Goal: Transaction & Acquisition: Book appointment/travel/reservation

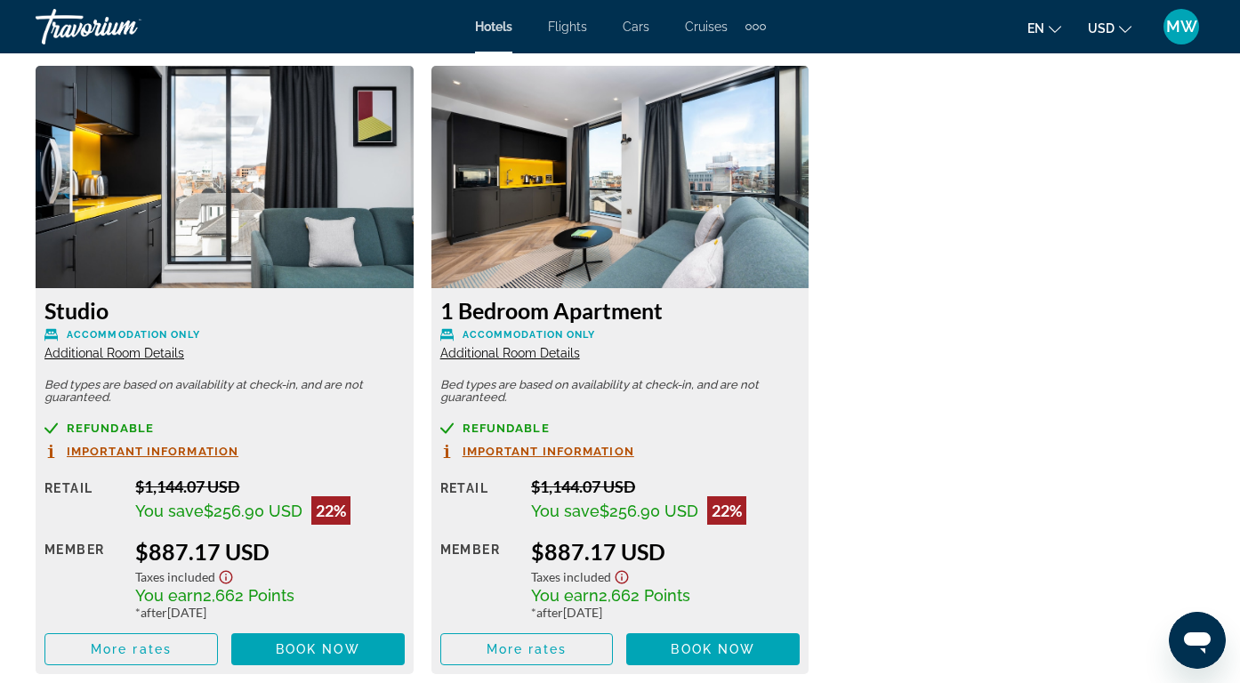
scroll to position [2772, 0]
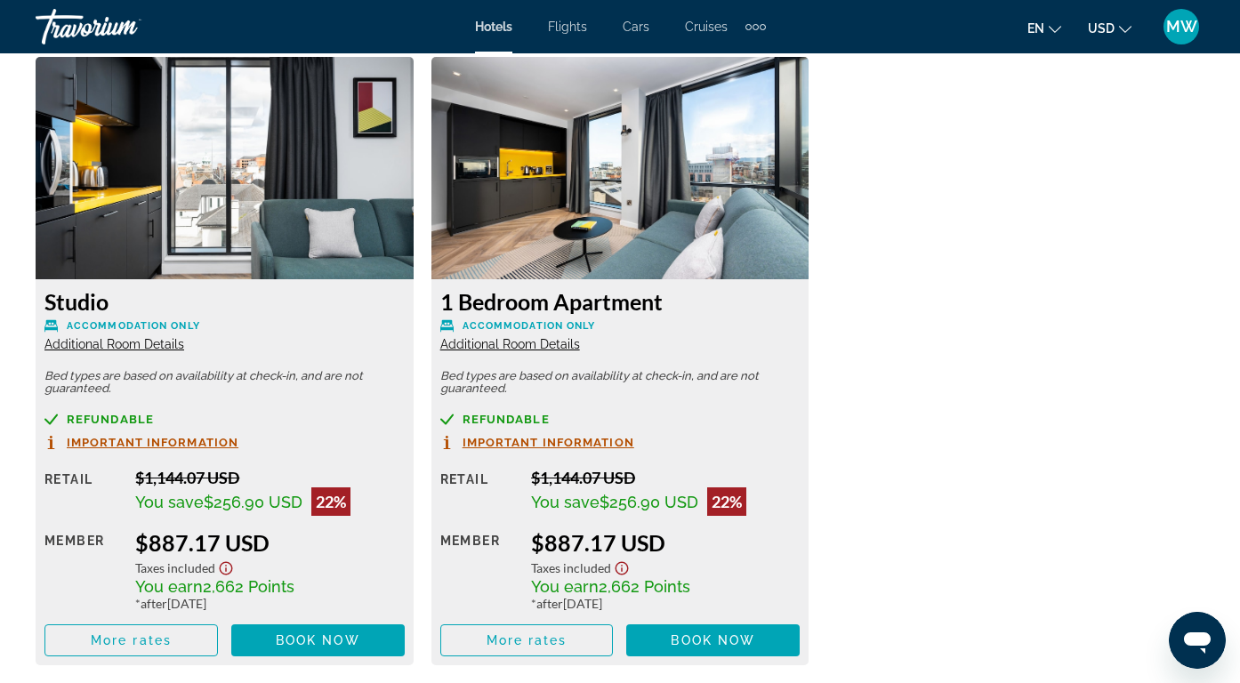
click at [544, 346] on span "Additional Room Details" at bounding box center [510, 344] width 140 height 14
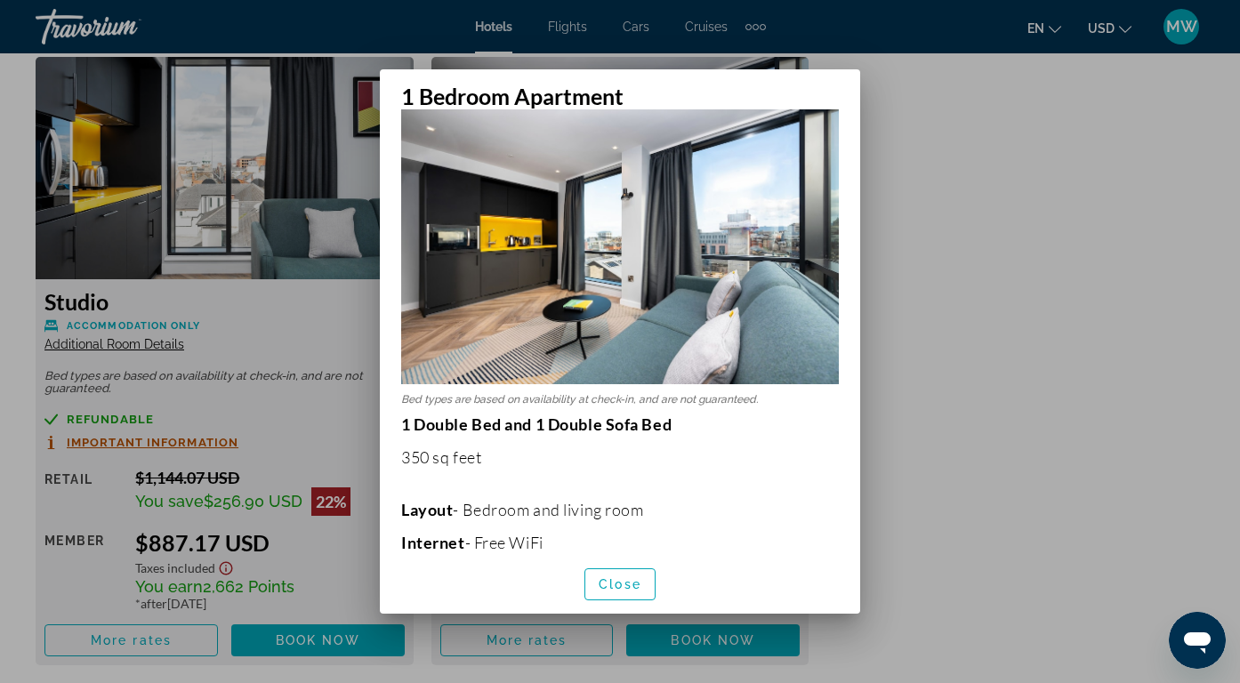
scroll to position [48, 0]
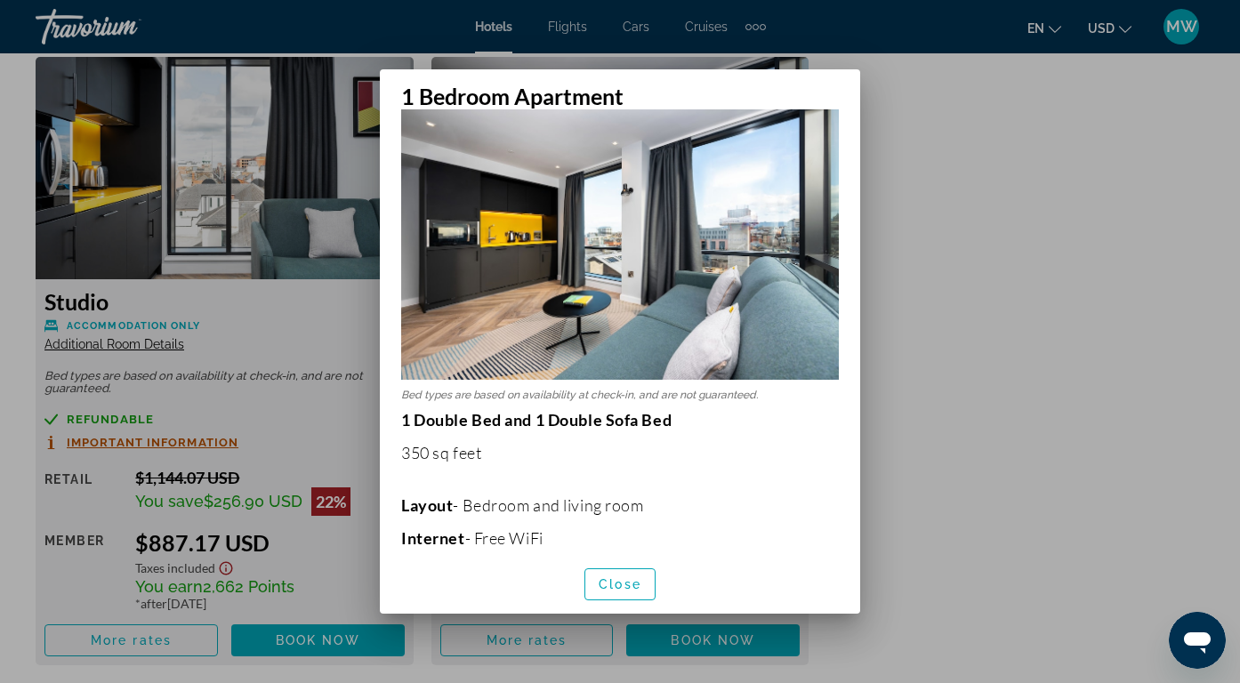
click at [987, 414] on div at bounding box center [620, 341] width 1240 height 683
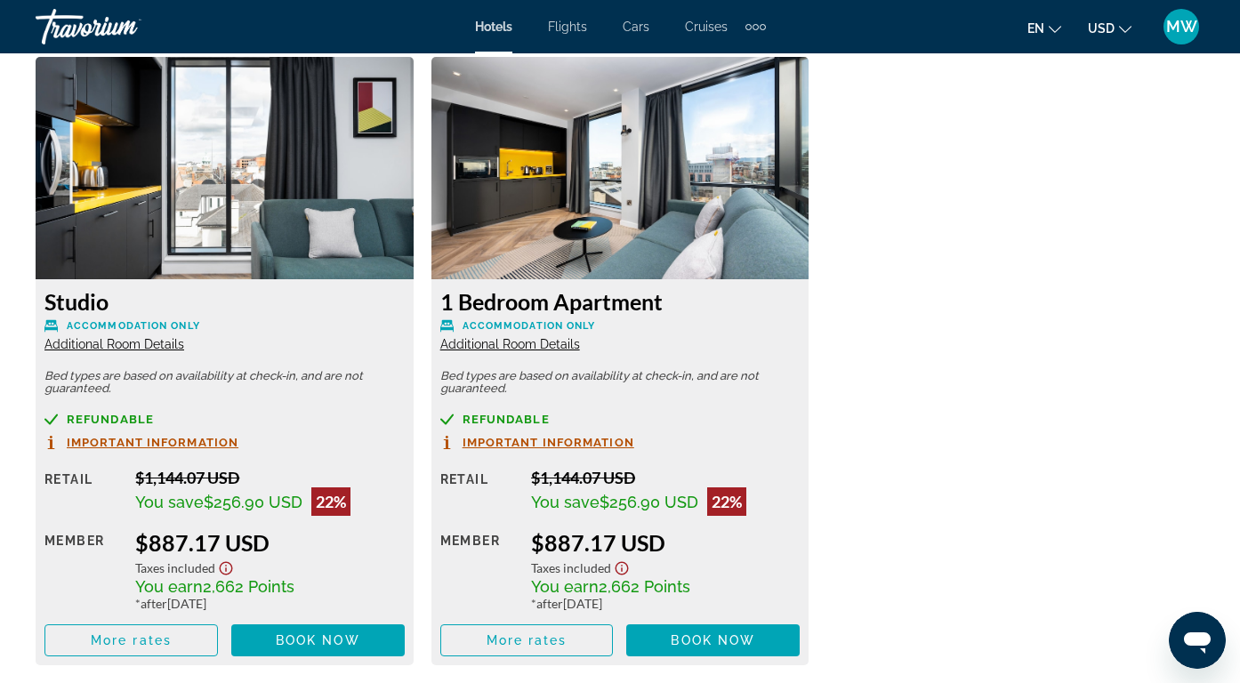
click at [532, 446] on span "Important Information" at bounding box center [548, 443] width 172 height 12
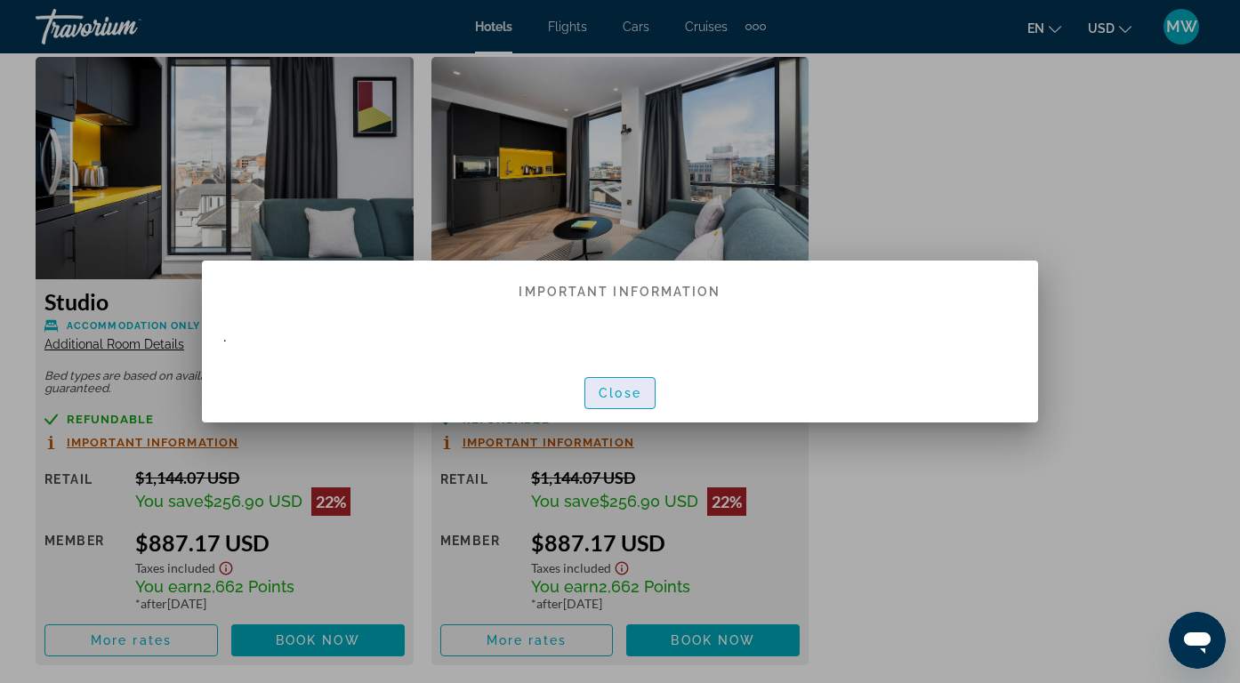
click at [615, 397] on span "Close" at bounding box center [620, 393] width 43 height 14
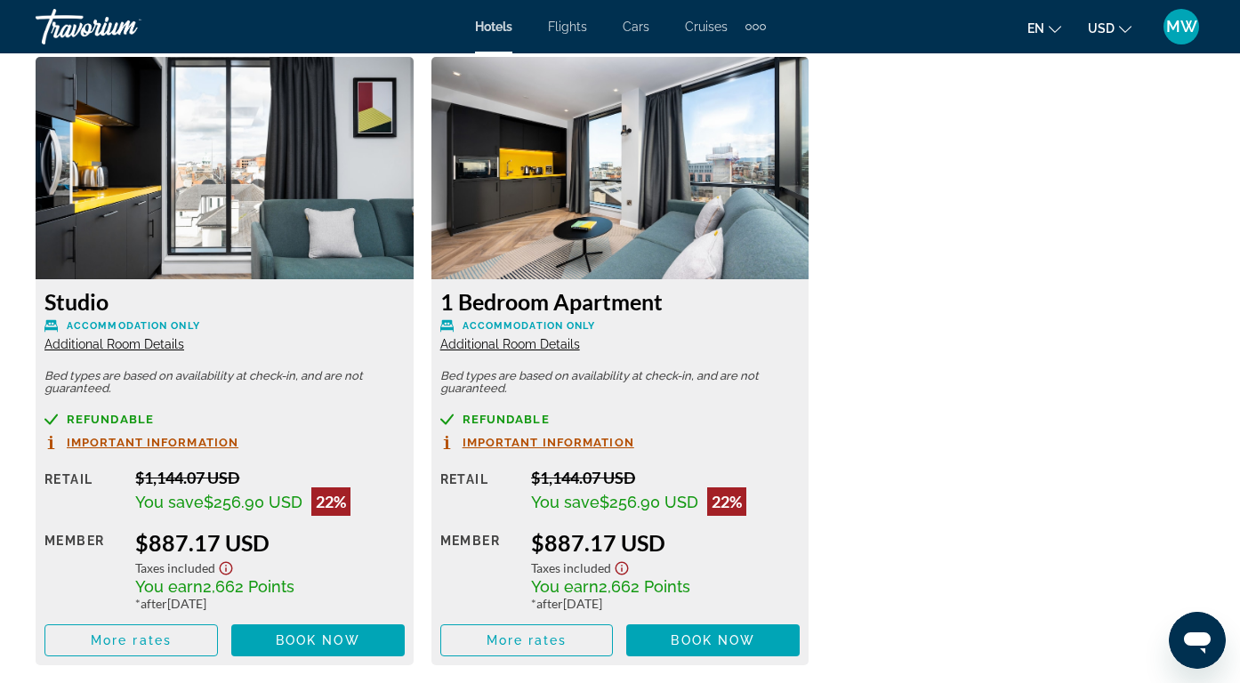
click at [552, 455] on div "Refundable Important Information Retail $1,144.07 USD You save $256.90 USD 22% …" at bounding box center [620, 535] width 360 height 244
click at [552, 446] on span "Important Information" at bounding box center [548, 443] width 172 height 12
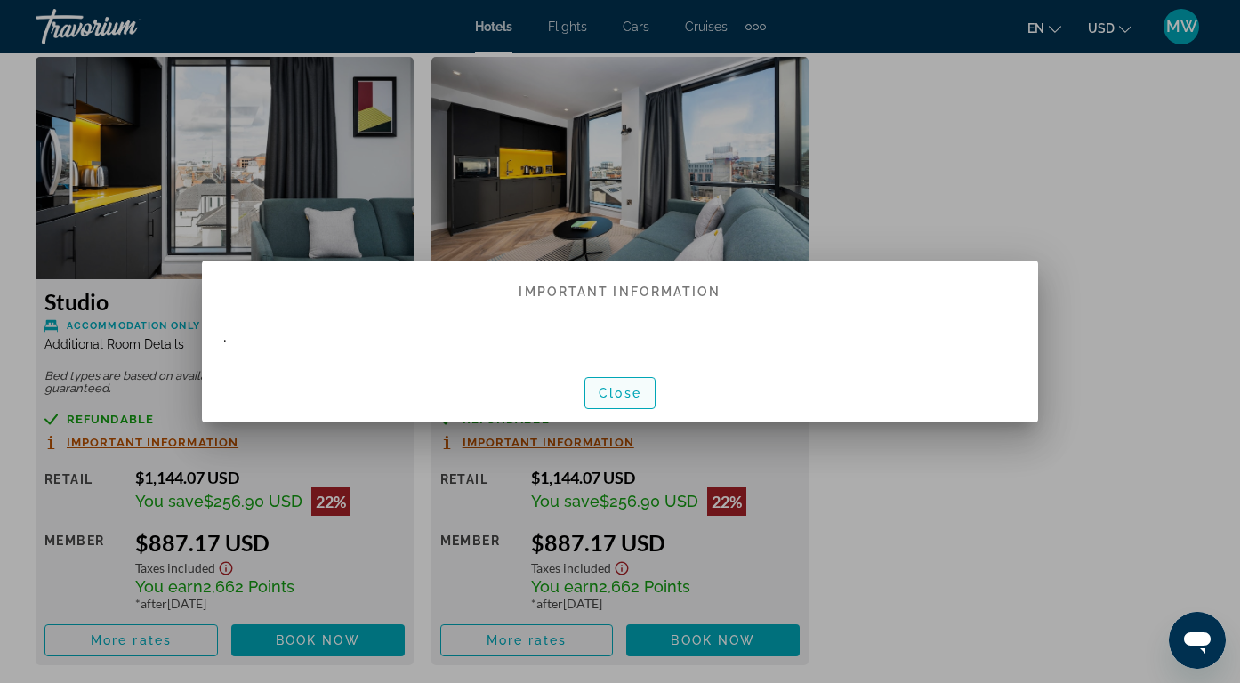
click at [607, 388] on span "Close" at bounding box center [620, 393] width 43 height 14
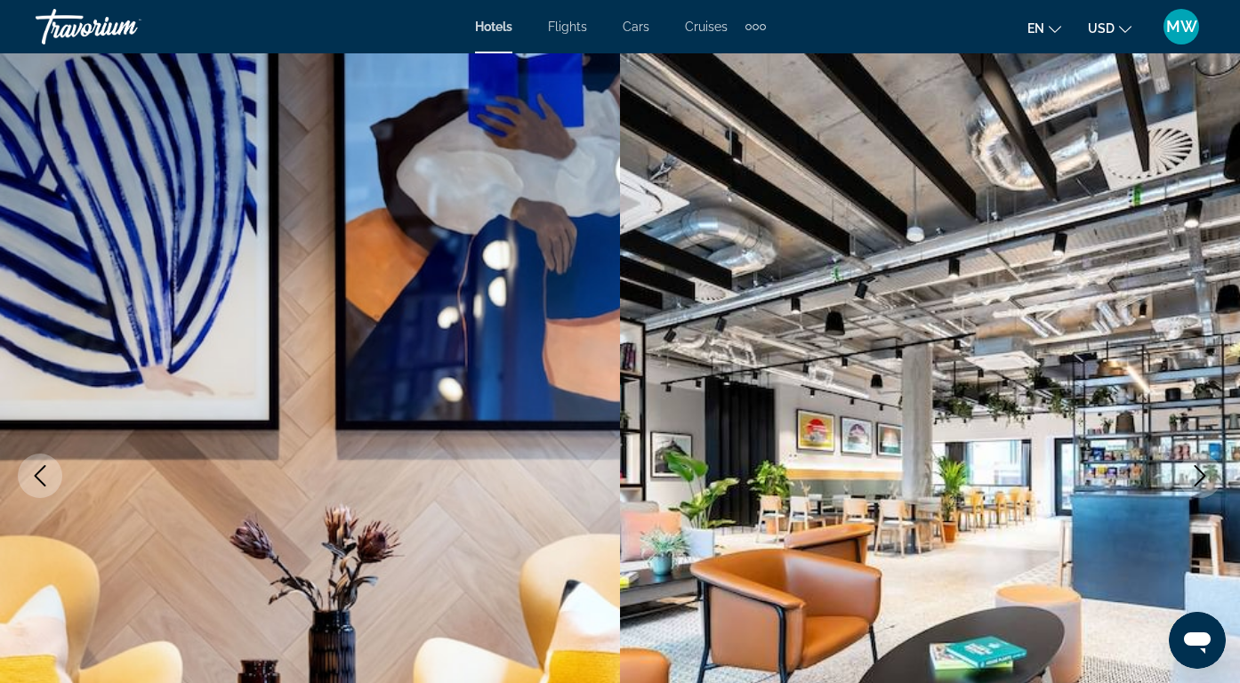
scroll to position [2772, 0]
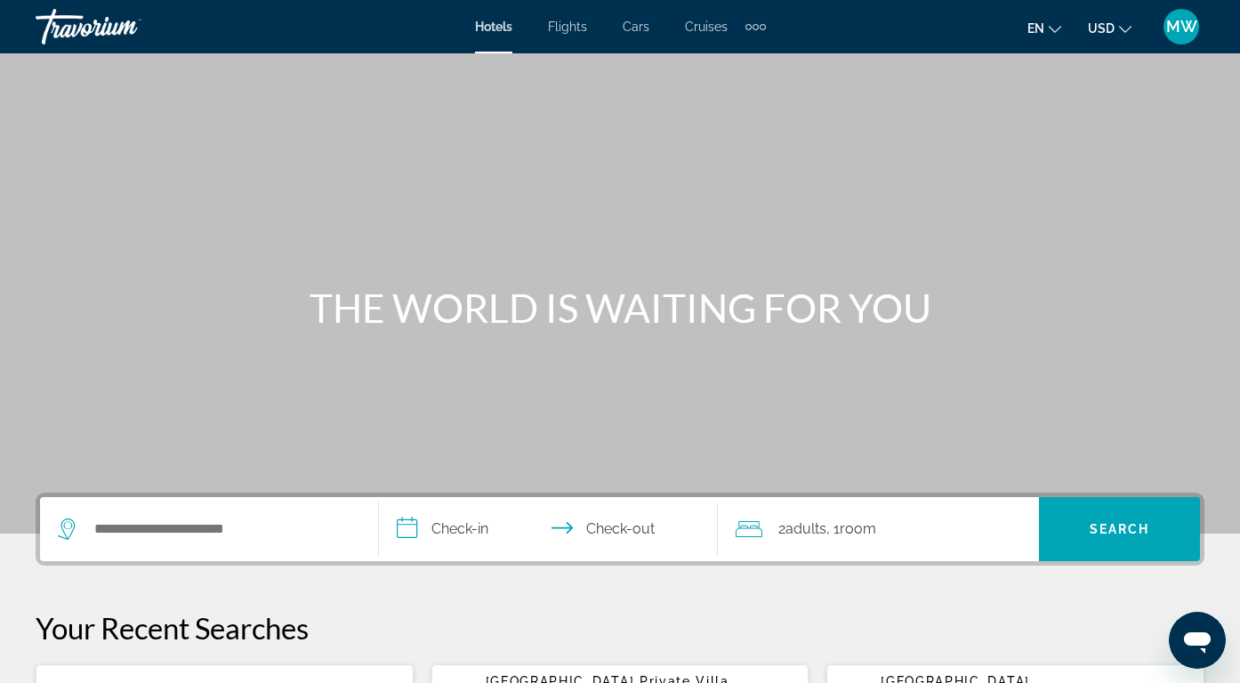
click at [567, 34] on div "Hotels Flights Cars Cruises Activities Hotels Flights Cars Cruises Activities" at bounding box center [620, 26] width 291 height 28
click at [568, 31] on span "Flights" at bounding box center [567, 27] width 39 height 14
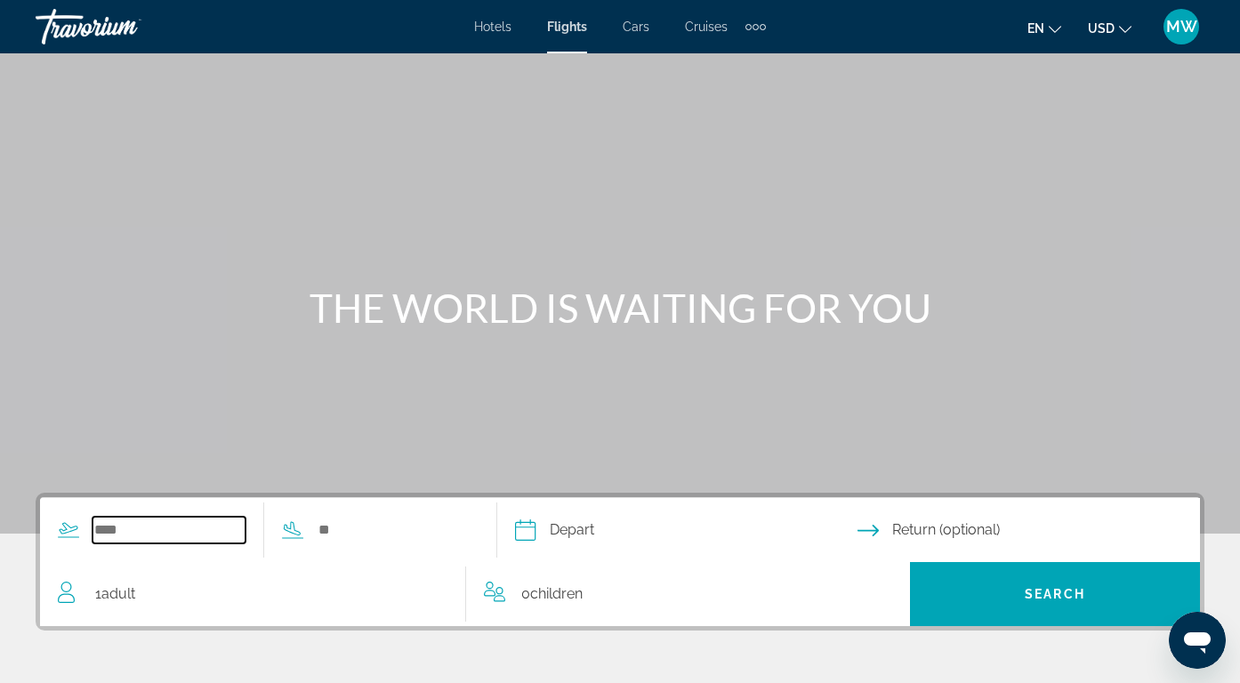
click at [159, 536] on input "Search widget" at bounding box center [168, 530] width 153 height 27
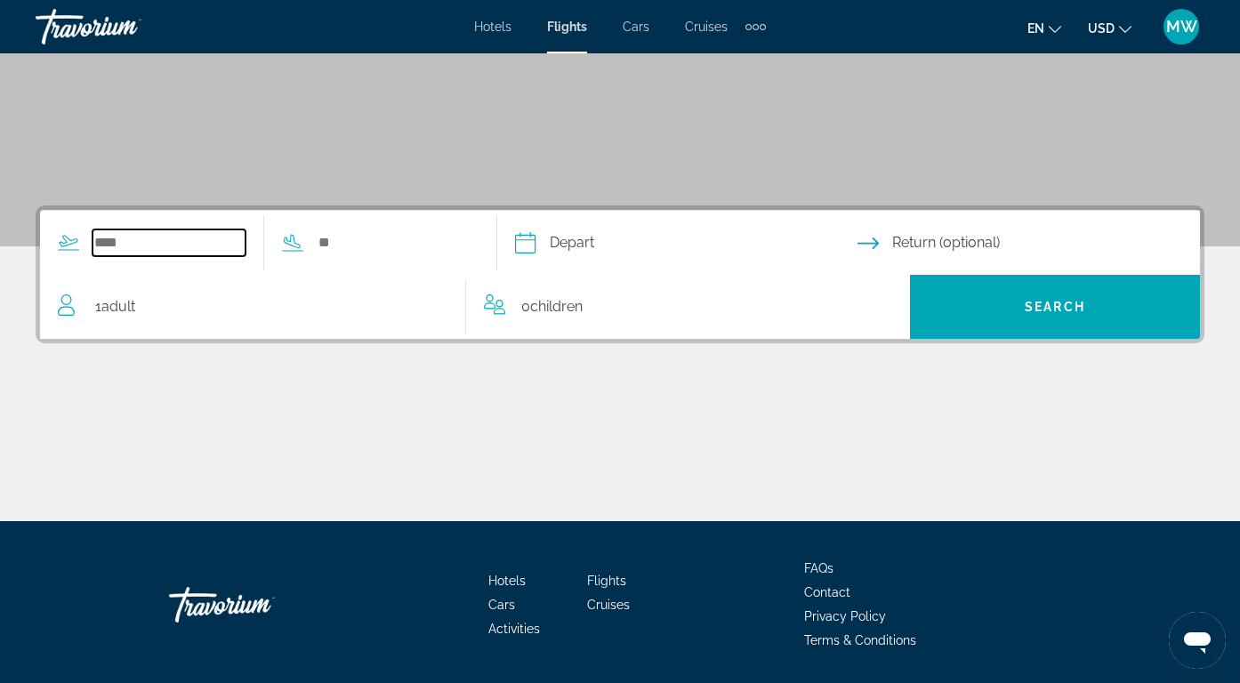
scroll to position [343, 0]
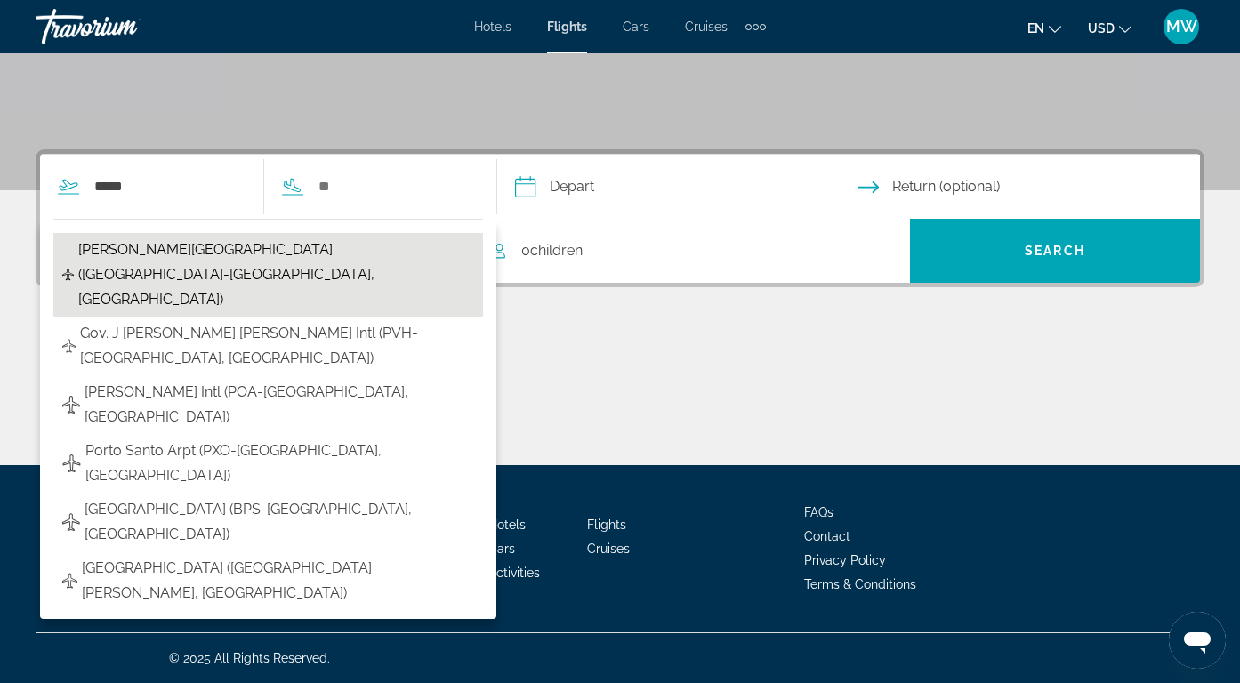
click at [256, 243] on span "[PERSON_NAME][GEOGRAPHIC_DATA] ([GEOGRAPHIC_DATA]-[GEOGRAPHIC_DATA], [GEOGRAPHI…" at bounding box center [275, 274] width 395 height 75
type input "**********"
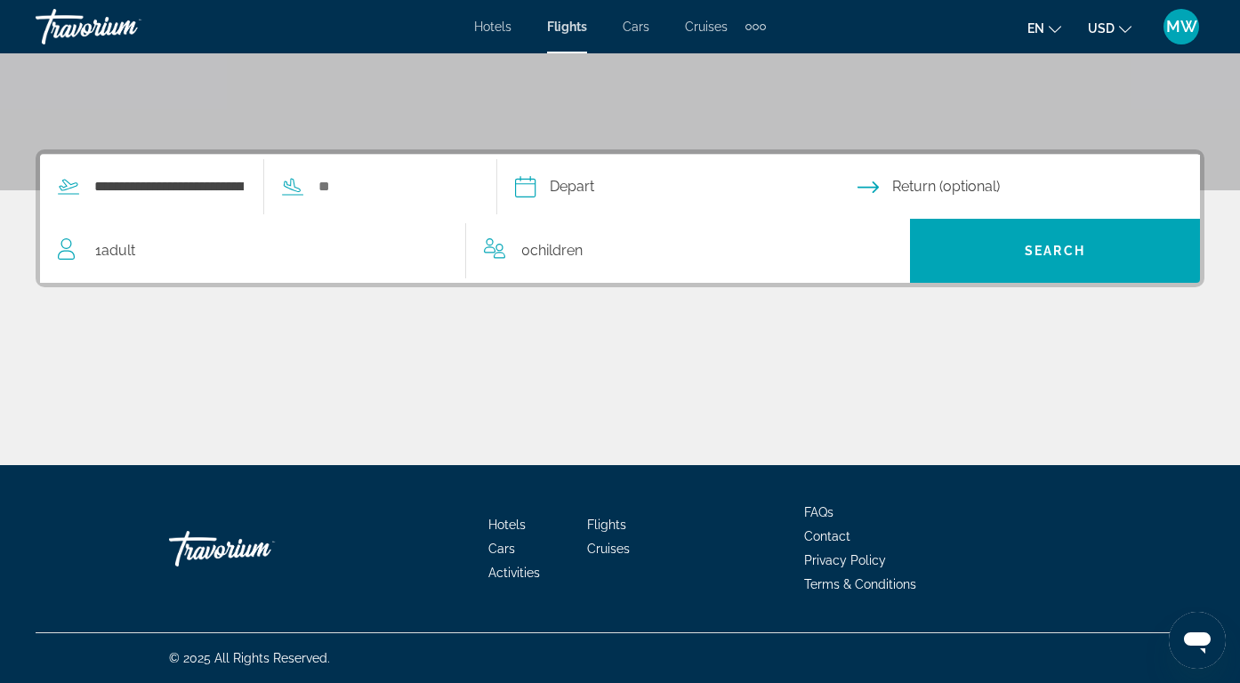
click at [366, 170] on div "**********" at bounding box center [255, 187] width 430 height 64
click at [356, 189] on input "Search widget" at bounding box center [393, 186] width 153 height 27
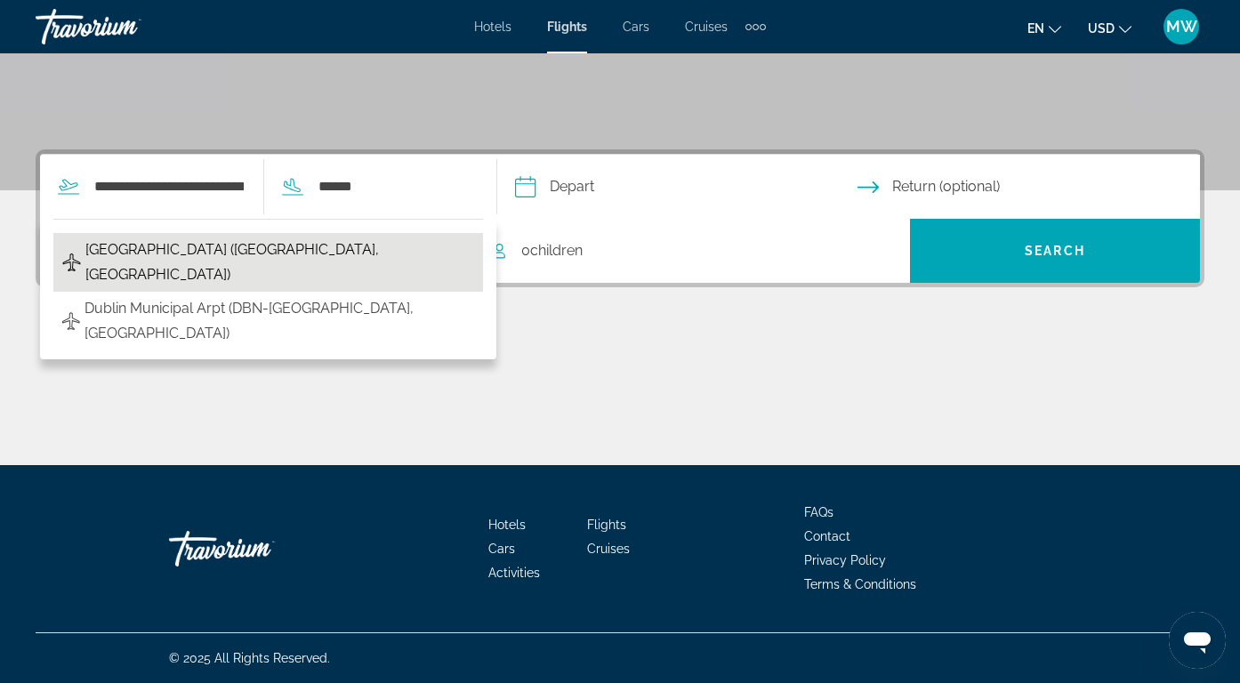
click at [387, 258] on button "[GEOGRAPHIC_DATA] ([GEOGRAPHIC_DATA], [GEOGRAPHIC_DATA])" at bounding box center [268, 262] width 430 height 59
type input "**********"
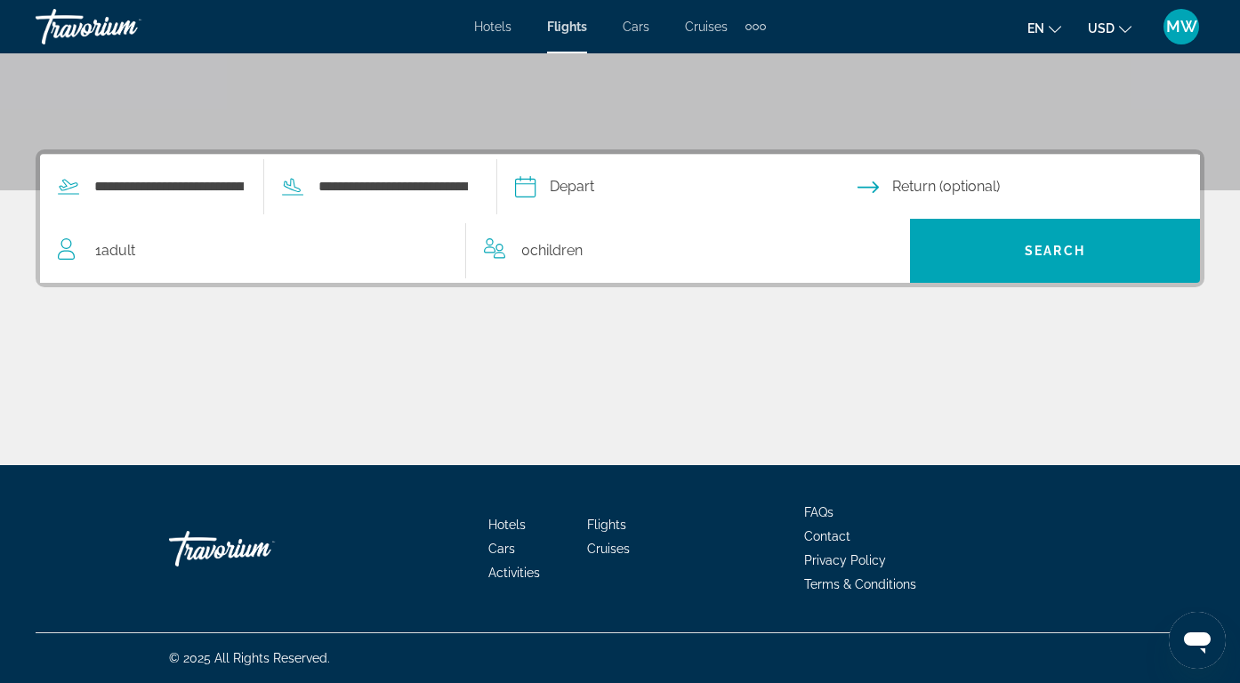
click at [535, 197] on input "Depart date" at bounding box center [686, 189] width 350 height 69
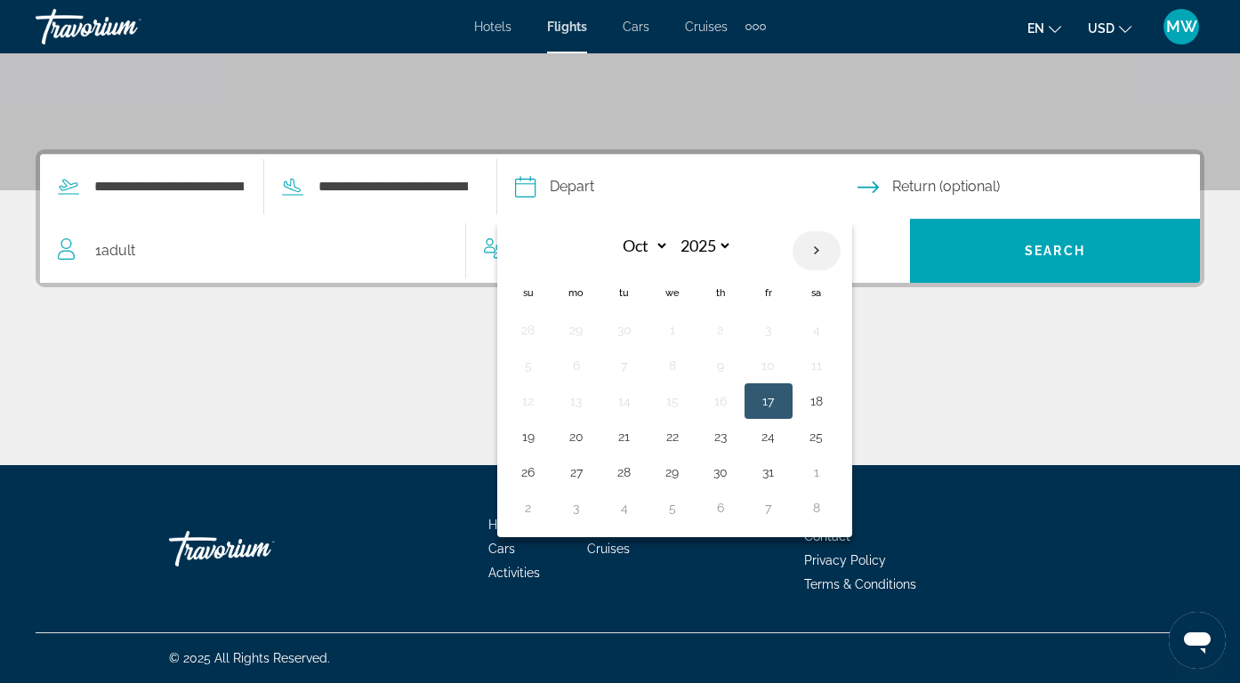
click at [813, 248] on th "Next month" at bounding box center [816, 250] width 48 height 39
select select "**"
click at [823, 334] on button "1" at bounding box center [816, 330] width 28 height 25
type input "**********"
select select "**"
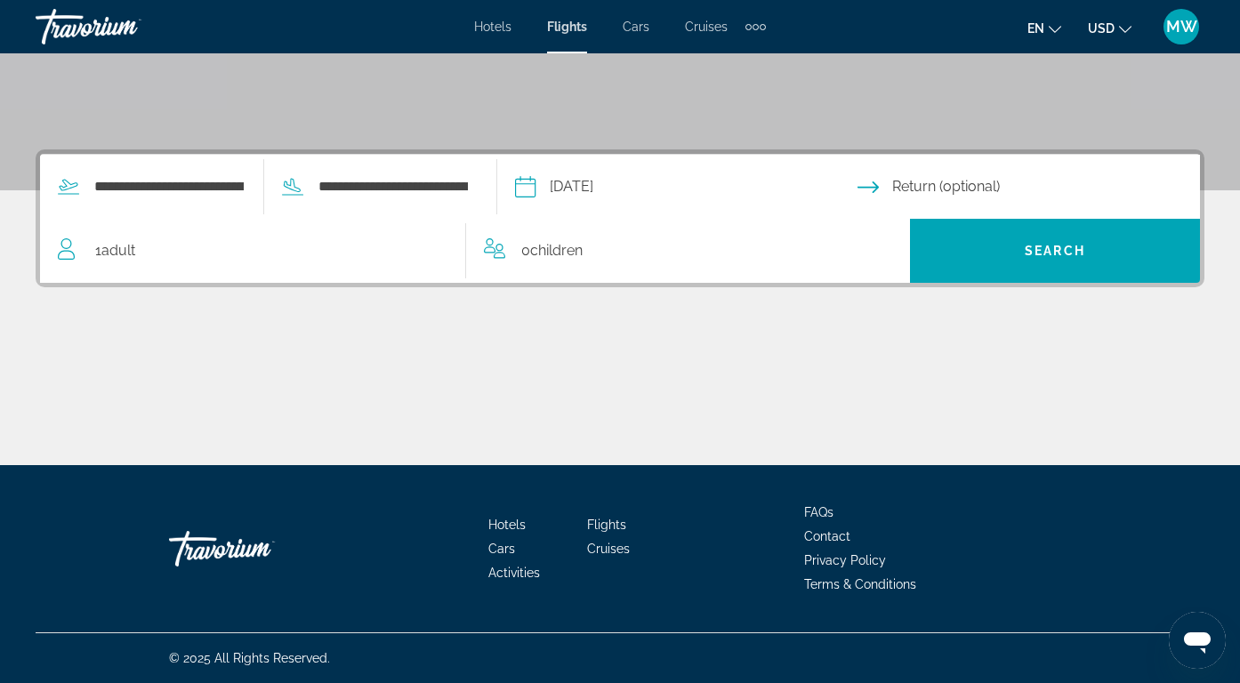
click at [925, 186] on input "Return date" at bounding box center [1032, 189] width 350 height 69
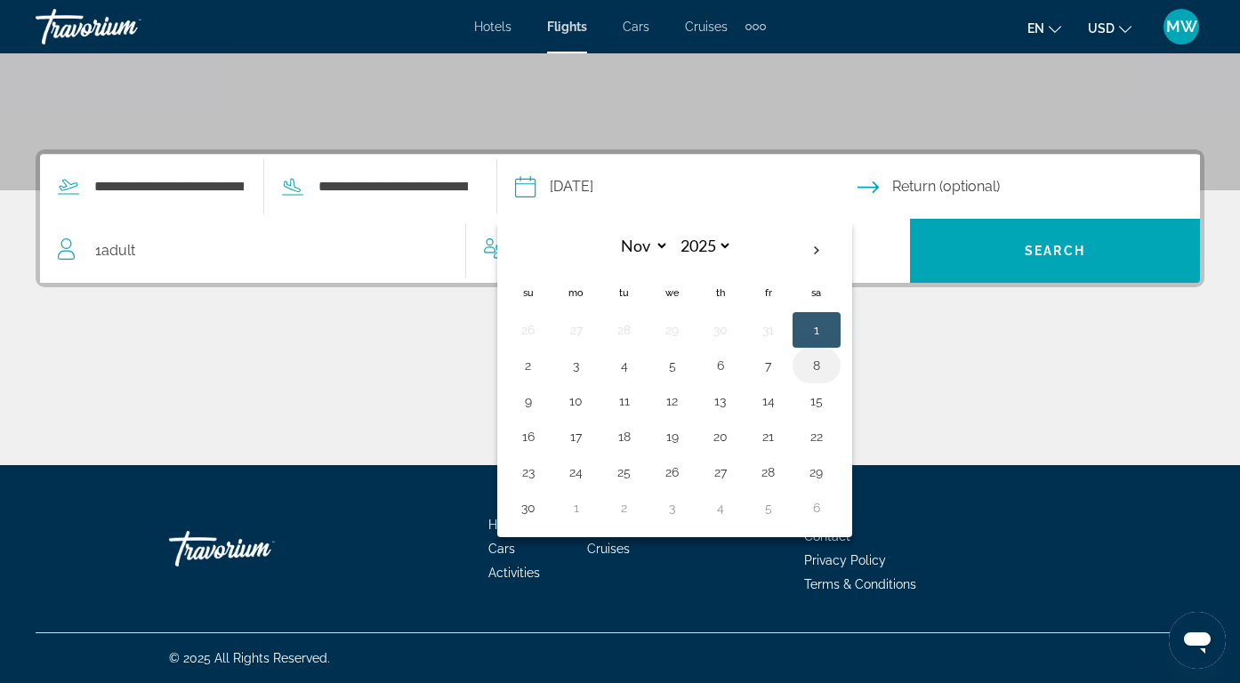
click at [806, 366] on button "8" at bounding box center [816, 365] width 28 height 25
type input "**********"
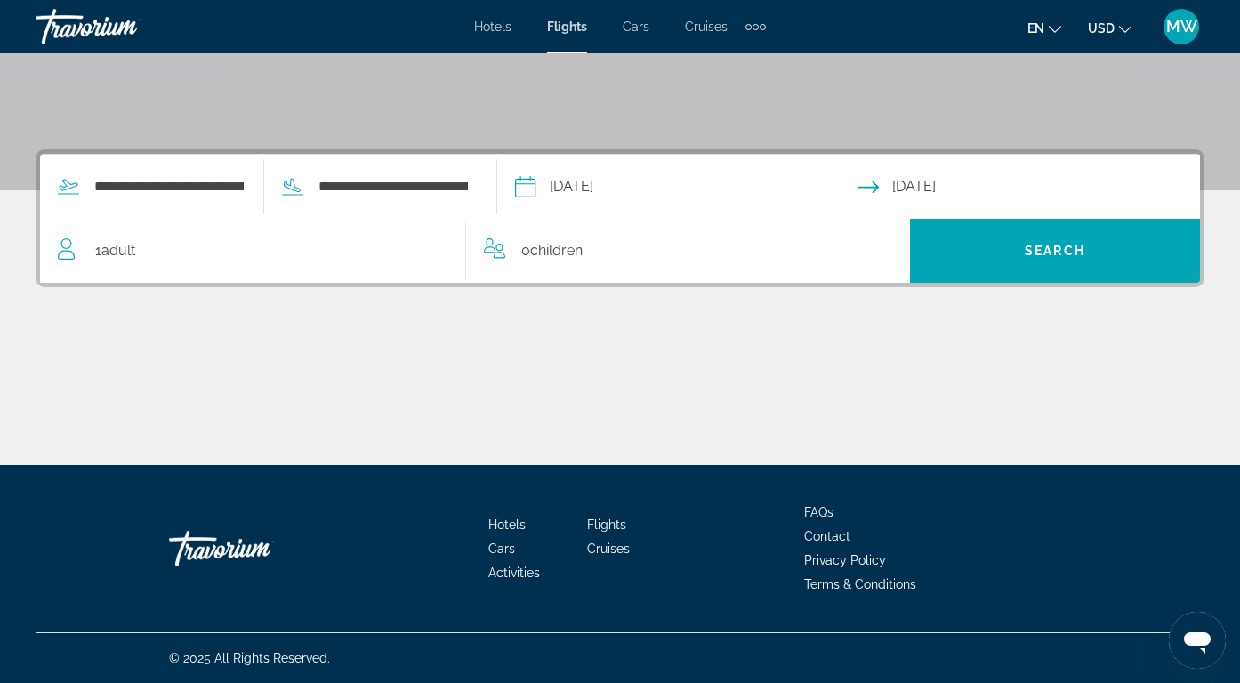
click at [664, 192] on input "**********" at bounding box center [686, 189] width 350 height 69
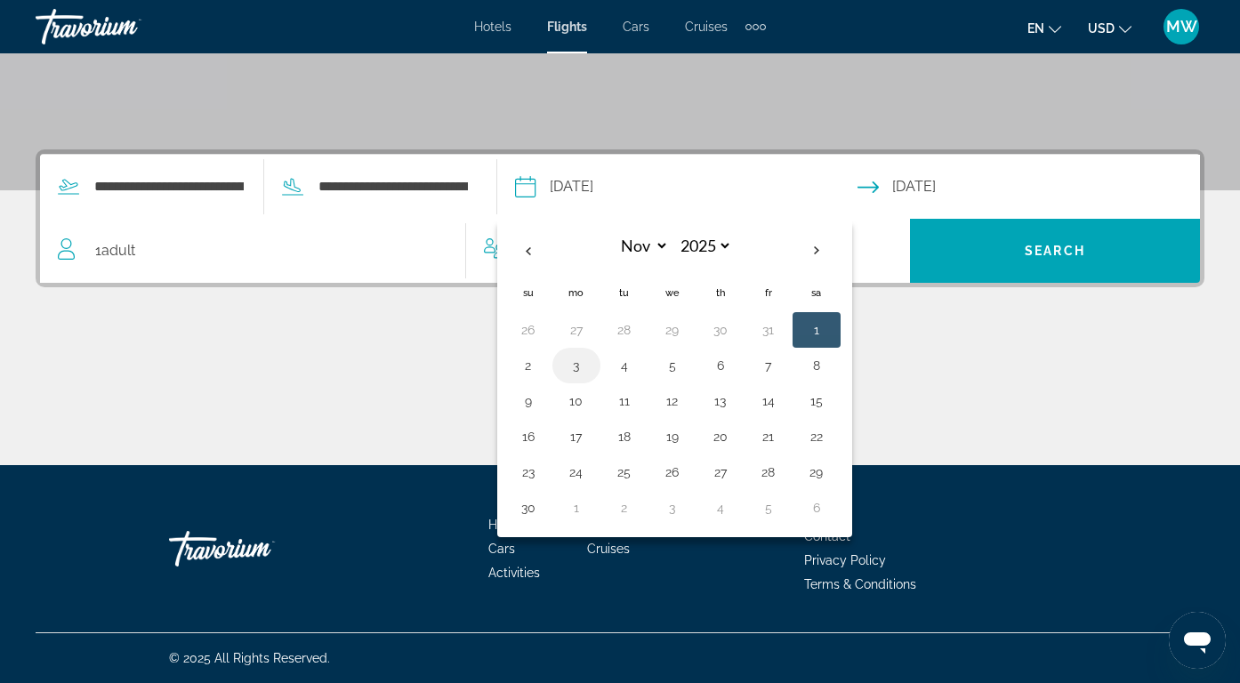
click at [582, 356] on button "3" at bounding box center [576, 365] width 28 height 25
type input "**********"
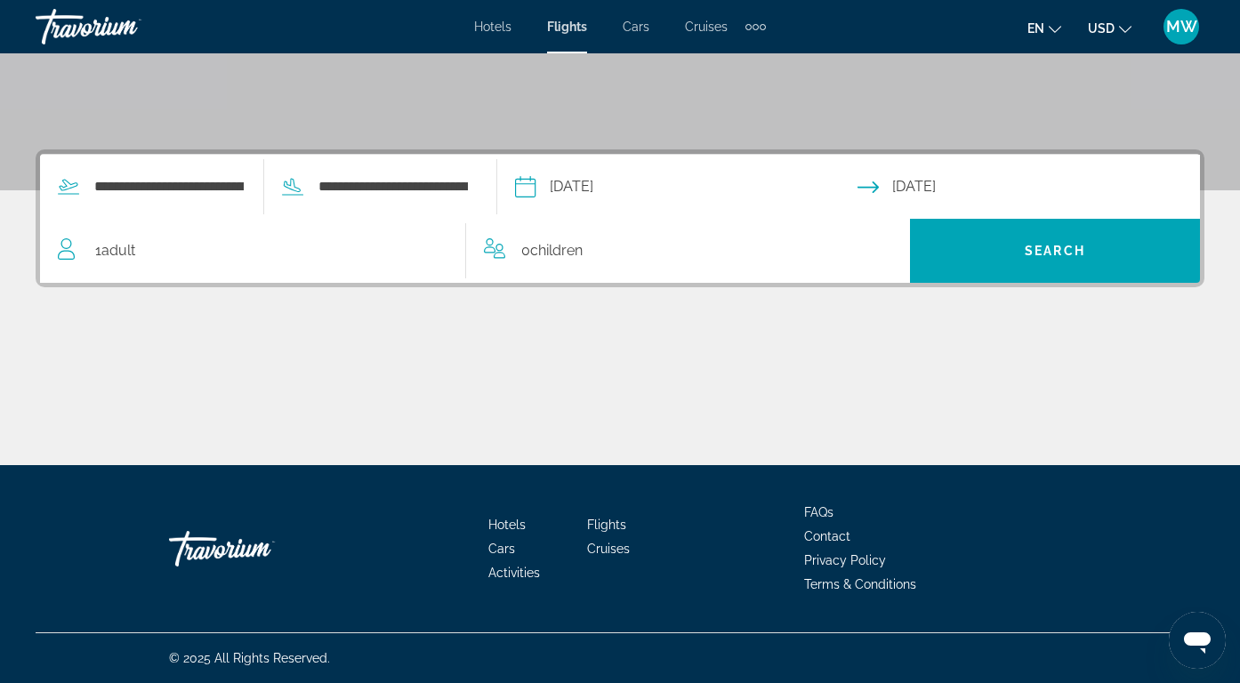
click at [916, 185] on input "Return date: Nov 8, 2025" at bounding box center [1032, 189] width 350 height 69
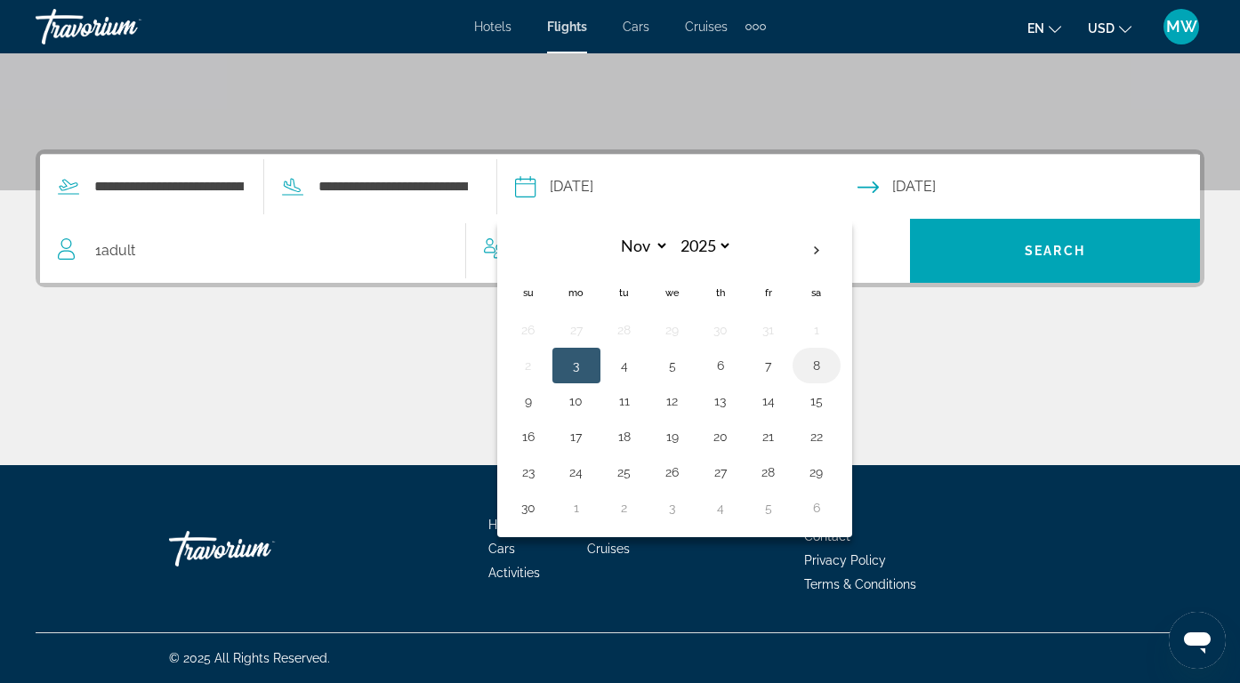
click at [820, 374] on button "8" at bounding box center [816, 365] width 28 height 25
type input "**********"
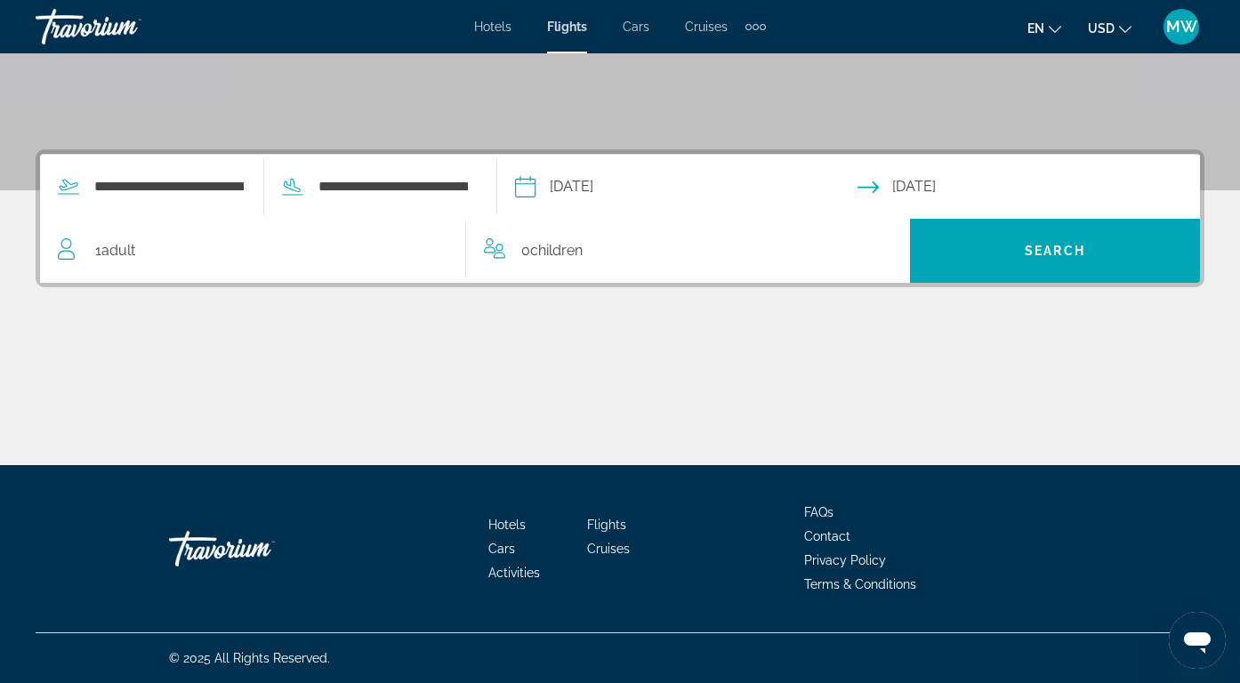
click at [299, 247] on div "1 Adult Adults" at bounding box center [261, 250] width 407 height 25
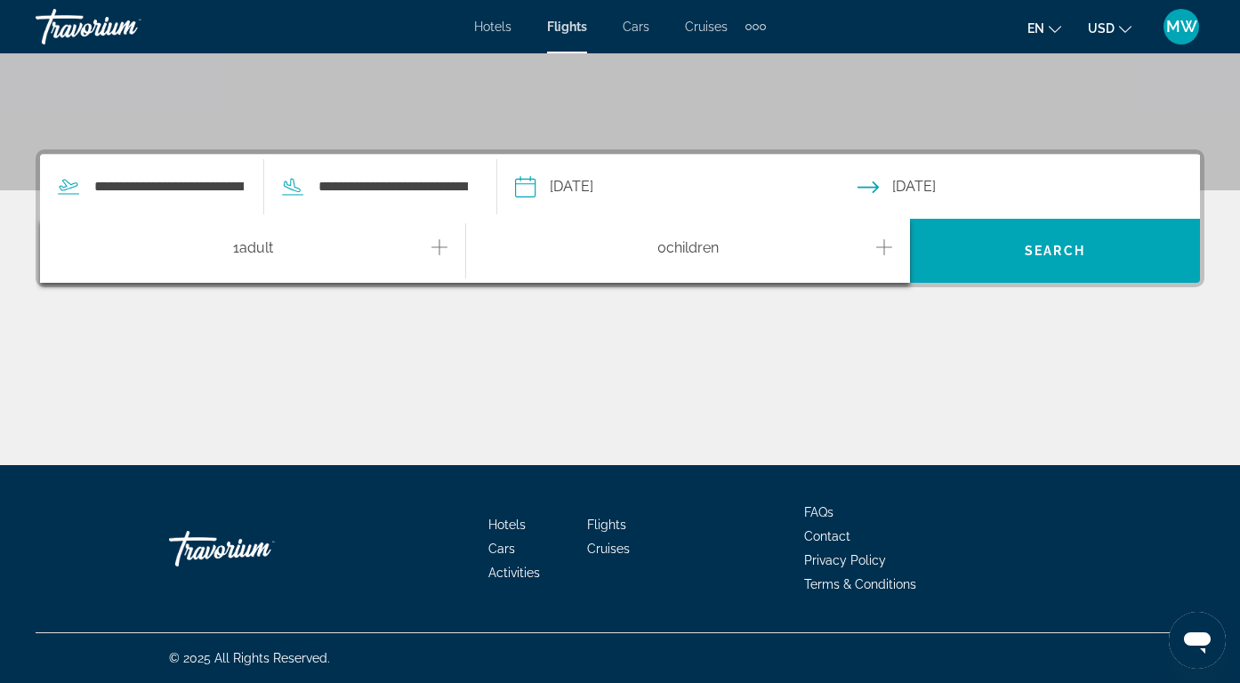
click at [441, 246] on icon "Increment adults" at bounding box center [439, 247] width 16 height 16
click at [884, 245] on icon "Increment children" at bounding box center [884, 247] width 16 height 21
click at [885, 245] on icon "Increment children" at bounding box center [884, 247] width 16 height 21
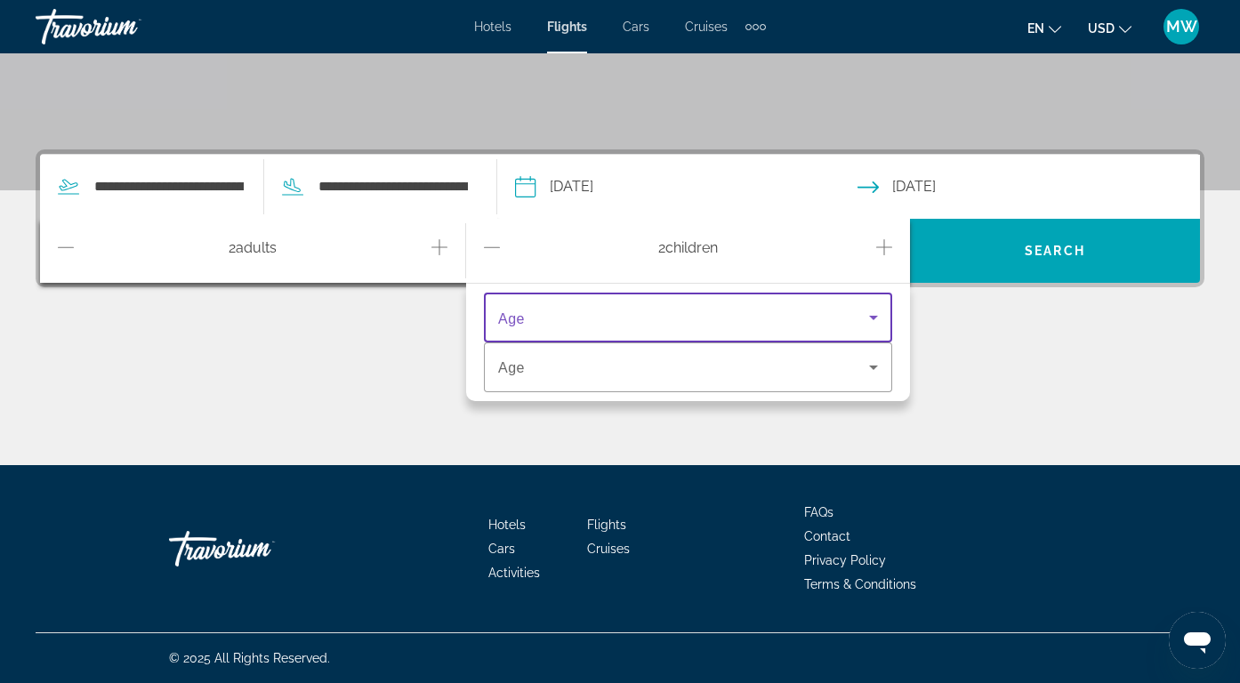
click at [821, 323] on span "Travelers: 2 adults, 2 children" at bounding box center [683, 317] width 371 height 21
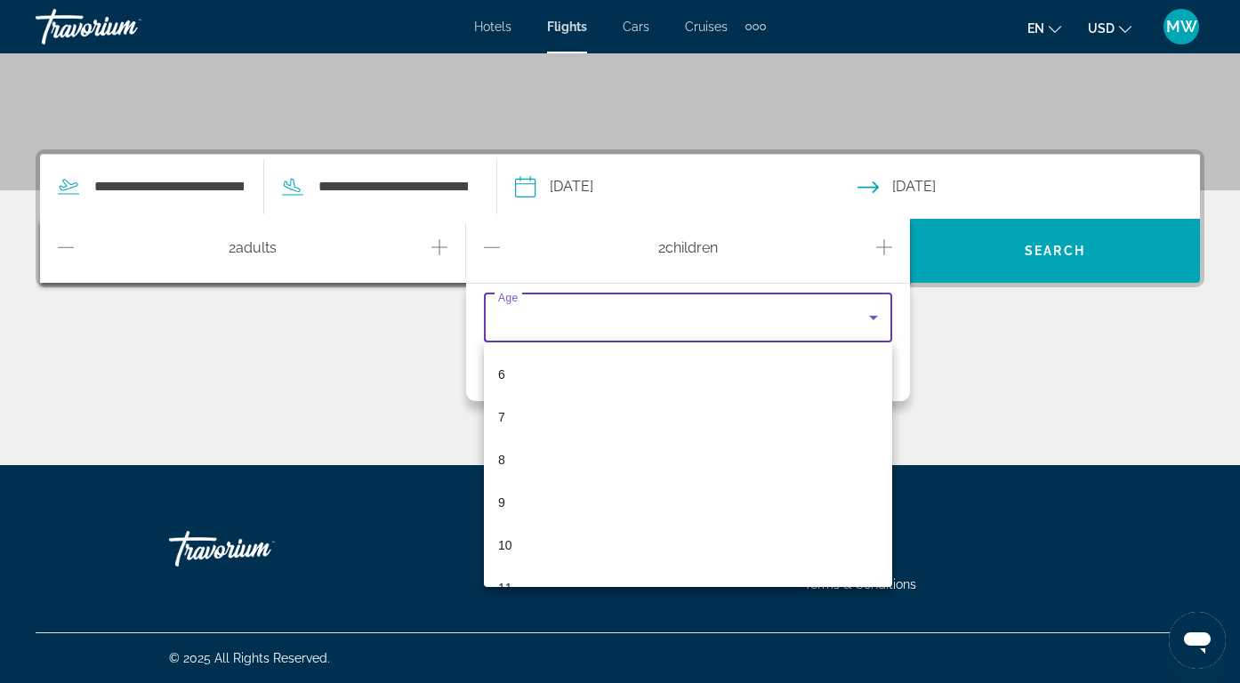
scroll to position [256, 0]
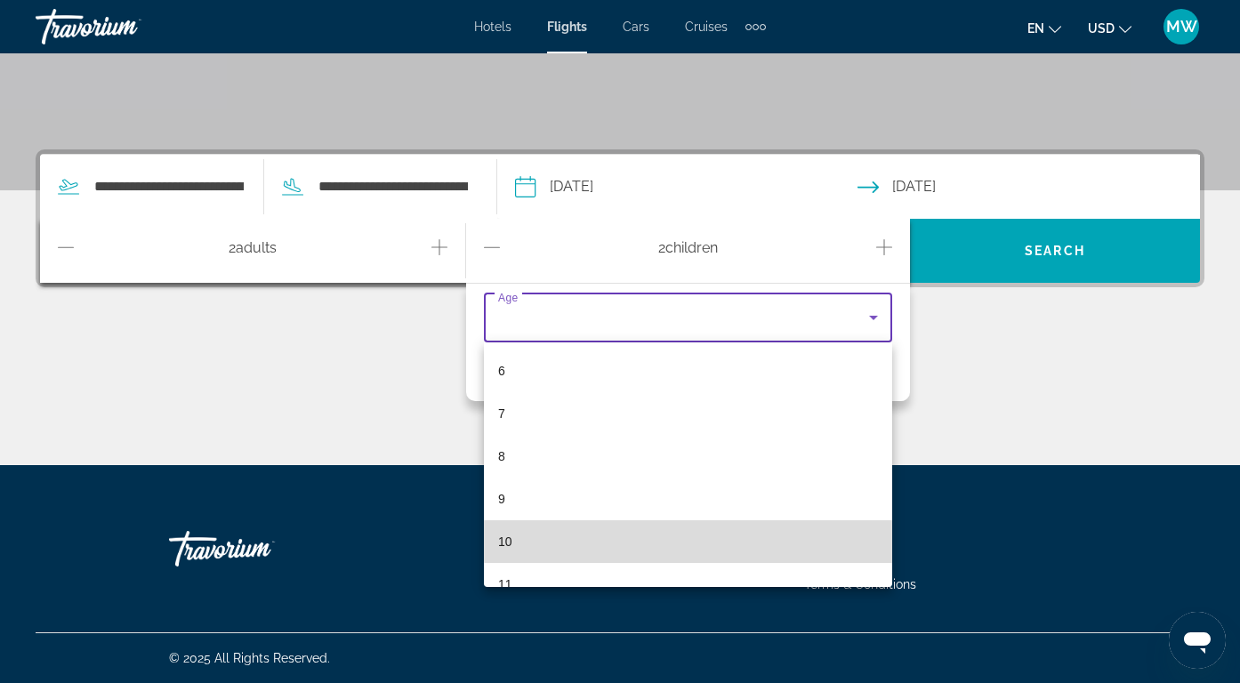
click at [703, 522] on mat-option "10" at bounding box center [688, 541] width 408 height 43
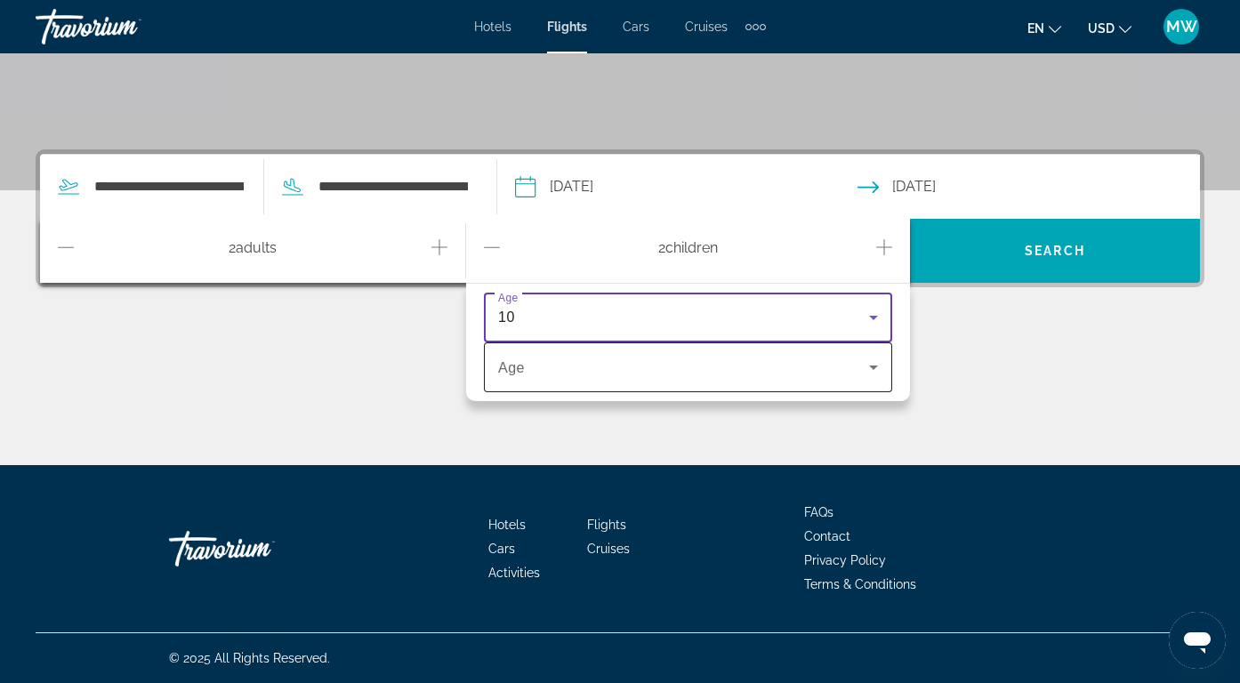
click at [696, 378] on div "Travelers: 2 adults, 2 children" at bounding box center [688, 367] width 380 height 50
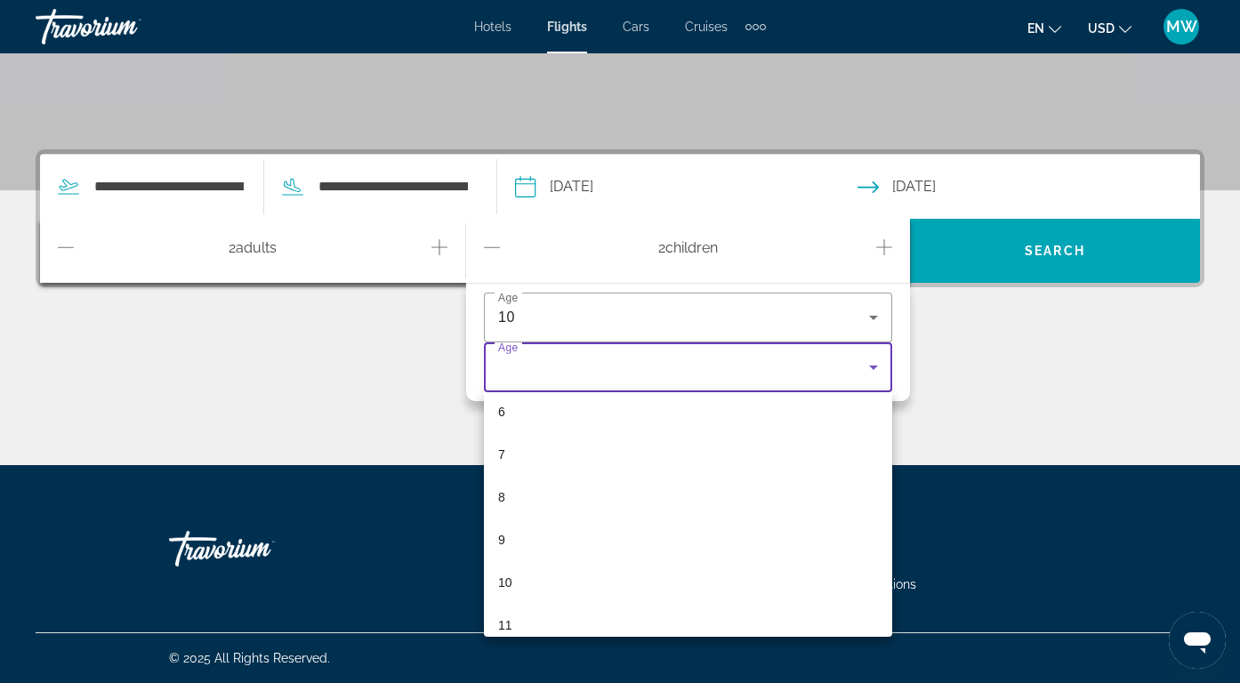
scroll to position [291, 0]
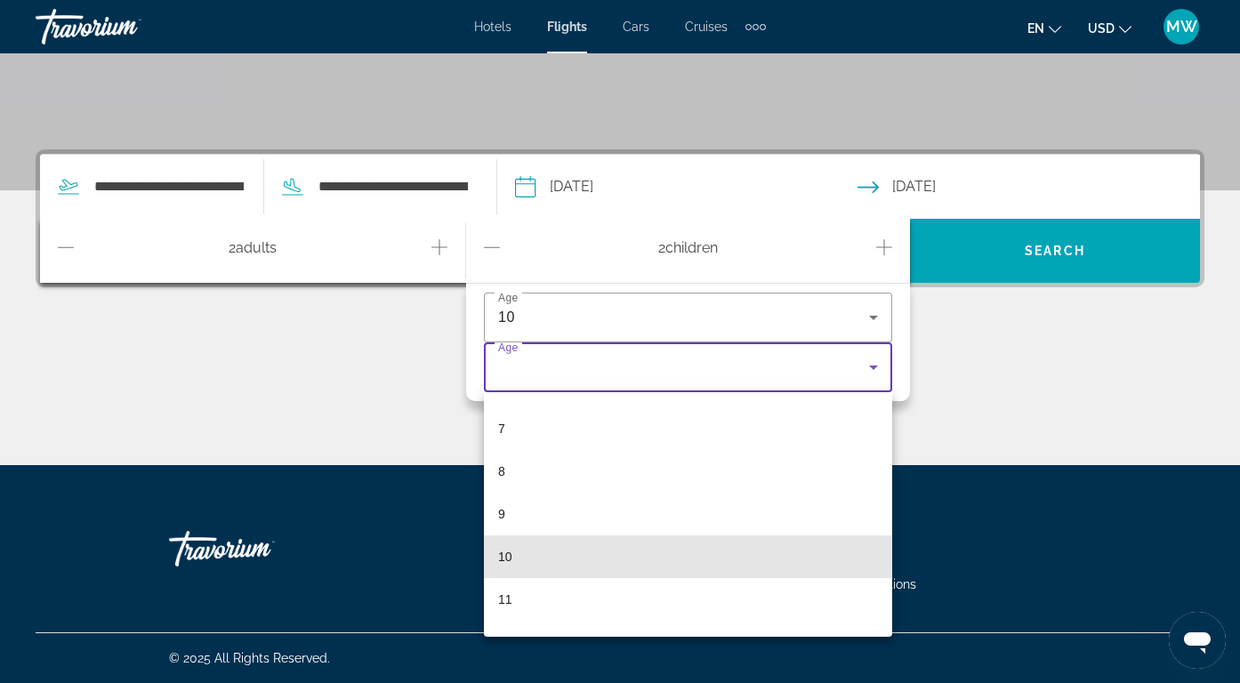
click at [655, 553] on mat-option "10" at bounding box center [688, 556] width 408 height 43
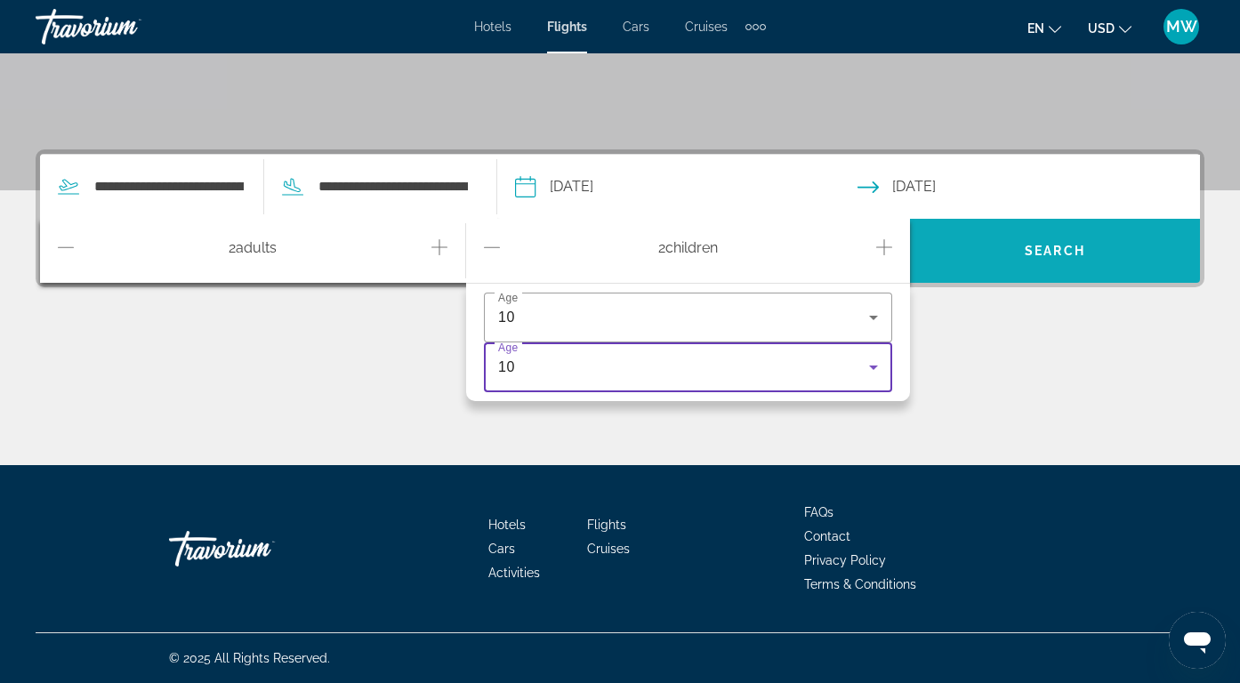
click at [1037, 240] on span "Search" at bounding box center [1055, 250] width 290 height 43
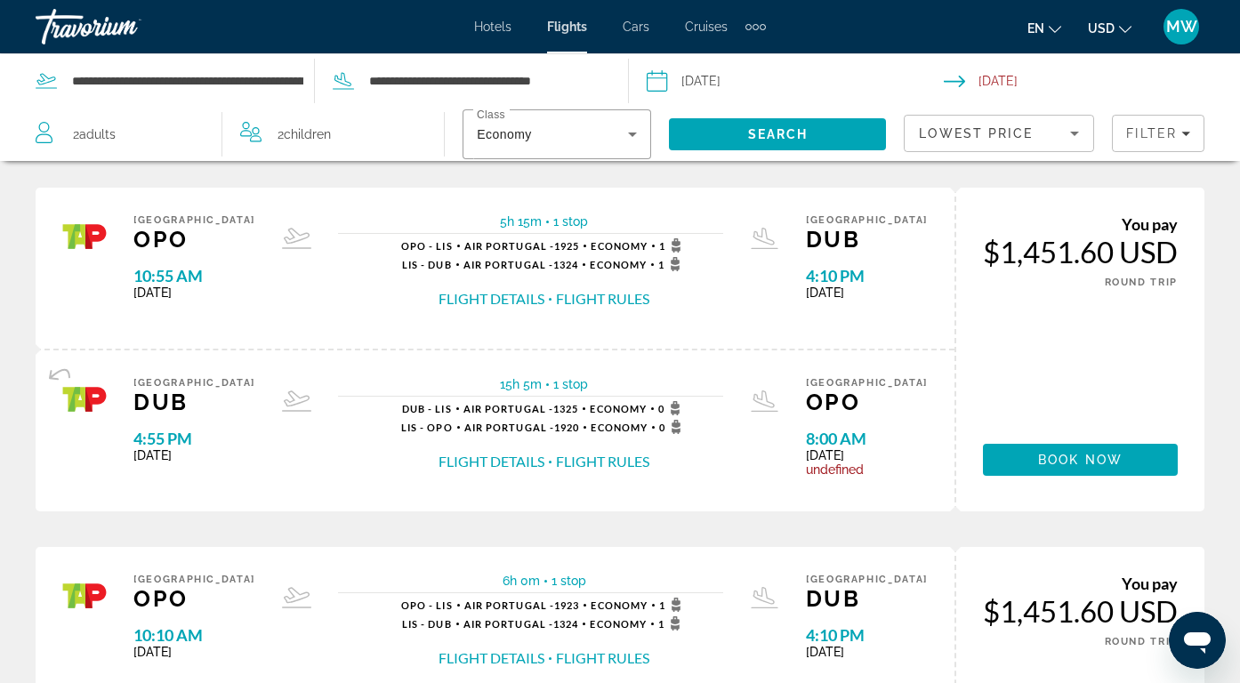
scroll to position [1984, 0]
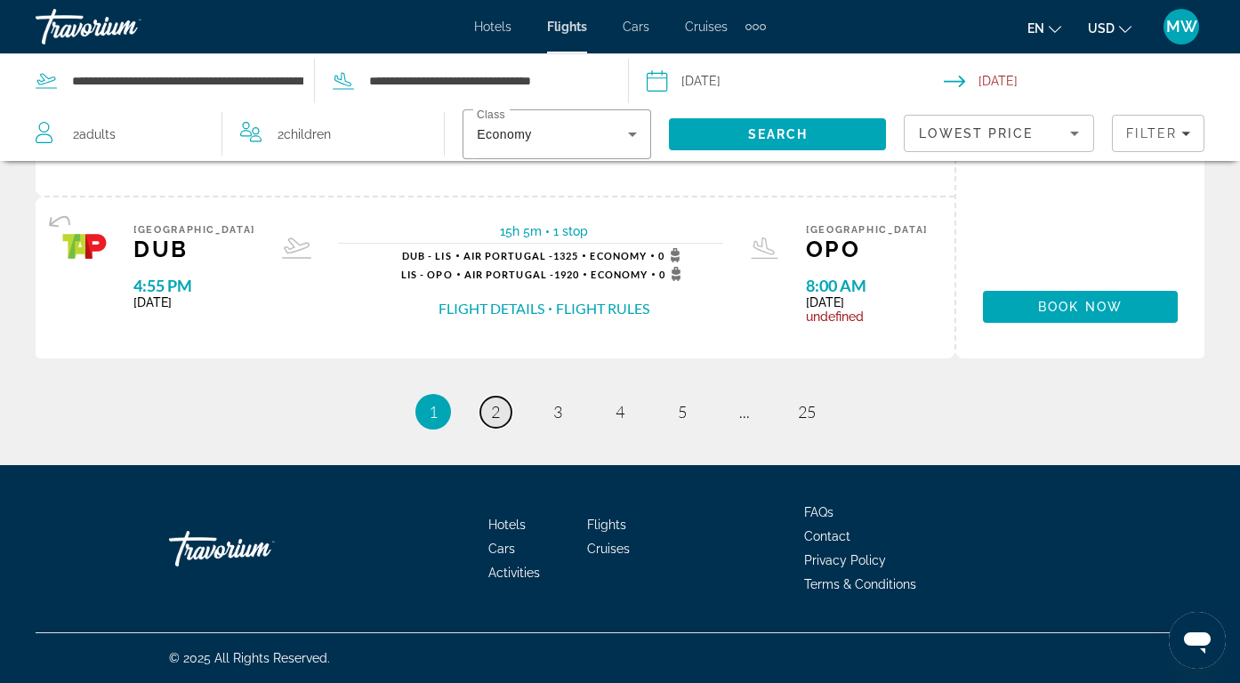
click at [503, 410] on link "page 2" at bounding box center [495, 412] width 31 height 31
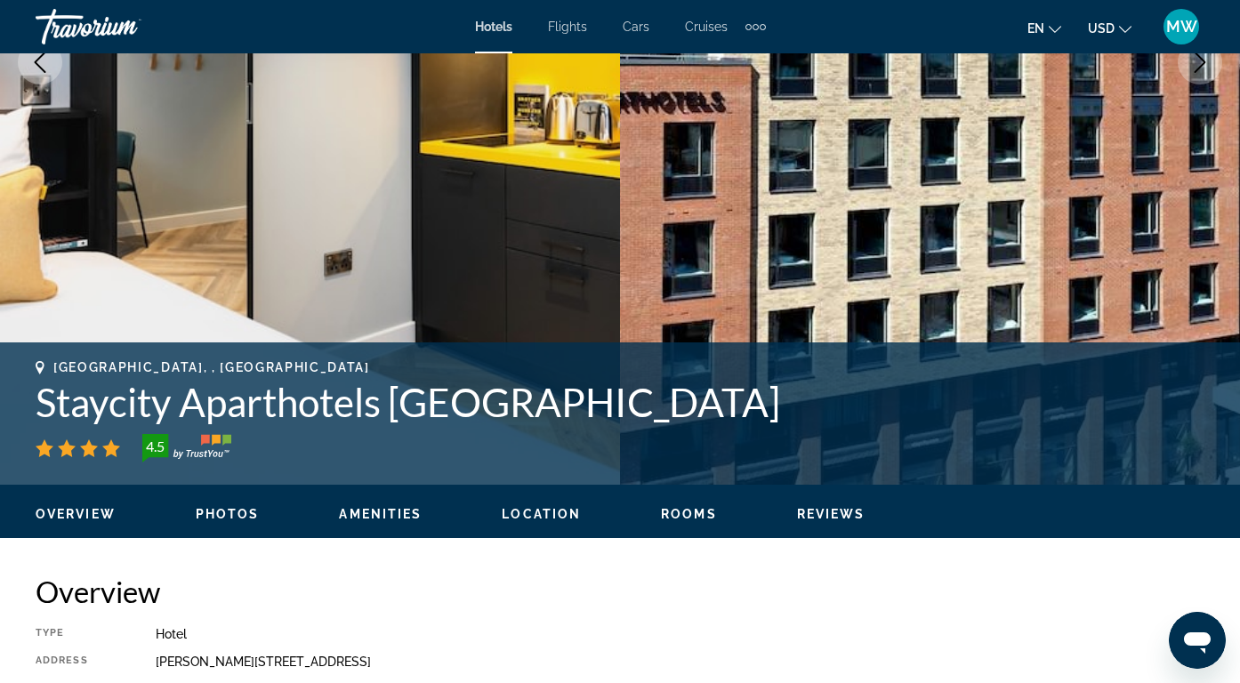
scroll to position [972, 0]
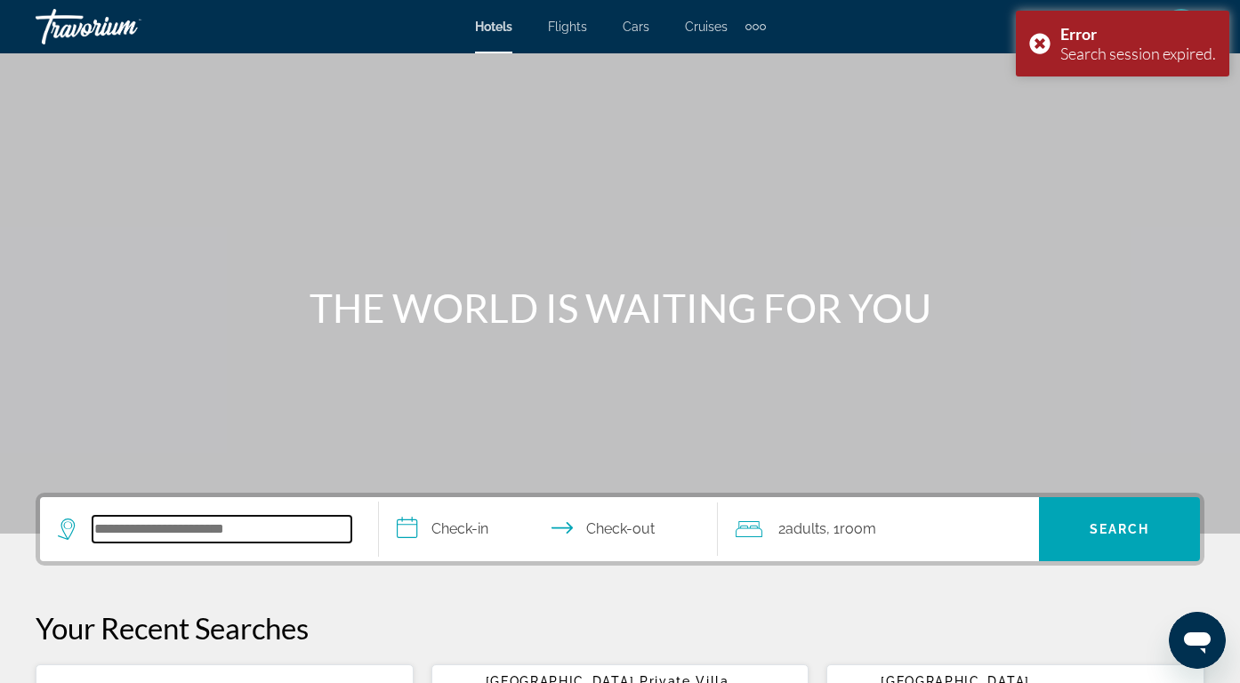
click at [304, 517] on input "Search hotel destination" at bounding box center [221, 529] width 259 height 27
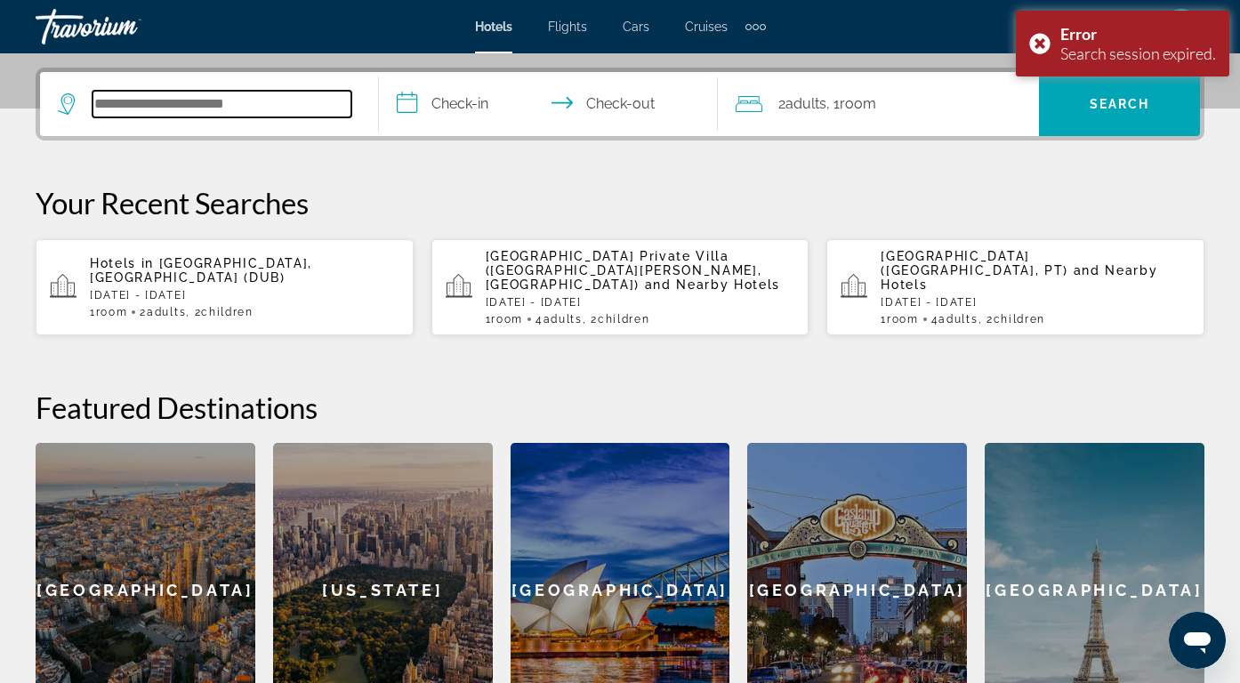
scroll to position [435, 0]
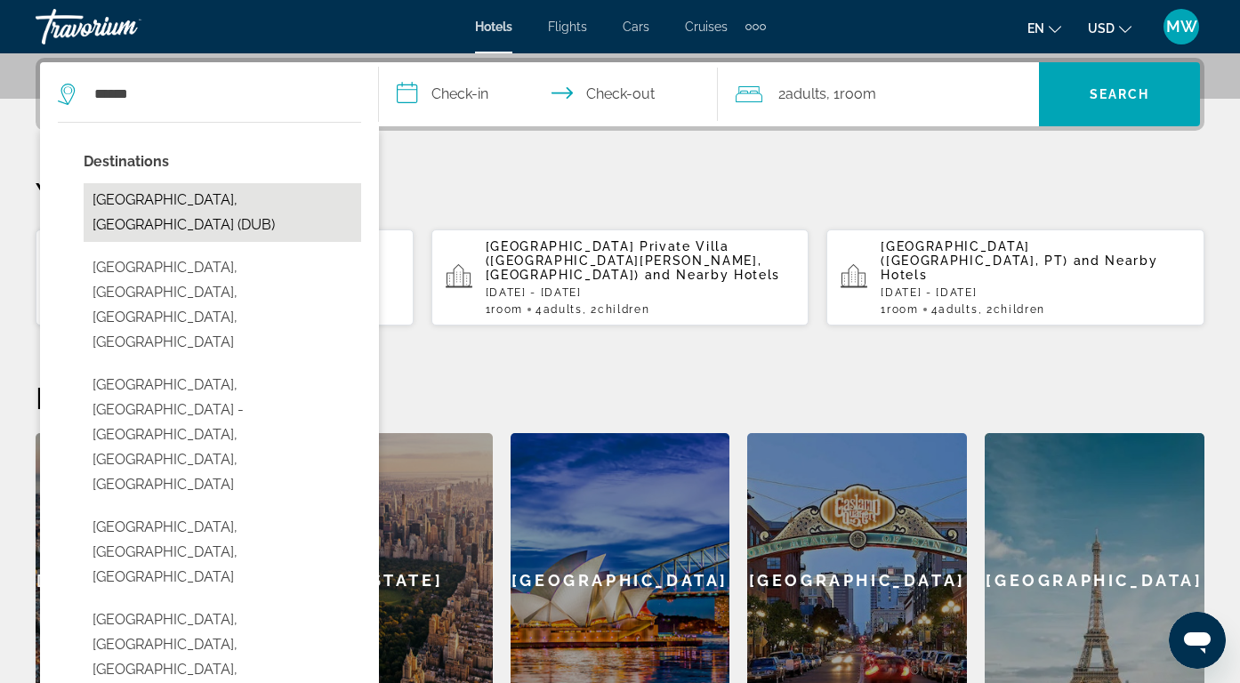
click at [166, 205] on button "[GEOGRAPHIC_DATA], [GEOGRAPHIC_DATA] (DUB)" at bounding box center [222, 212] width 277 height 59
type input "**********"
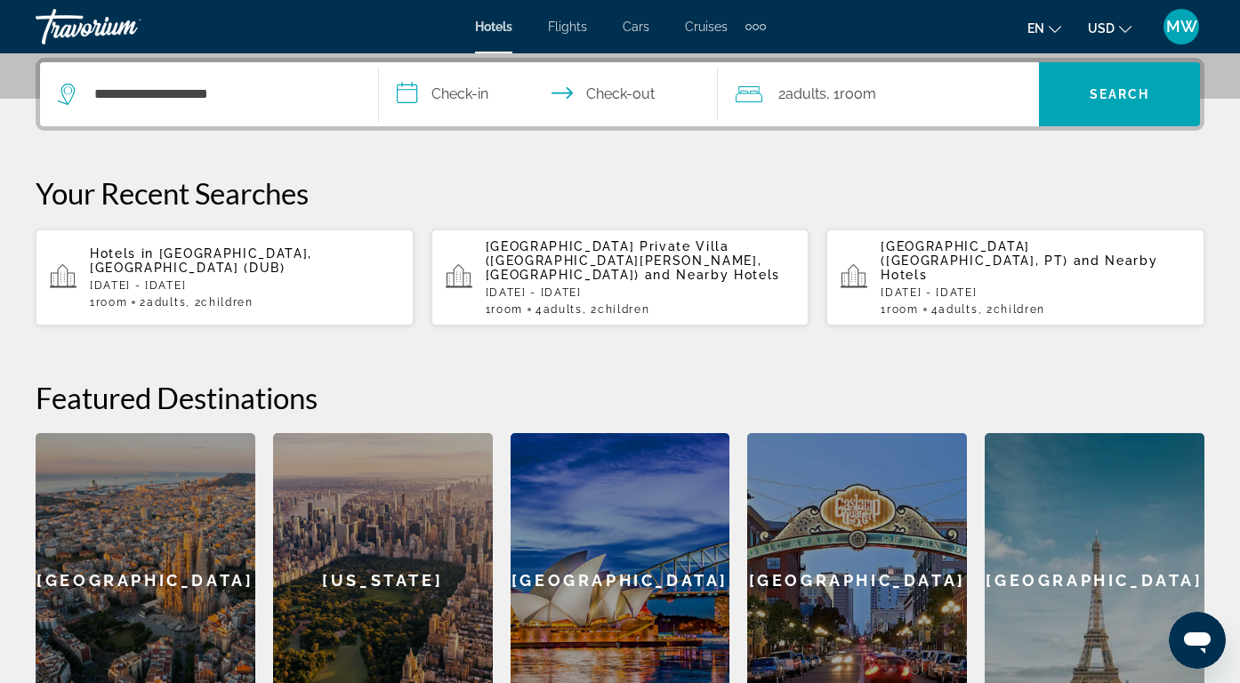
click at [453, 99] on input "**********" at bounding box center [552, 96] width 346 height 69
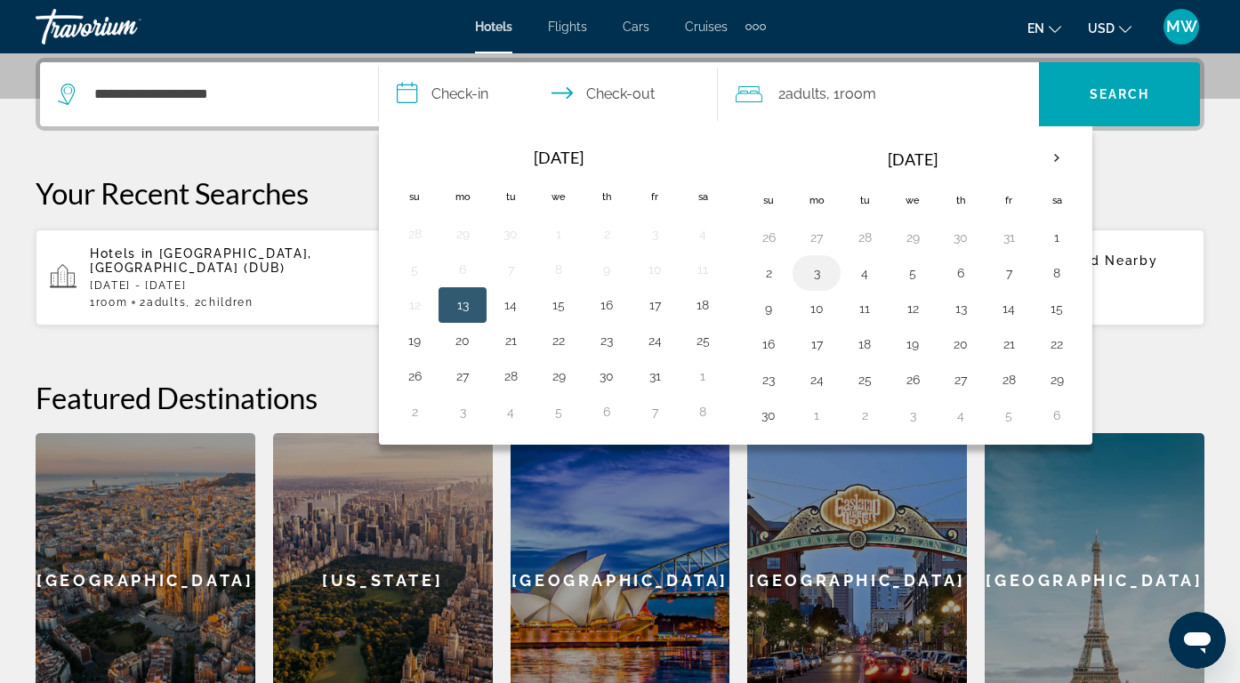
click at [822, 281] on button "3" at bounding box center [816, 273] width 28 height 25
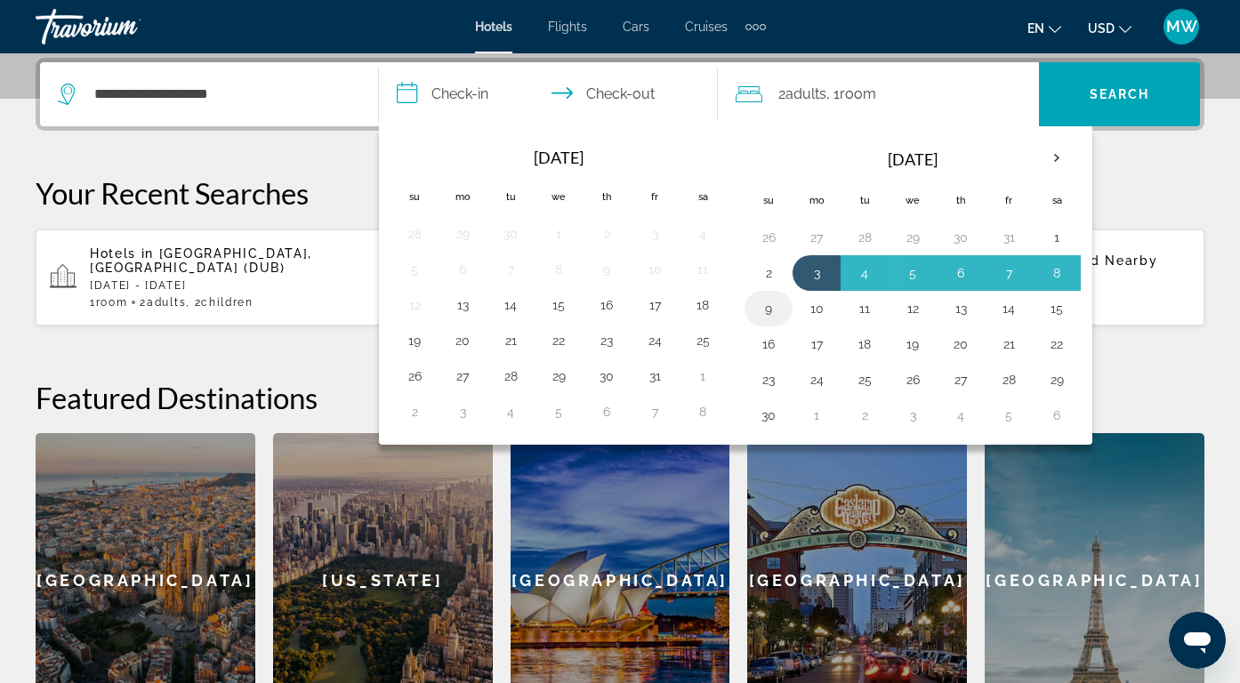
click at [766, 305] on button "9" at bounding box center [768, 308] width 28 height 25
type input "**********"
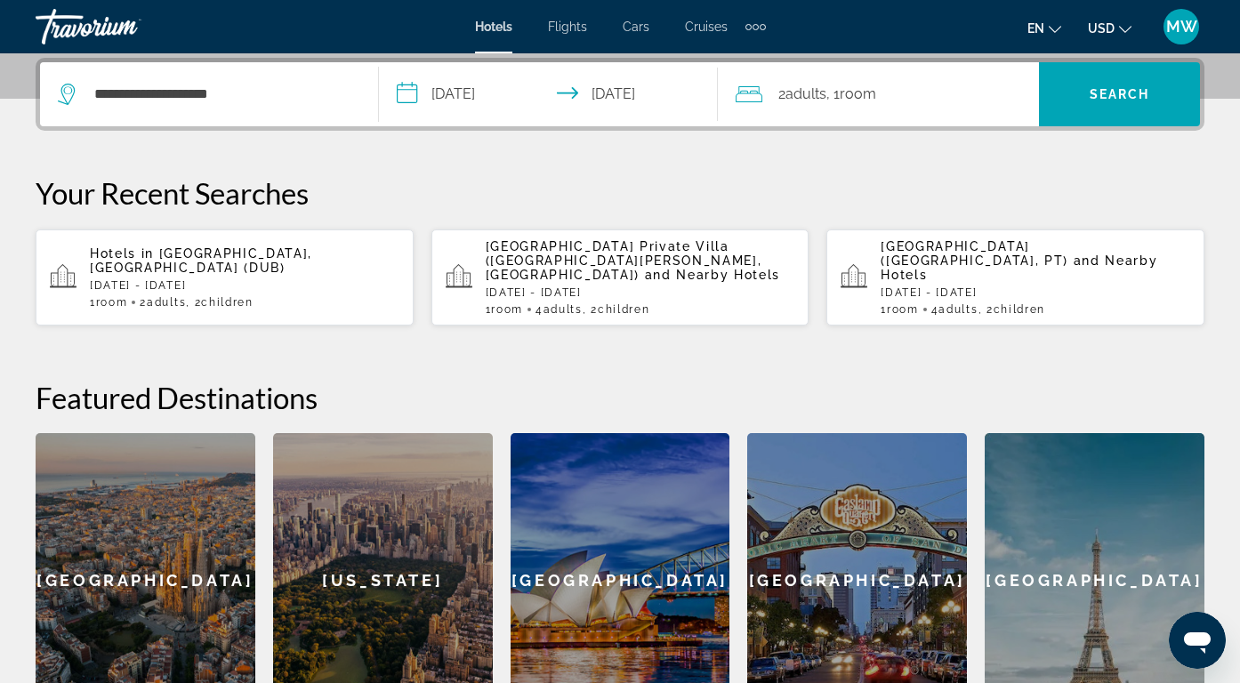
click at [808, 93] on span "Adults" at bounding box center [805, 93] width 41 height 17
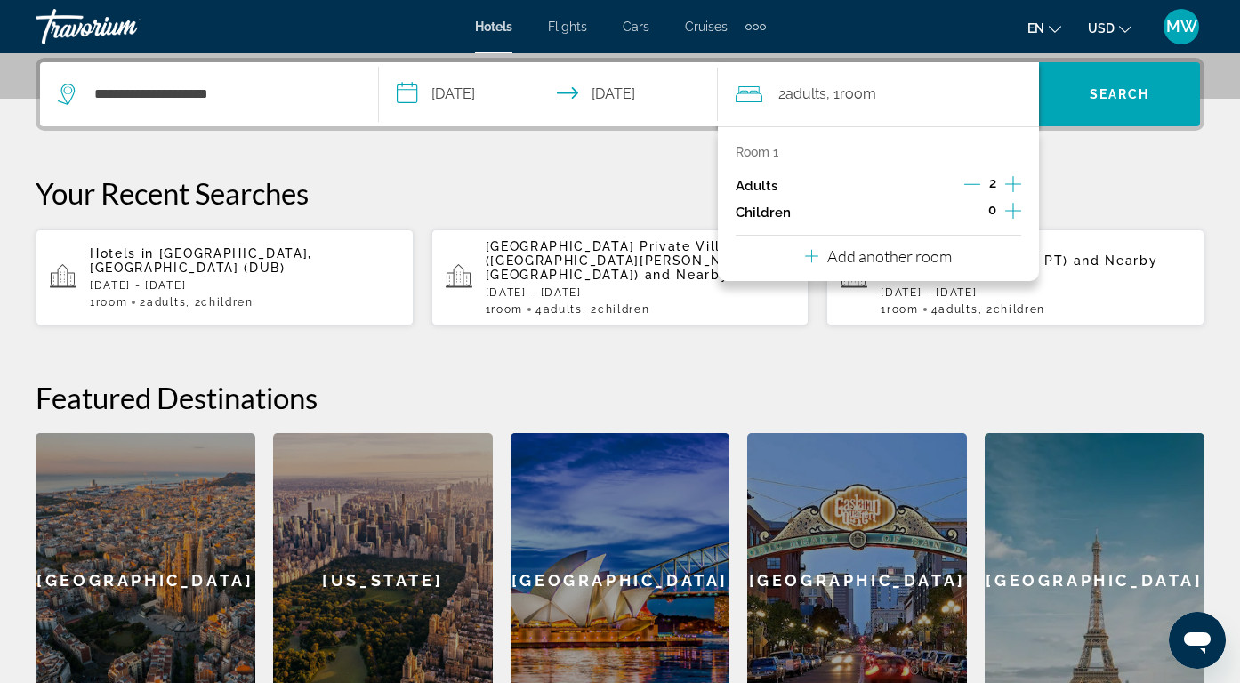
click at [1009, 213] on icon "Increment children" at bounding box center [1013, 210] width 16 height 21
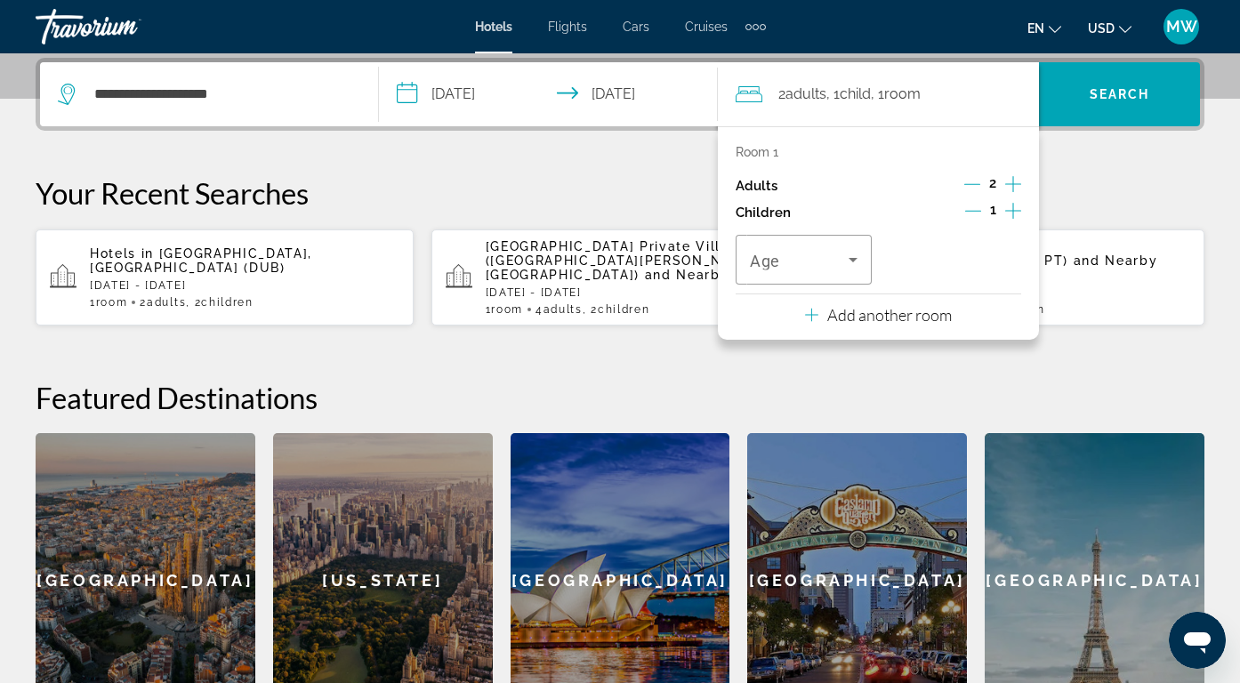
click at [1009, 213] on icon "Increment children" at bounding box center [1013, 210] width 16 height 21
click at [840, 262] on span "Travelers: 2 adults, 2 children" at bounding box center [799, 259] width 99 height 21
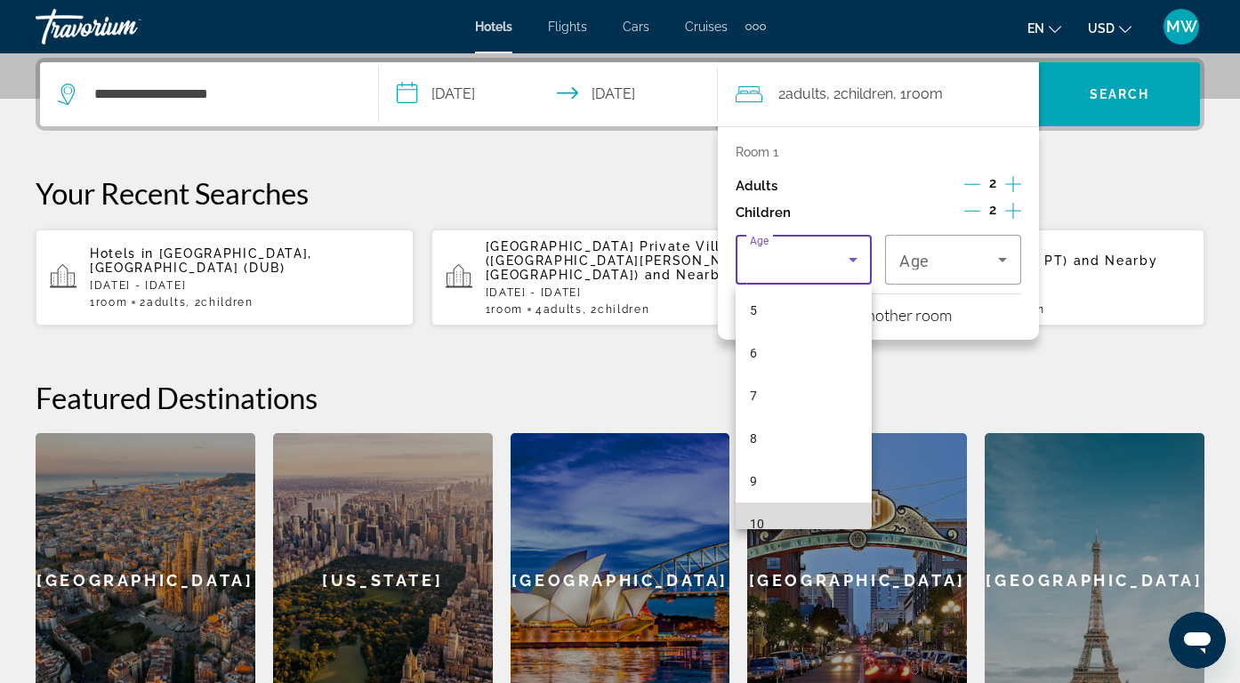
click at [816, 516] on mat-option "10" at bounding box center [804, 524] width 136 height 43
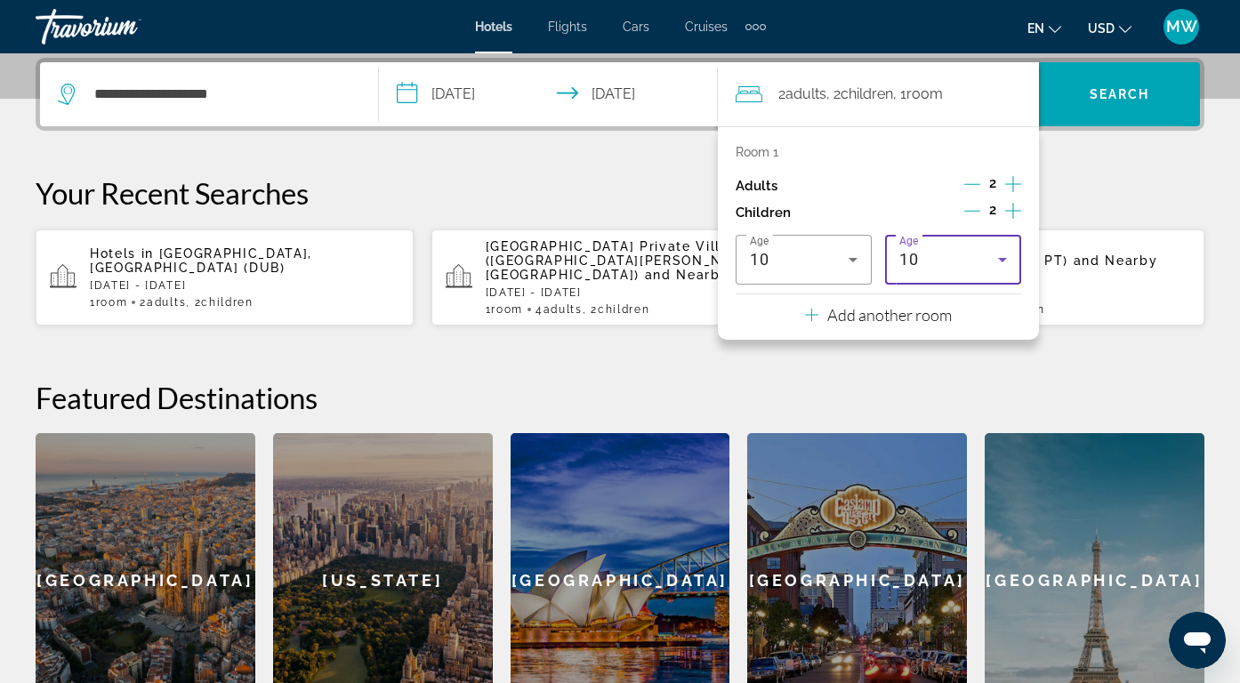
click at [997, 267] on icon "Travelers: 2 adults, 2 children" at bounding box center [1002, 259] width 21 height 21
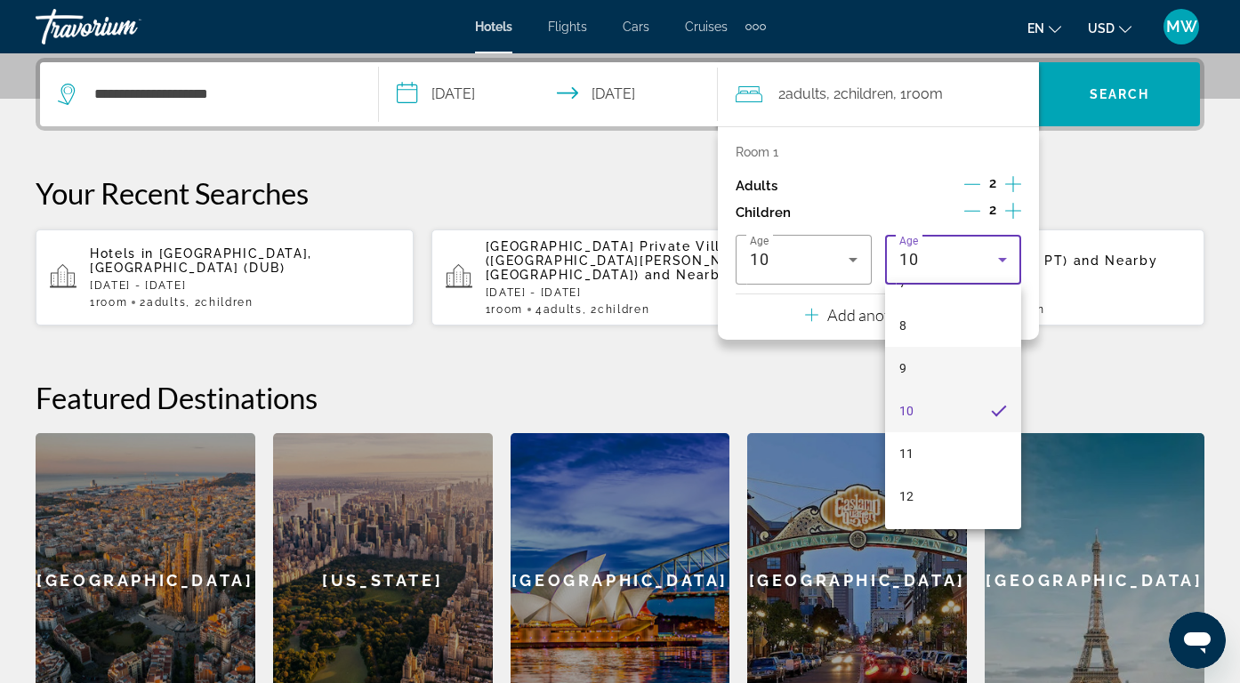
scroll to position [331, 0]
click at [975, 421] on mat-option "10" at bounding box center [953, 409] width 136 height 43
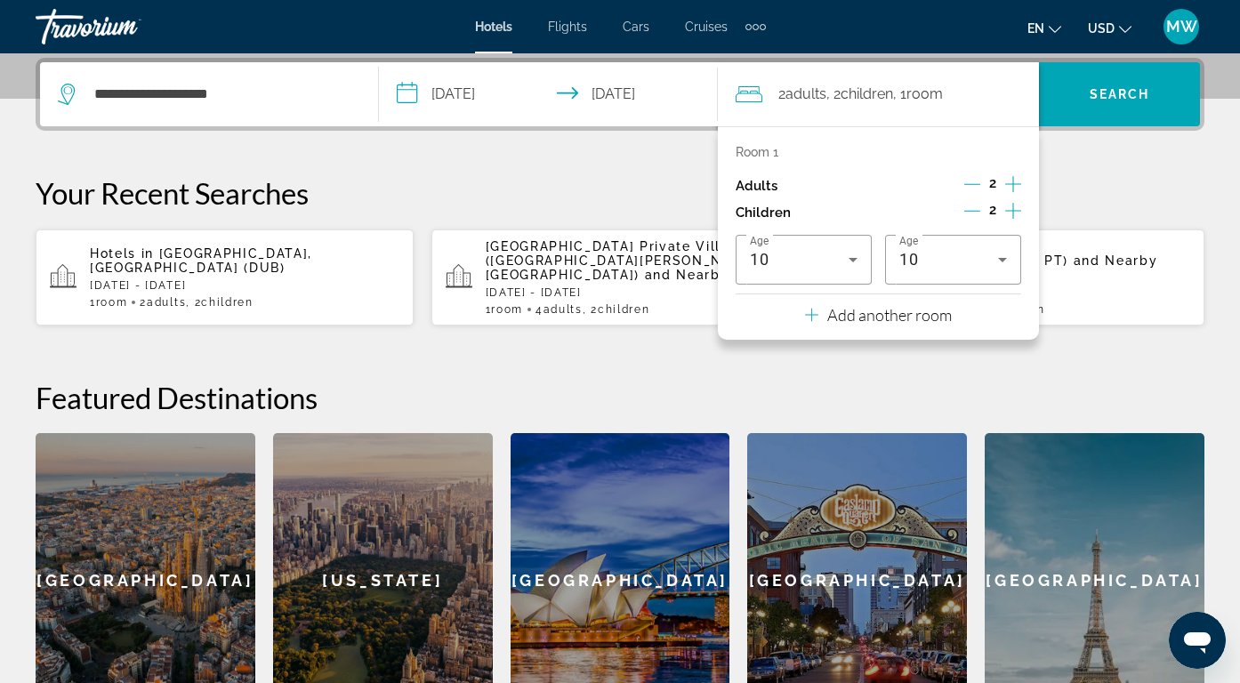
click at [972, 361] on div "**********" at bounding box center [620, 393] width 1240 height 671
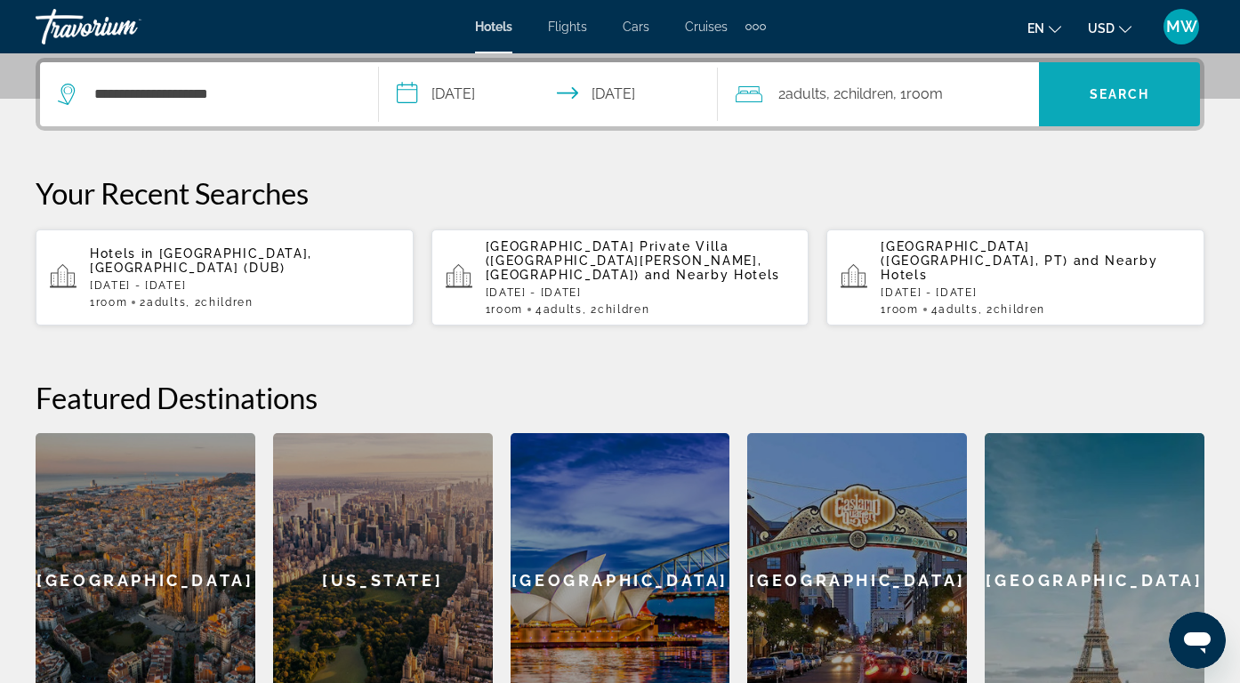
click at [1076, 87] on span "Search" at bounding box center [1119, 94] width 161 height 43
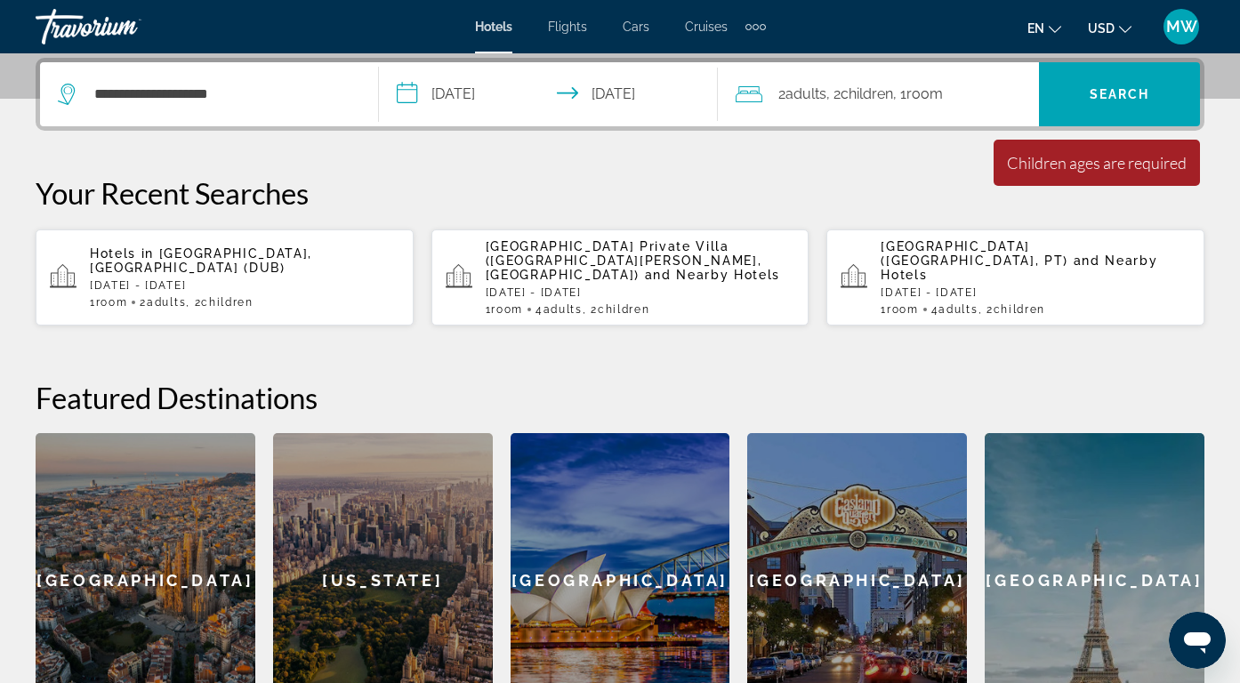
click at [1081, 158] on div "Children ages are required" at bounding box center [1097, 163] width 180 height 20
click at [973, 119] on div "2 Adult Adults , 2 Child Children , 1 Room rooms" at bounding box center [887, 94] width 303 height 64
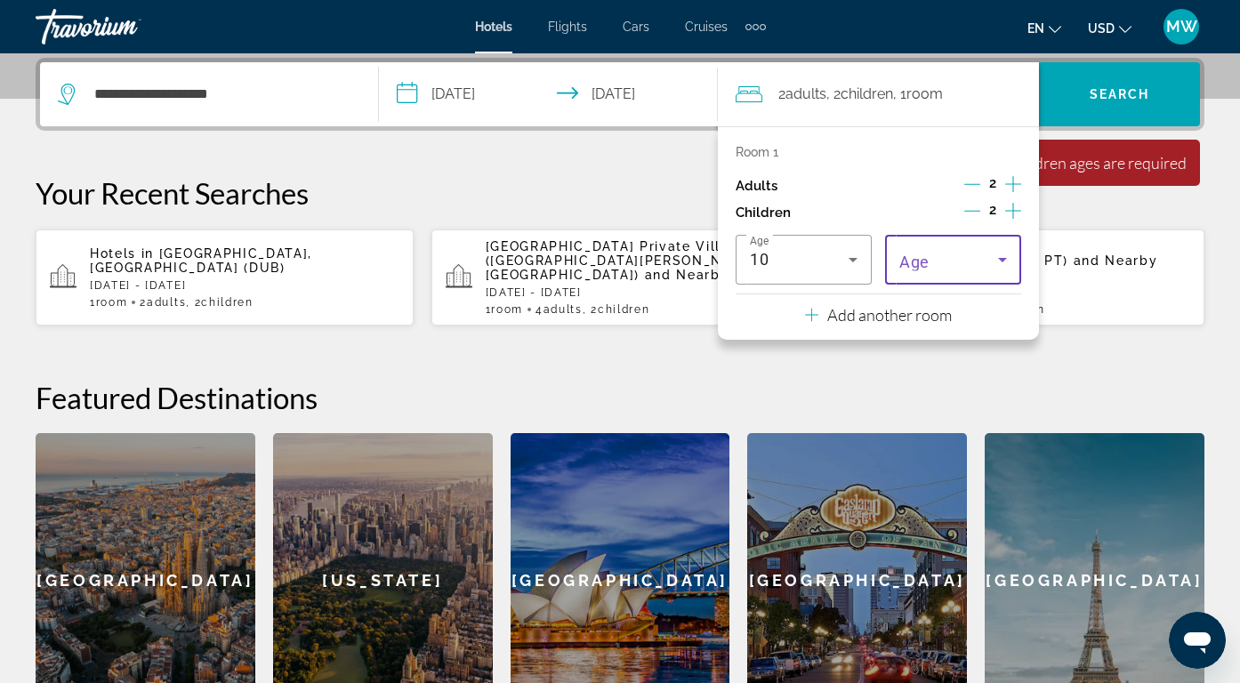
click at [978, 257] on span "Travelers: 2 adults, 2 children" at bounding box center [948, 259] width 99 height 21
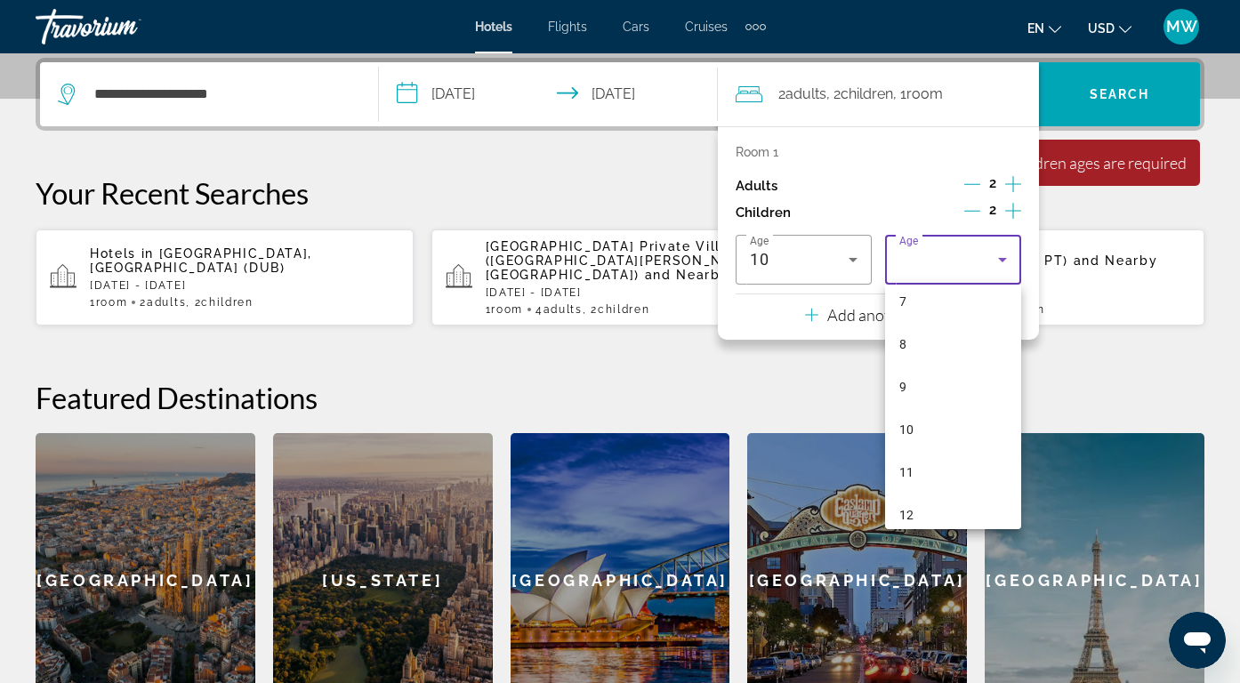
scroll to position [314, 0]
click at [962, 427] on mat-option "10" at bounding box center [953, 426] width 136 height 43
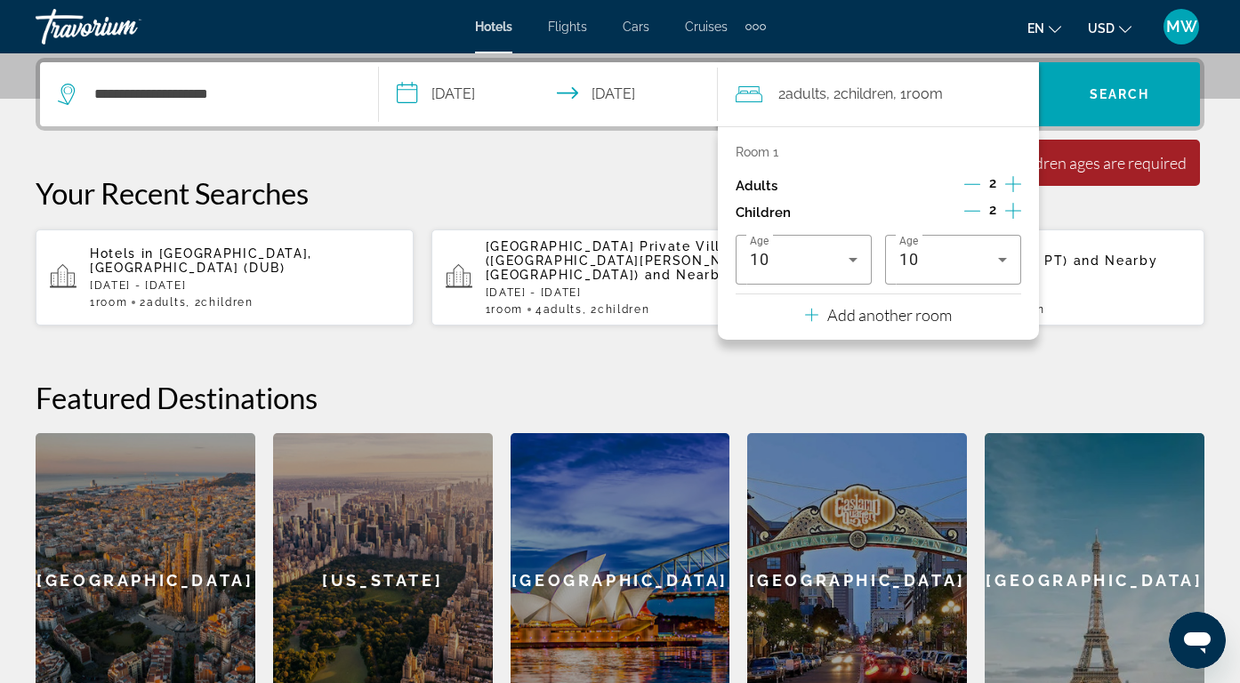
click at [1037, 380] on h2 "Featured Destinations" at bounding box center [620, 398] width 1169 height 36
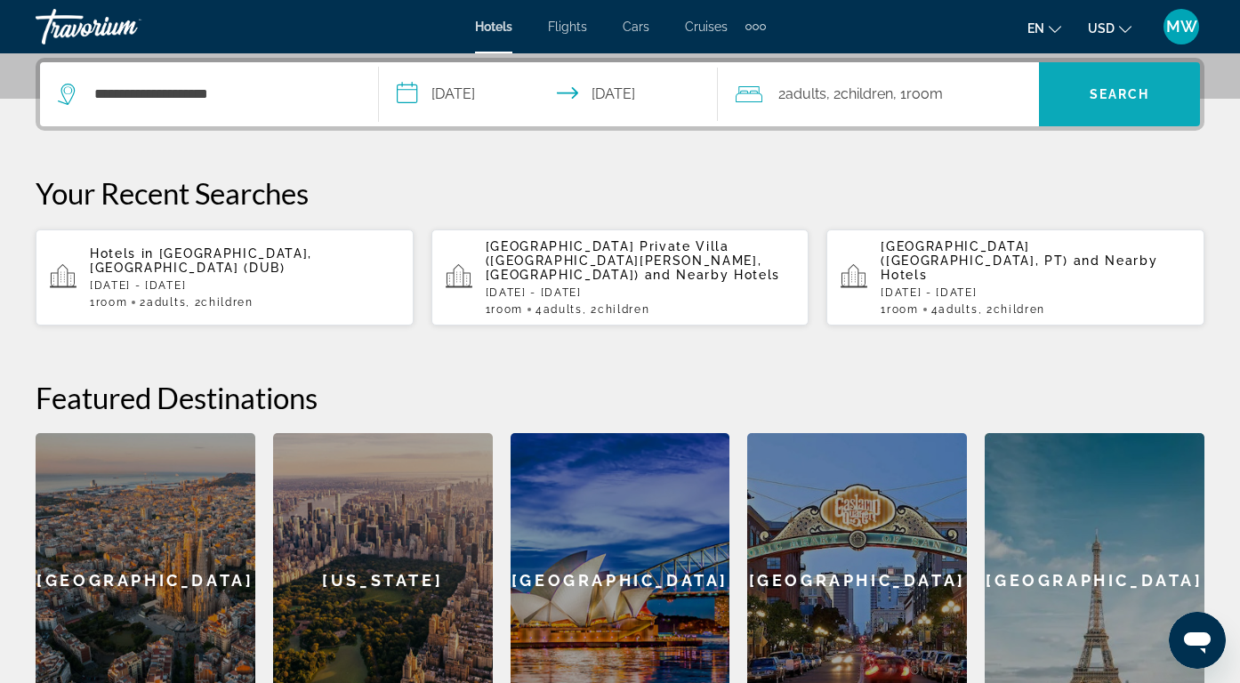
click at [1099, 99] on span "Search" at bounding box center [1120, 94] width 60 height 14
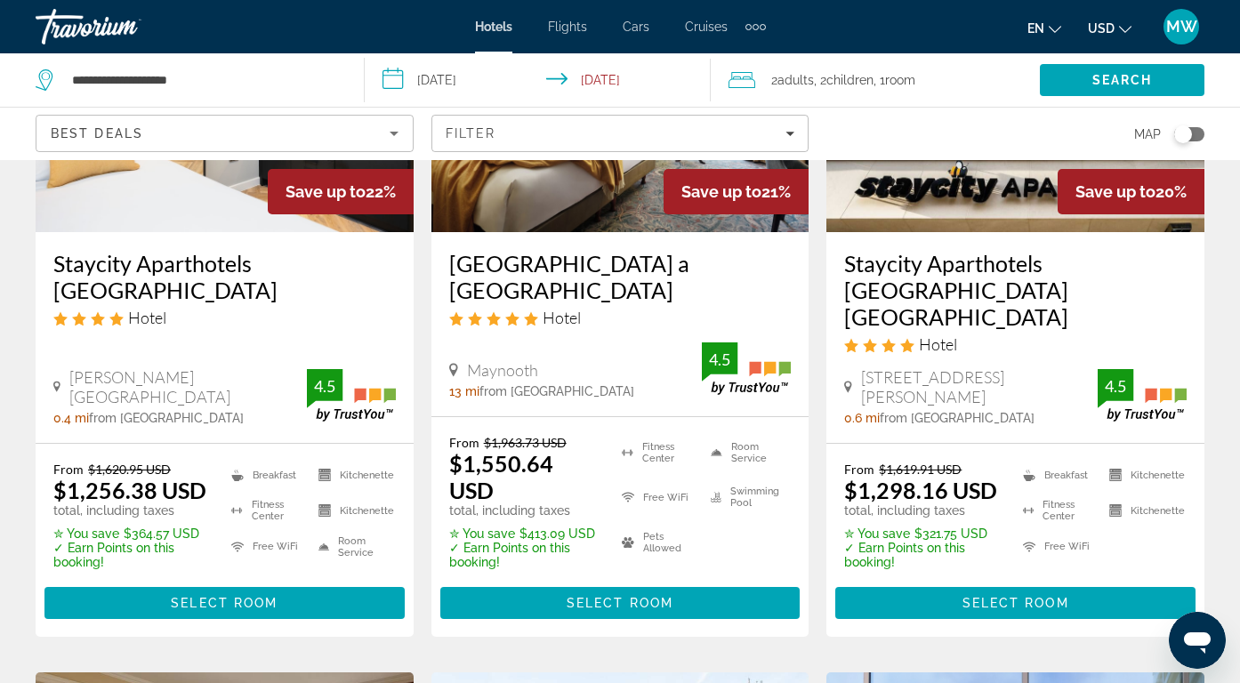
scroll to position [958, 0]
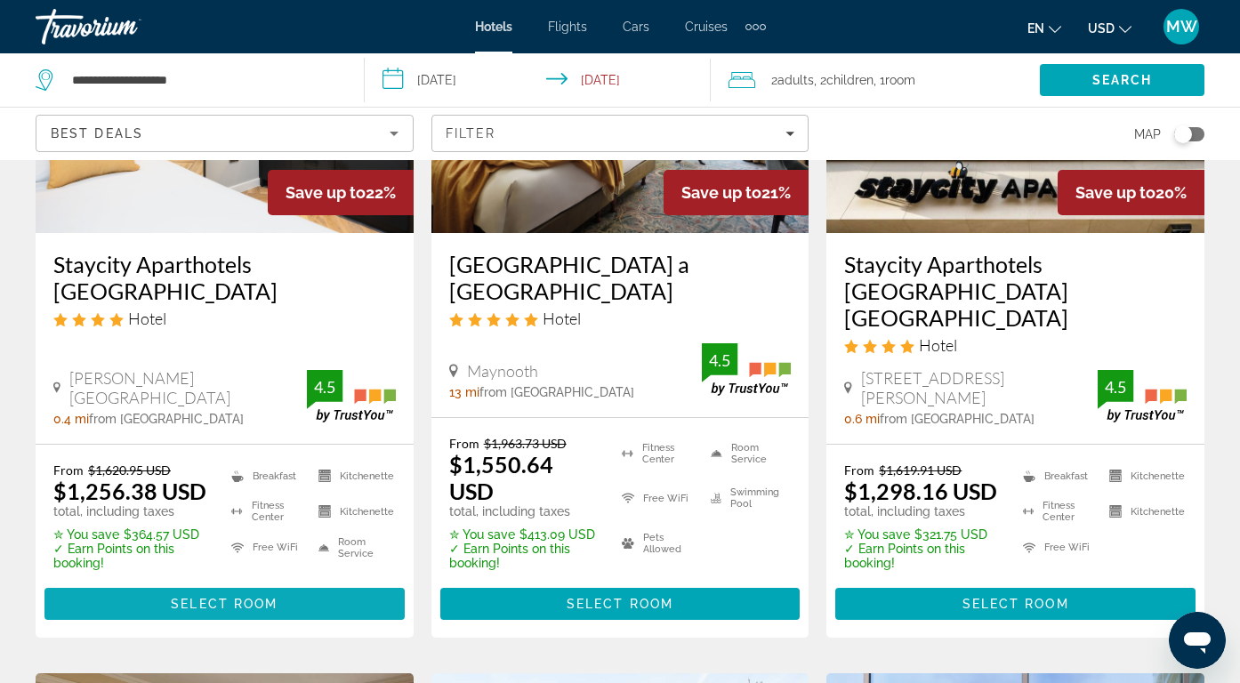
click at [296, 587] on span "Main content" at bounding box center [224, 604] width 360 height 43
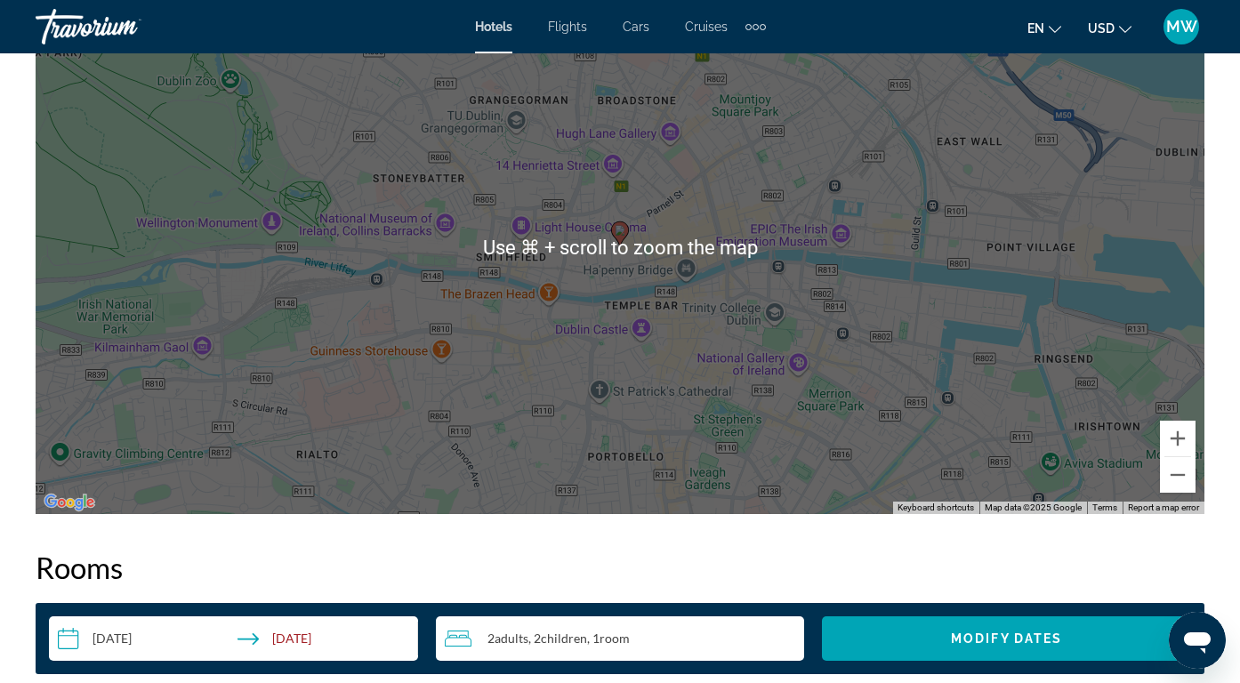
scroll to position [2231, 0]
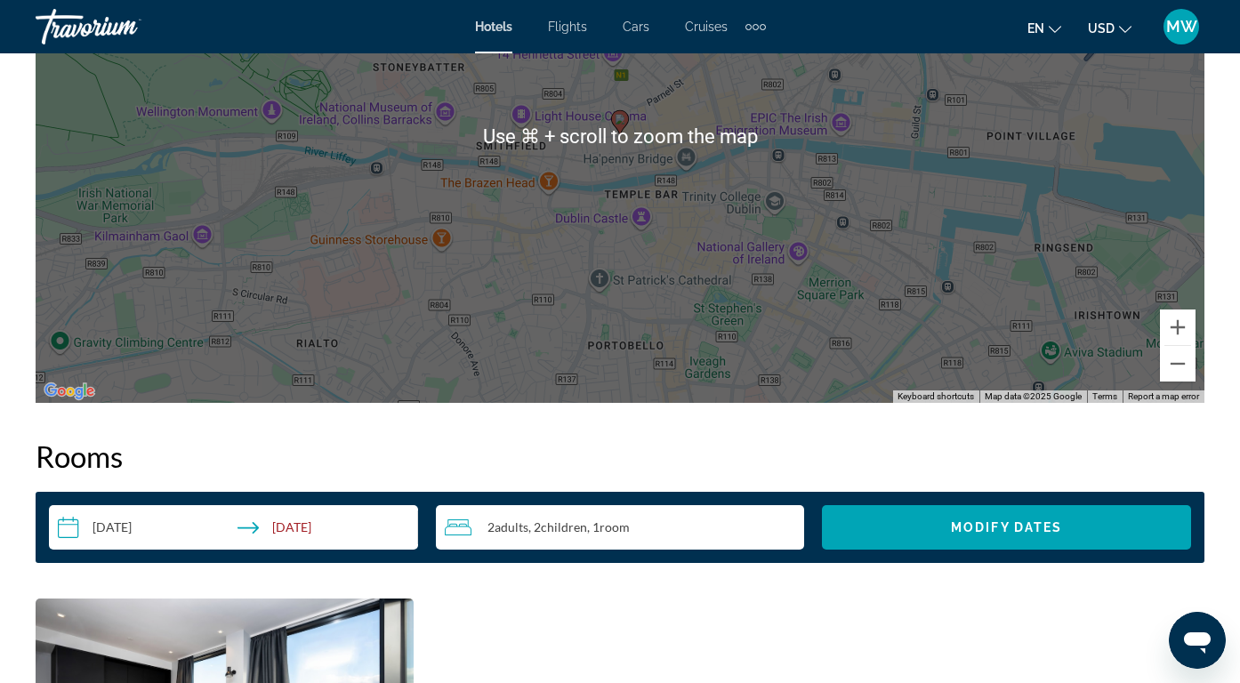
click at [275, 527] on input "**********" at bounding box center [237, 530] width 376 height 50
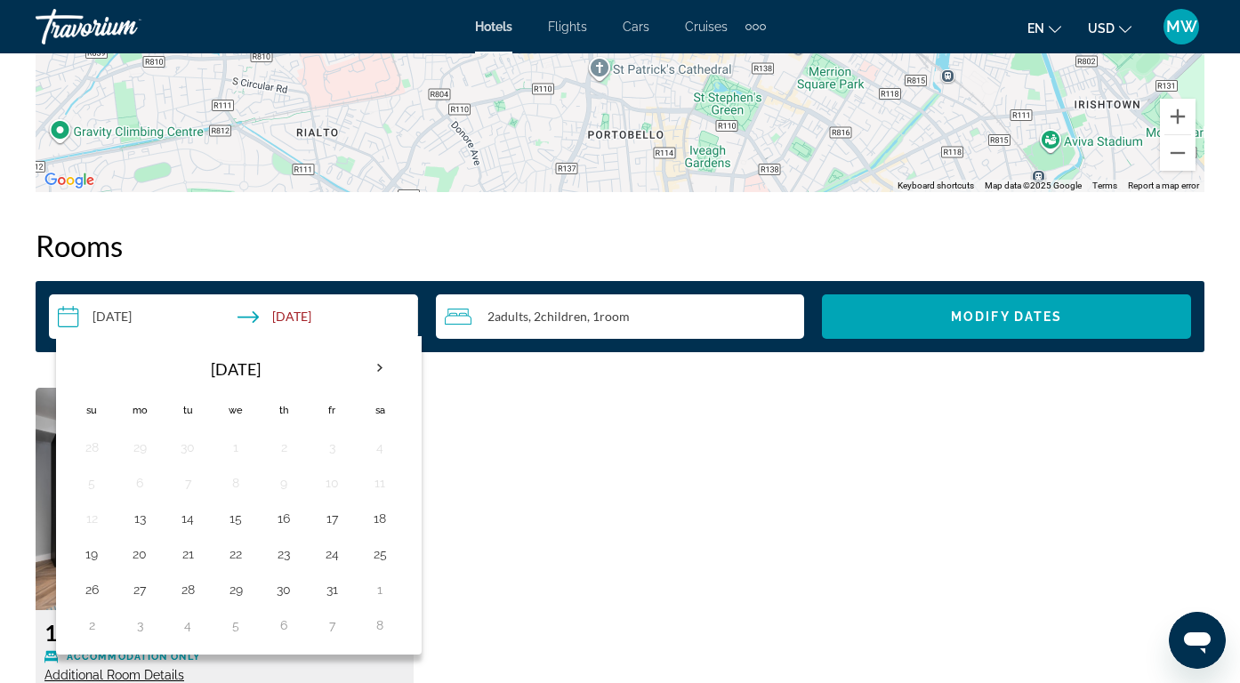
scroll to position [2452, 0]
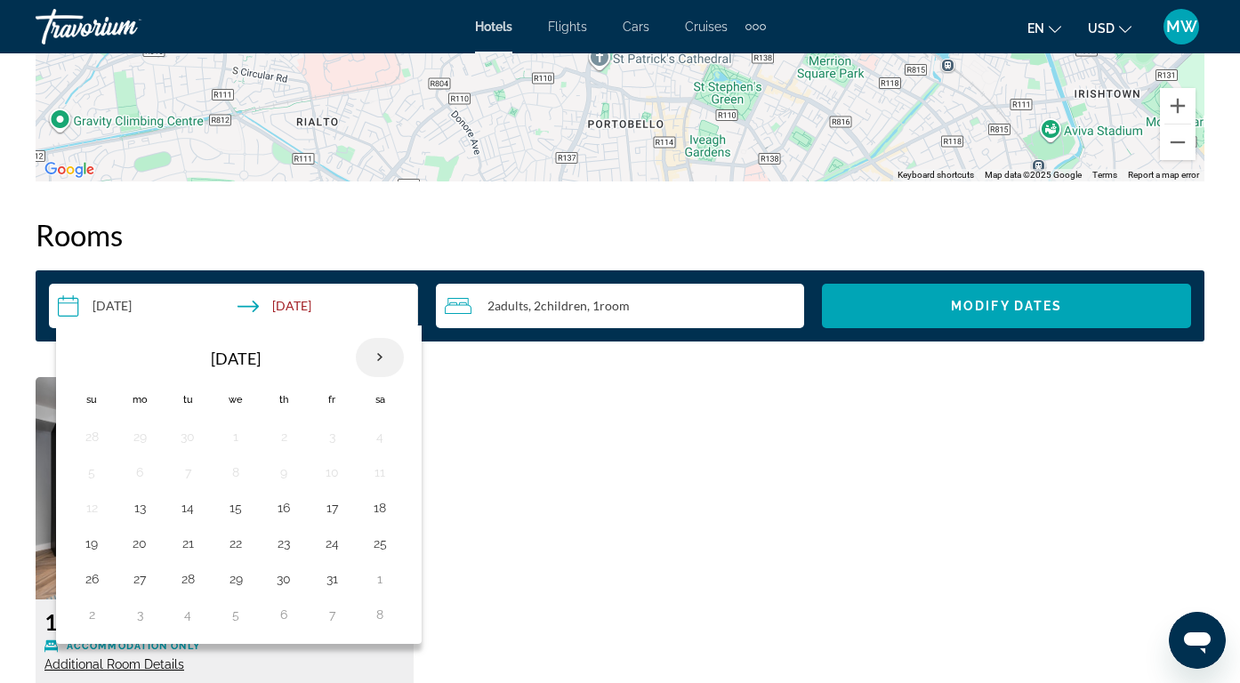
click at [375, 353] on th "Next month" at bounding box center [380, 357] width 48 height 39
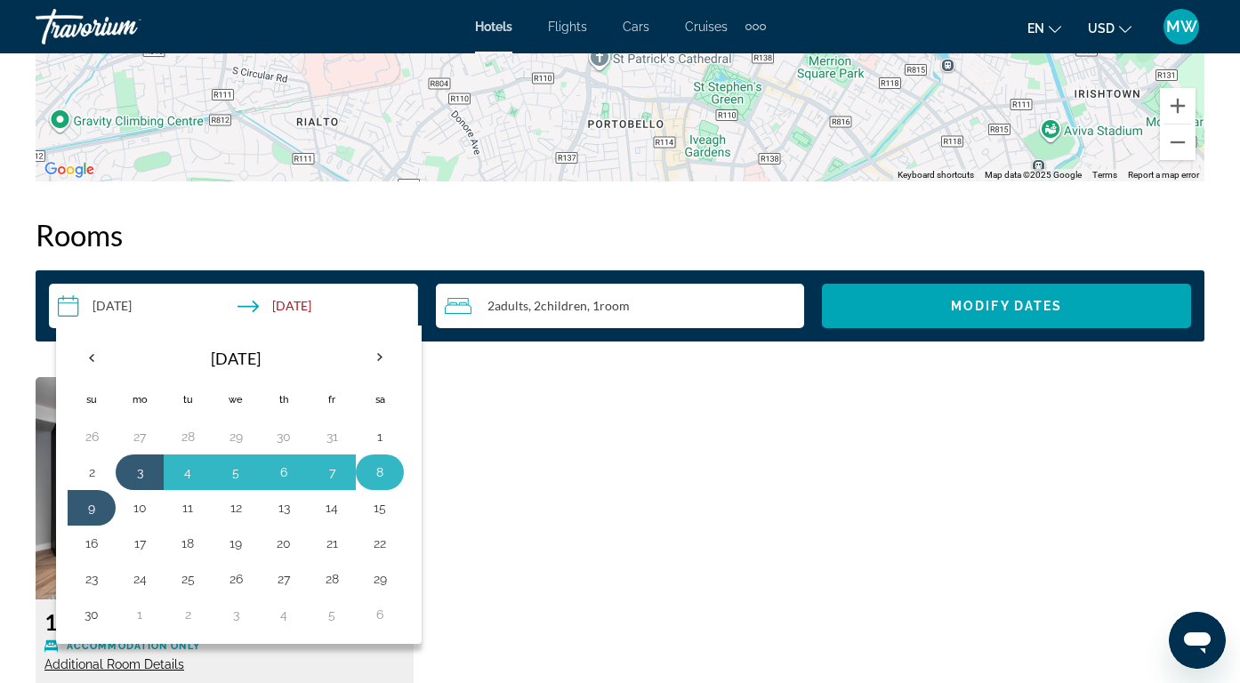
click at [384, 472] on button "8" at bounding box center [380, 472] width 28 height 25
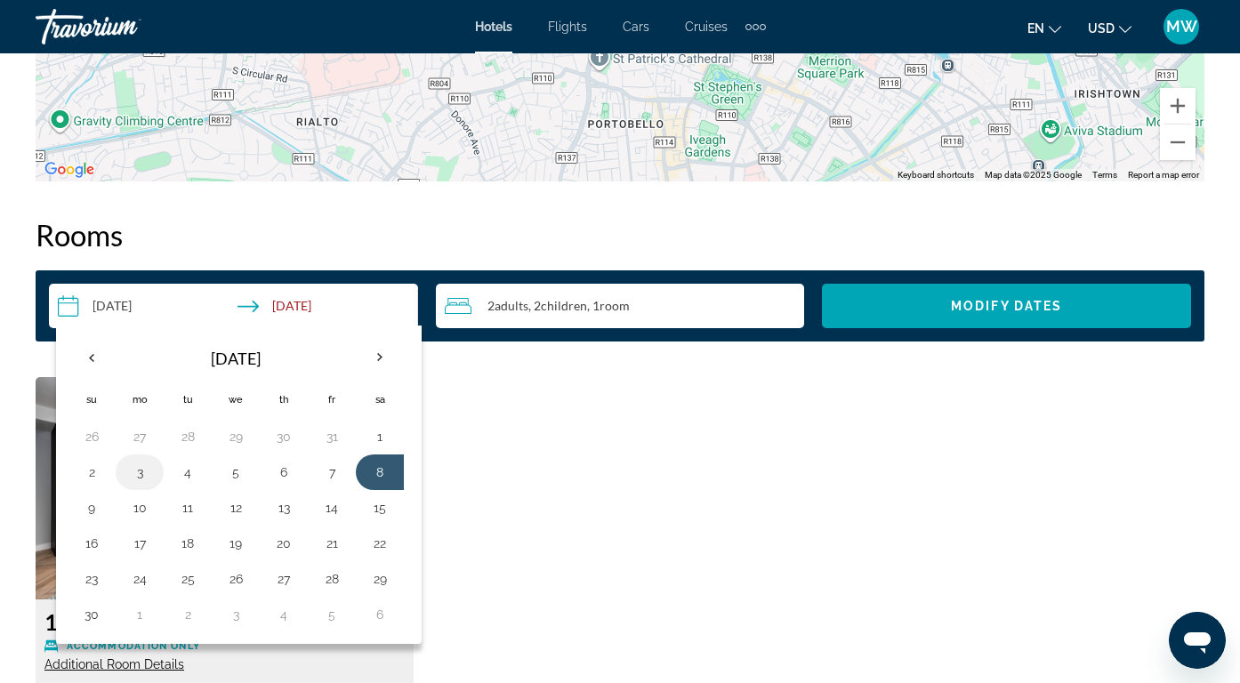
click at [138, 478] on button "3" at bounding box center [139, 472] width 28 height 25
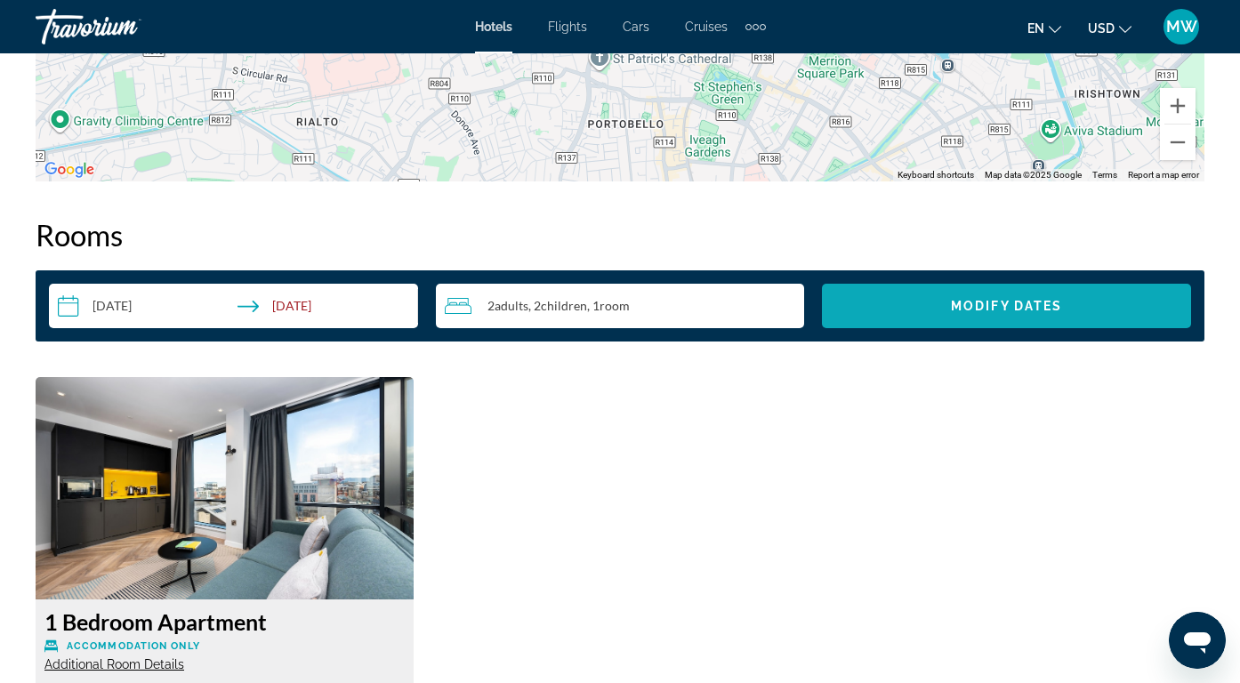
click at [900, 317] on span "Search widget" at bounding box center [1006, 306] width 369 height 43
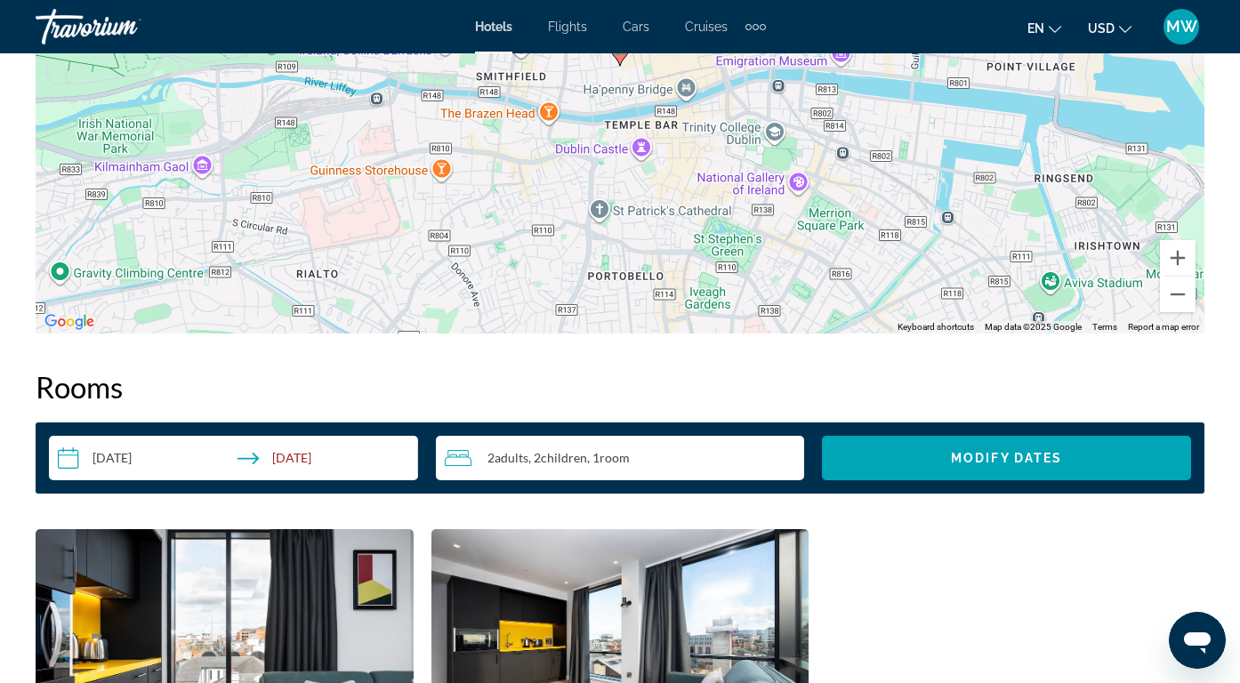
scroll to position [2238, 0]
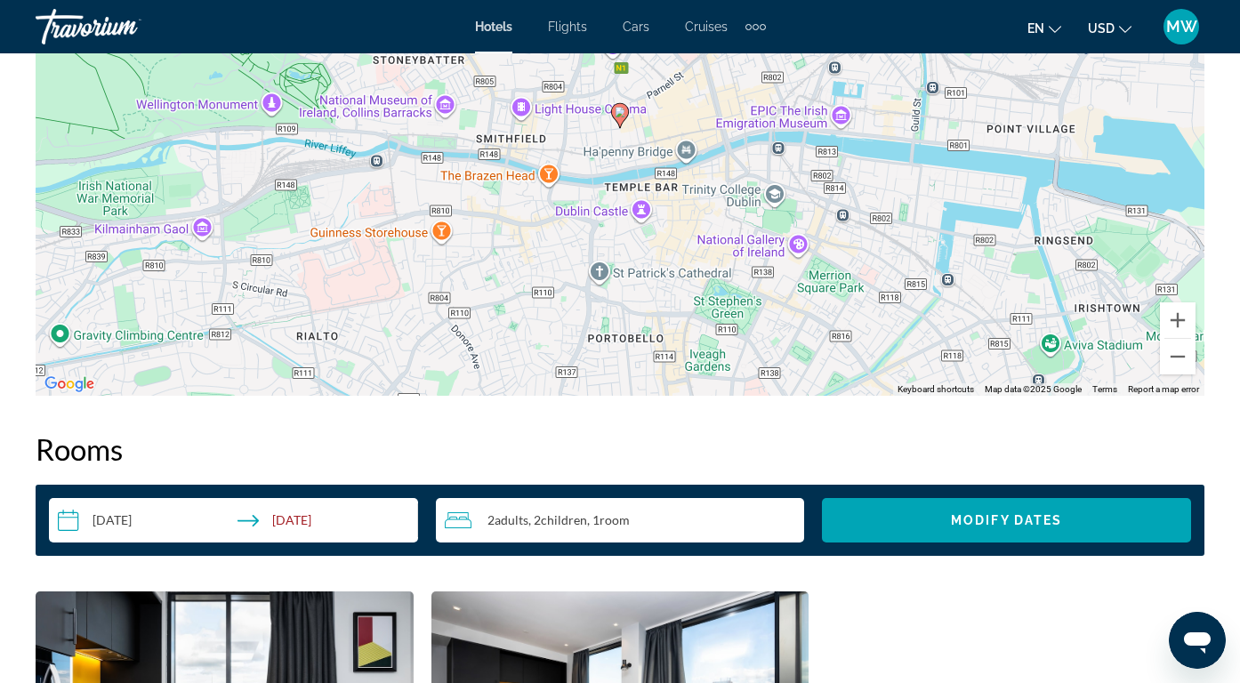
click at [304, 519] on input "**********" at bounding box center [237, 523] width 376 height 50
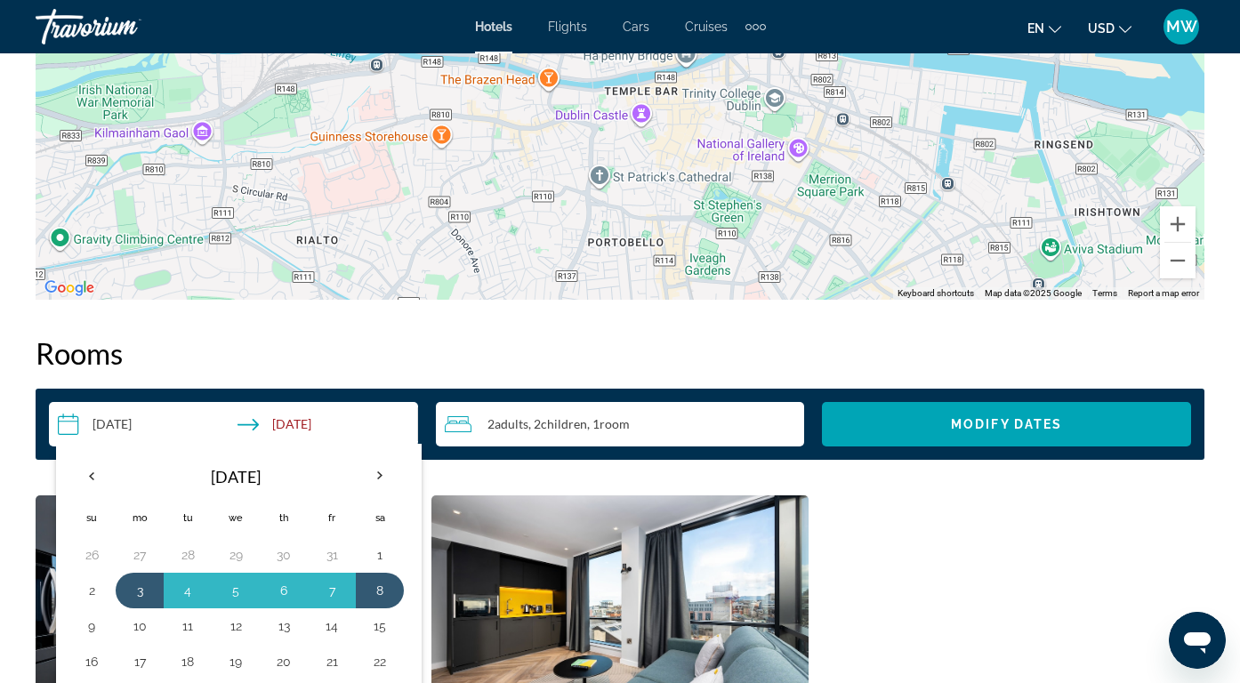
scroll to position [2338, 0]
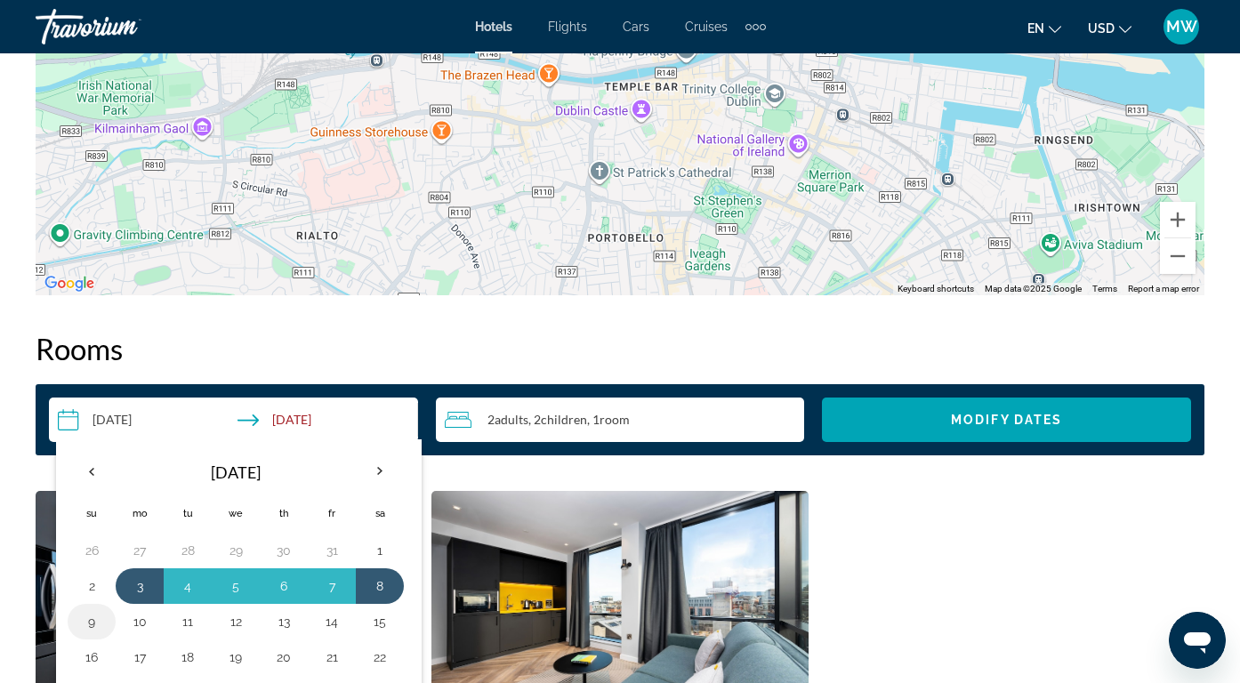
click at [100, 618] on button "9" at bounding box center [91, 621] width 28 height 25
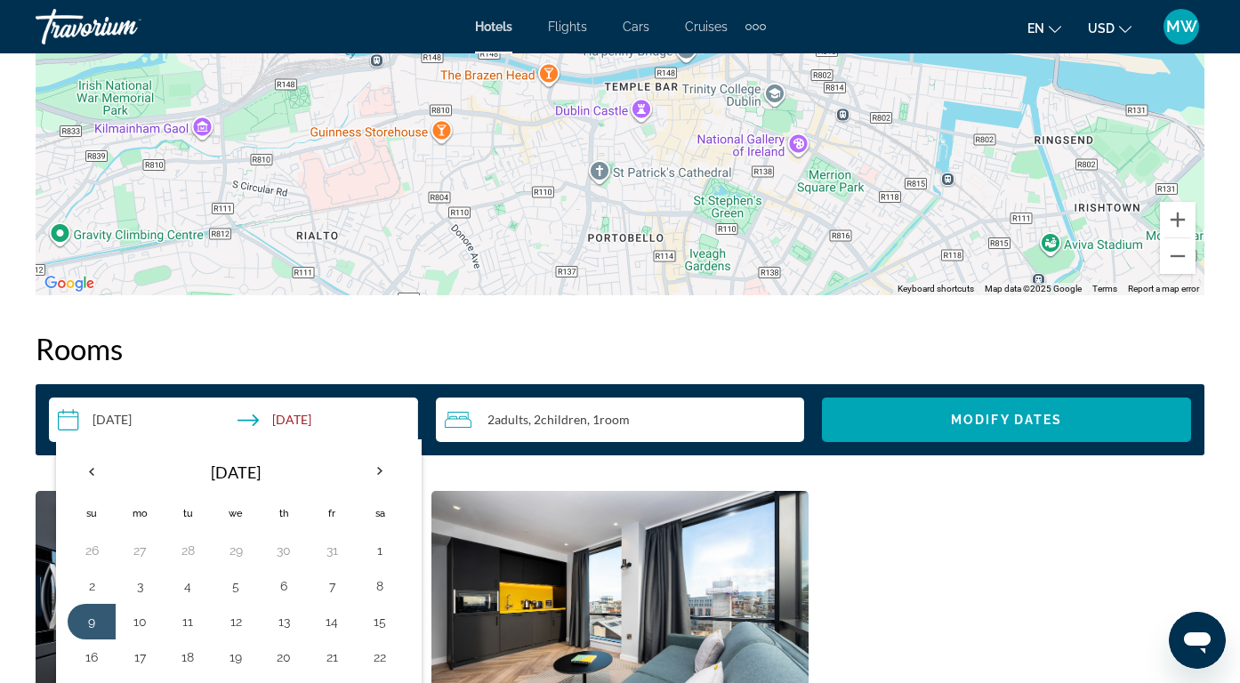
click at [142, 585] on button "3" at bounding box center [139, 586] width 28 height 25
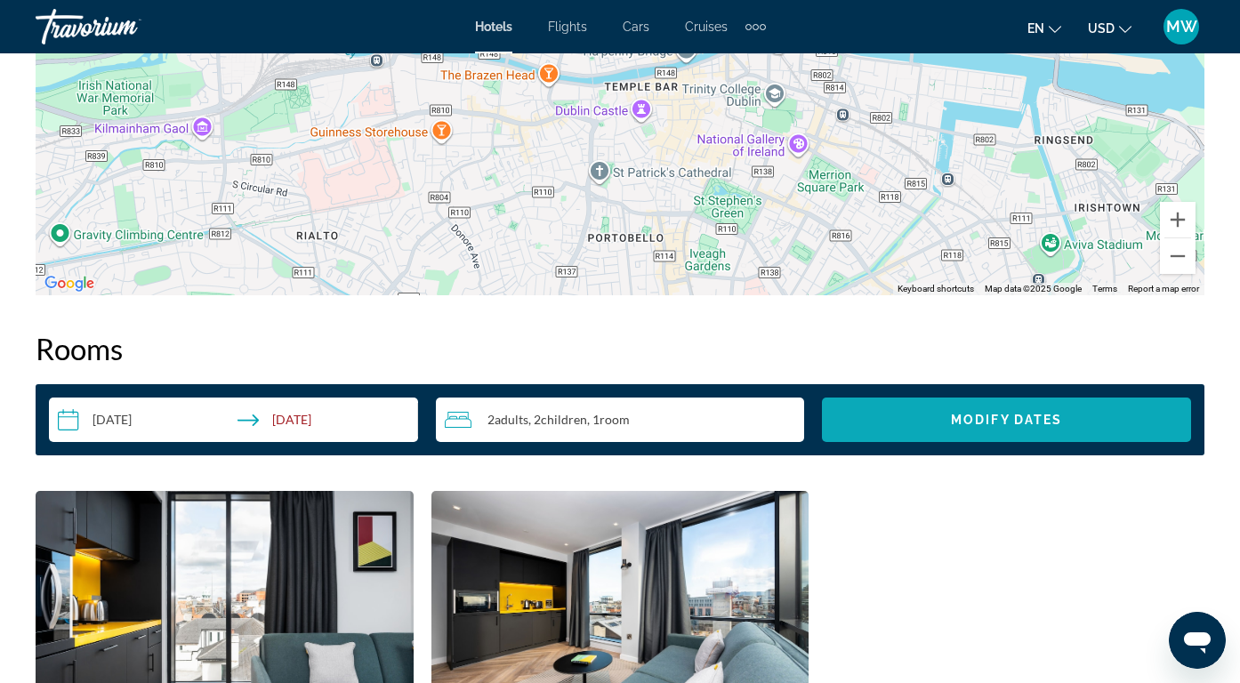
click at [884, 433] on span "Search widget" at bounding box center [1006, 419] width 369 height 43
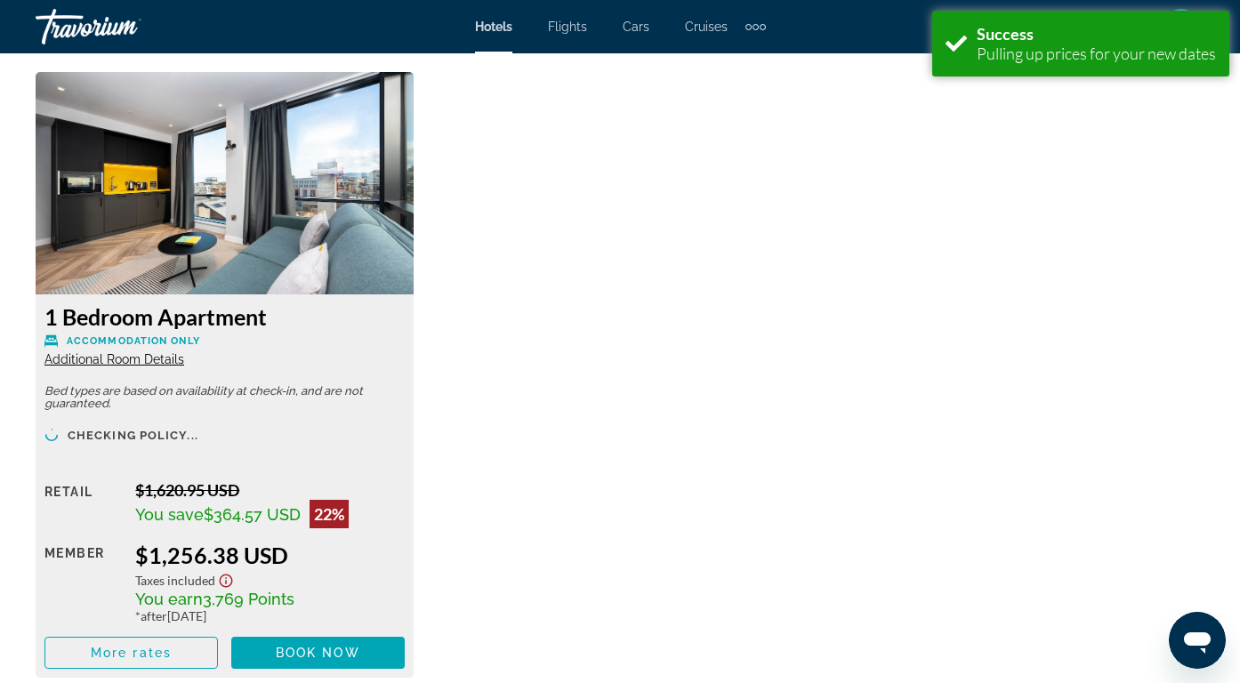
scroll to position [2755, 0]
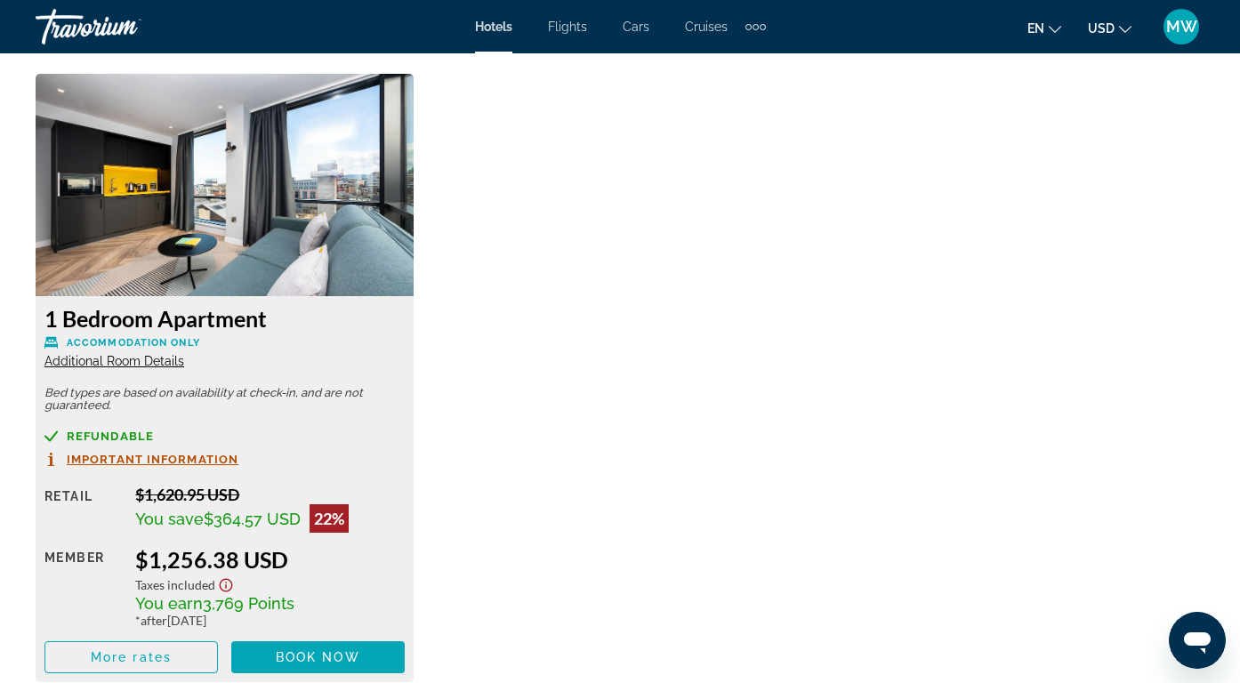
click at [178, 342] on span "Accommodation Only" at bounding box center [133, 343] width 133 height 12
click at [117, 360] on span "Additional Room Details" at bounding box center [114, 361] width 140 height 14
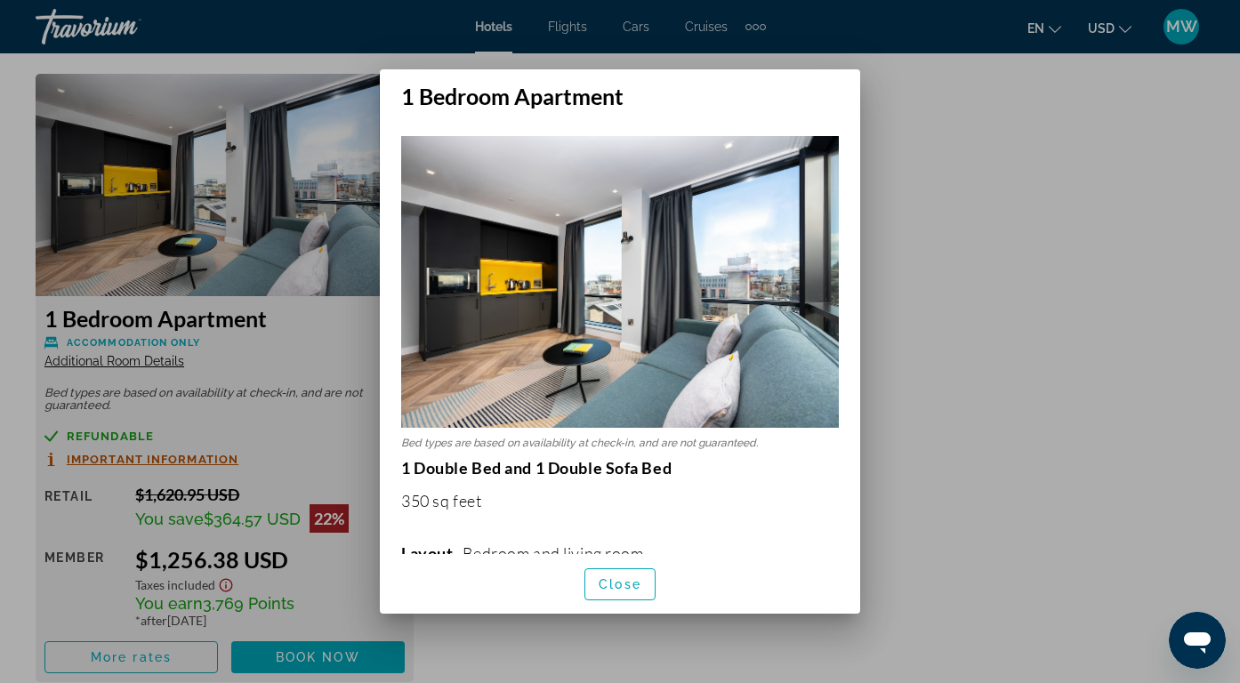
scroll to position [0, 0]
click at [1059, 413] on div at bounding box center [620, 341] width 1240 height 683
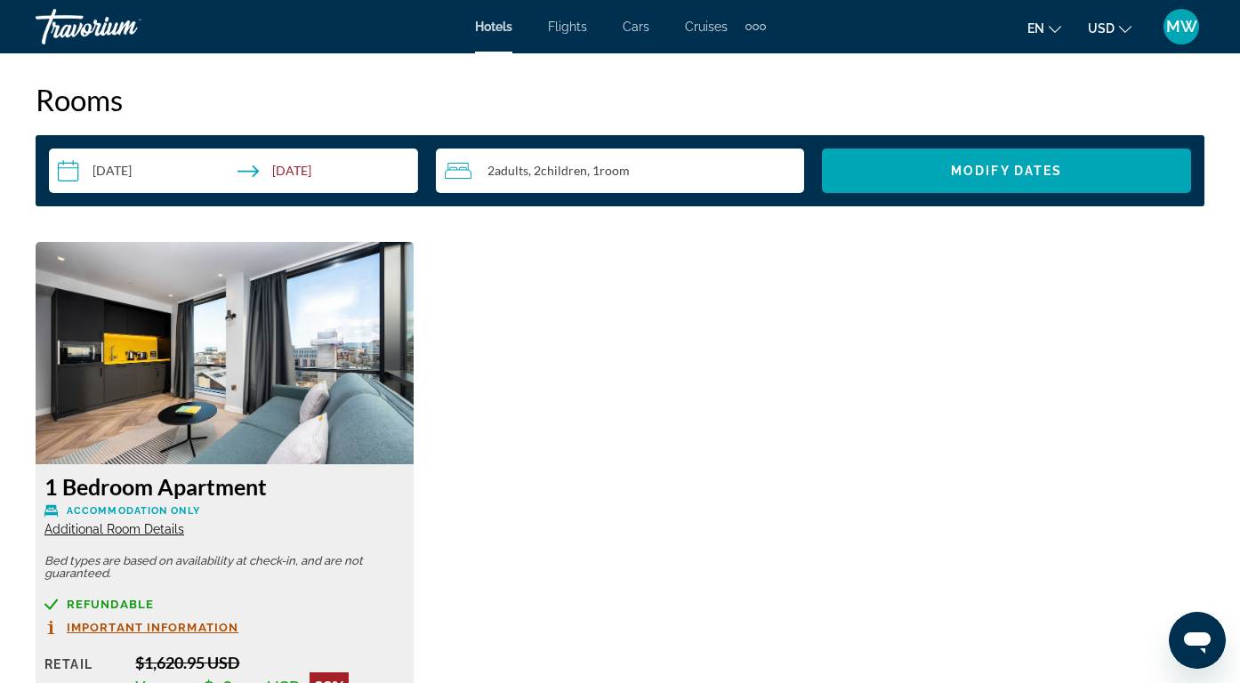
scroll to position [2591, 0]
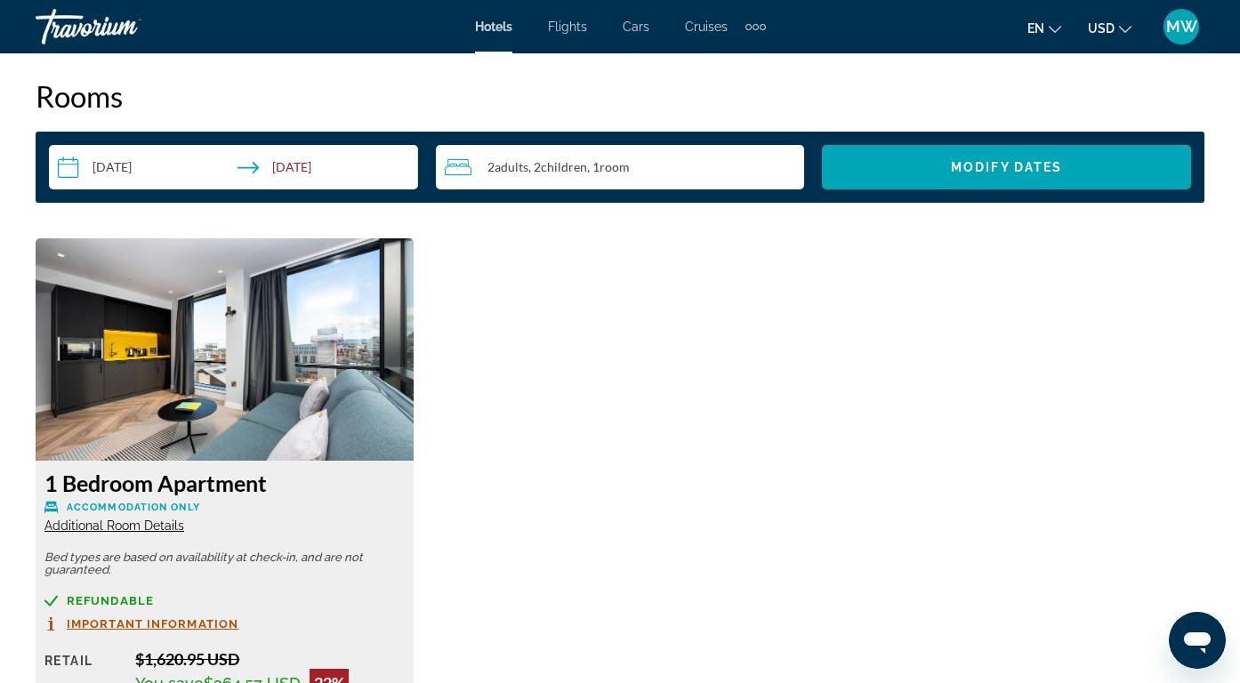
click at [295, 176] on input "**********" at bounding box center [237, 170] width 376 height 50
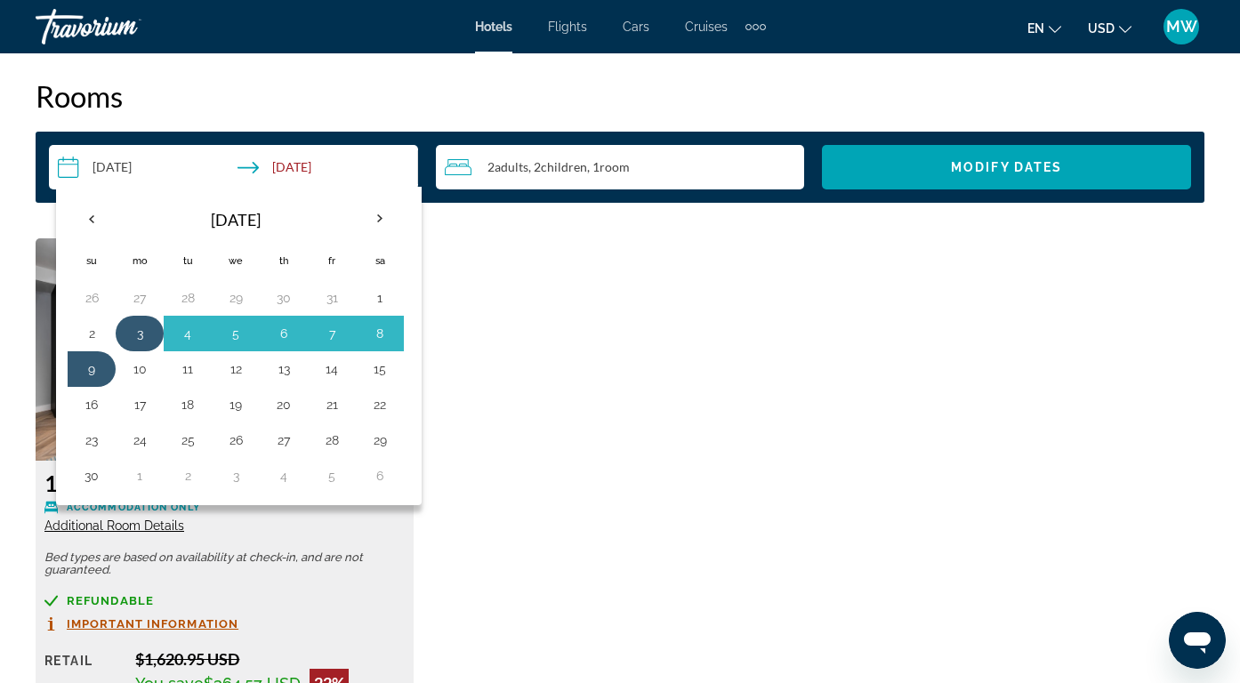
click at [151, 333] on button "3" at bounding box center [139, 333] width 28 height 25
click at [390, 331] on button "8" at bounding box center [380, 333] width 28 height 25
type input "**********"
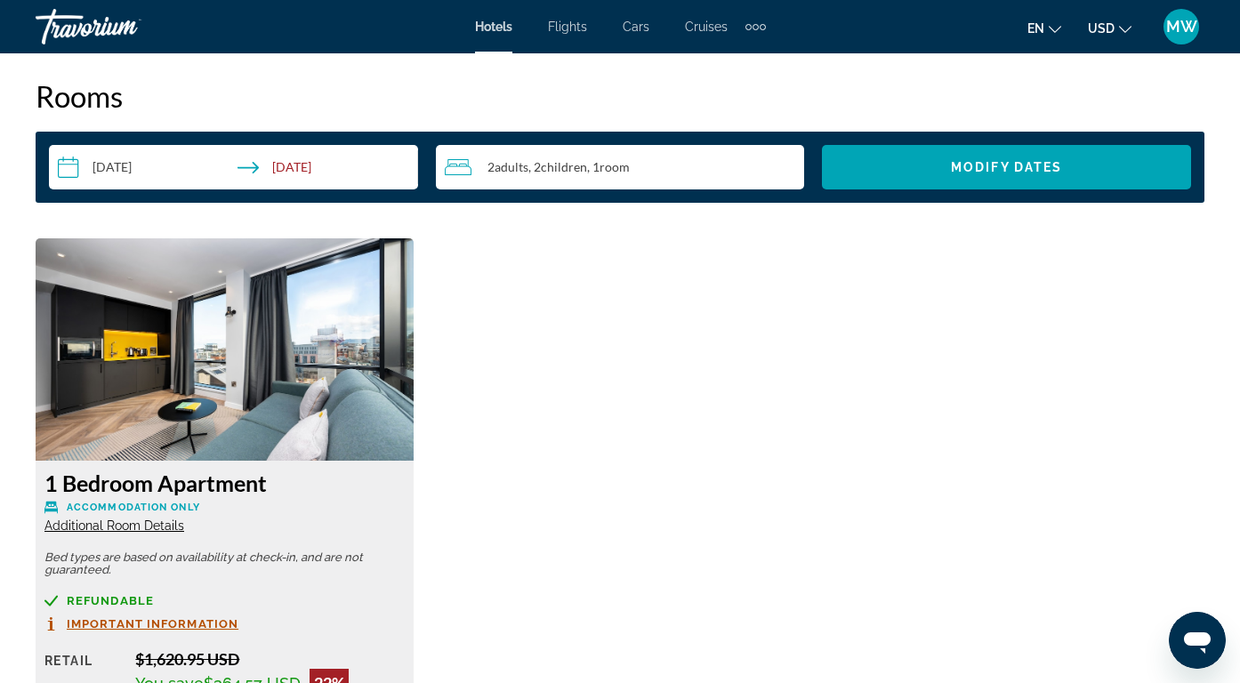
click at [913, 192] on div "**********" at bounding box center [620, 167] width 1169 height 71
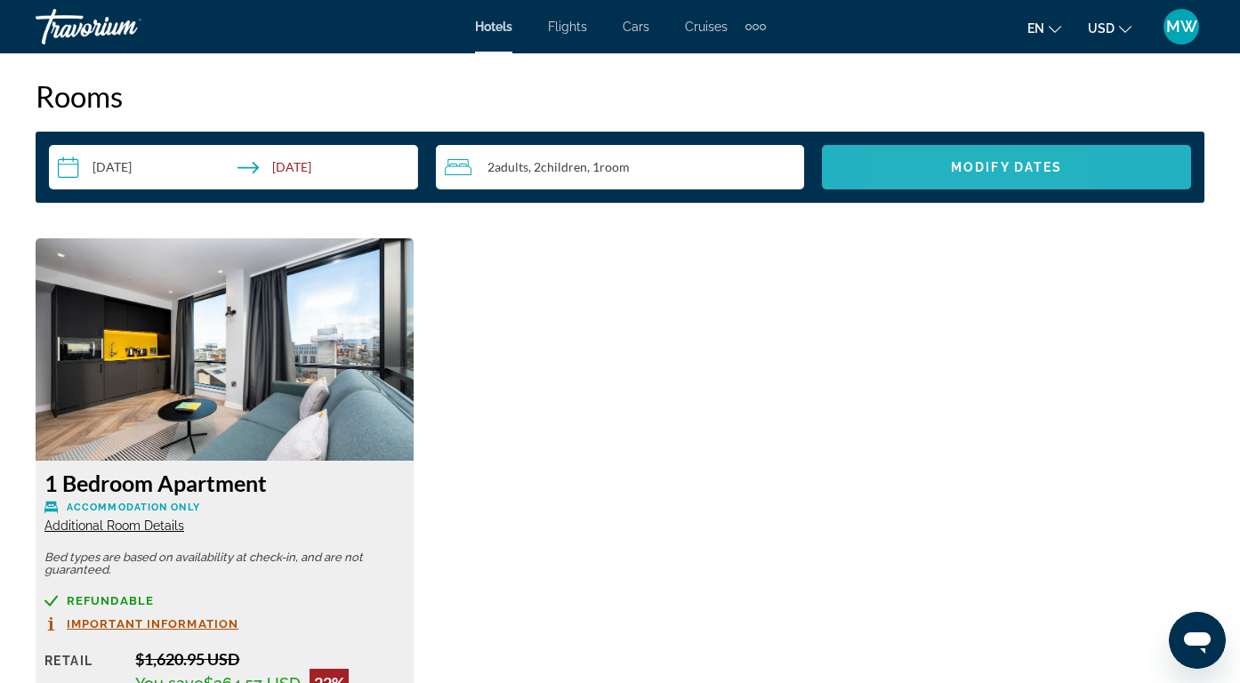
click at [915, 179] on span "Search widget" at bounding box center [1006, 167] width 369 height 43
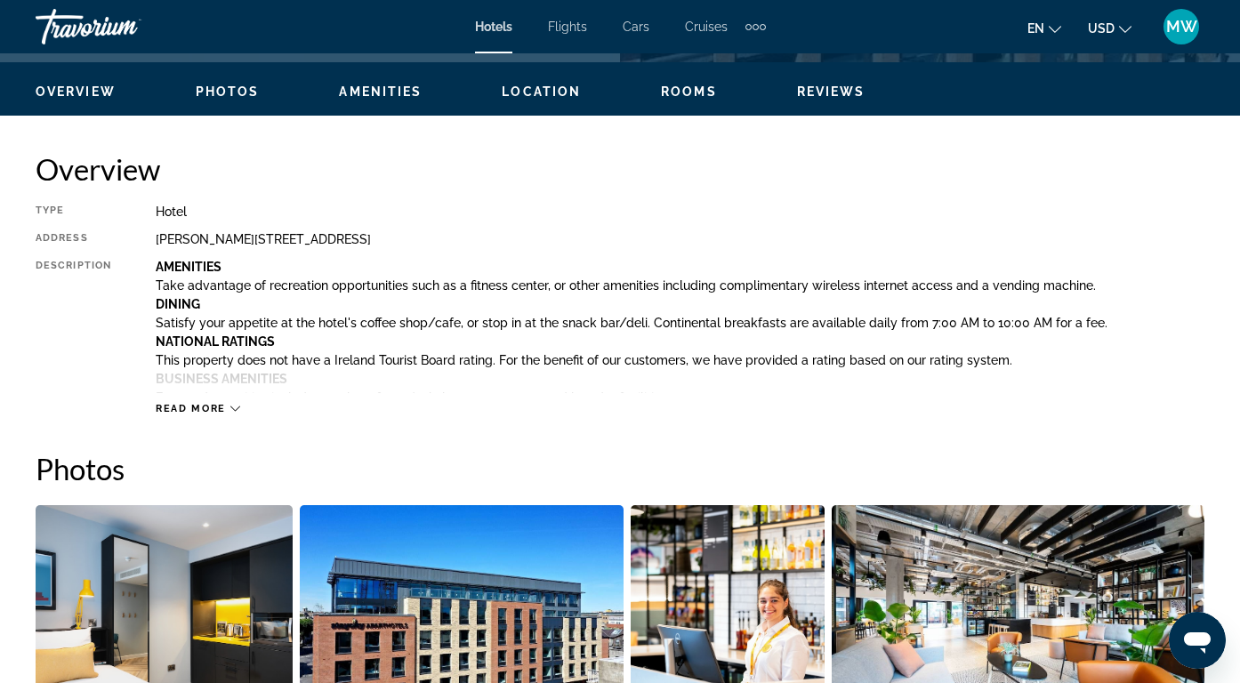
scroll to position [1182, 0]
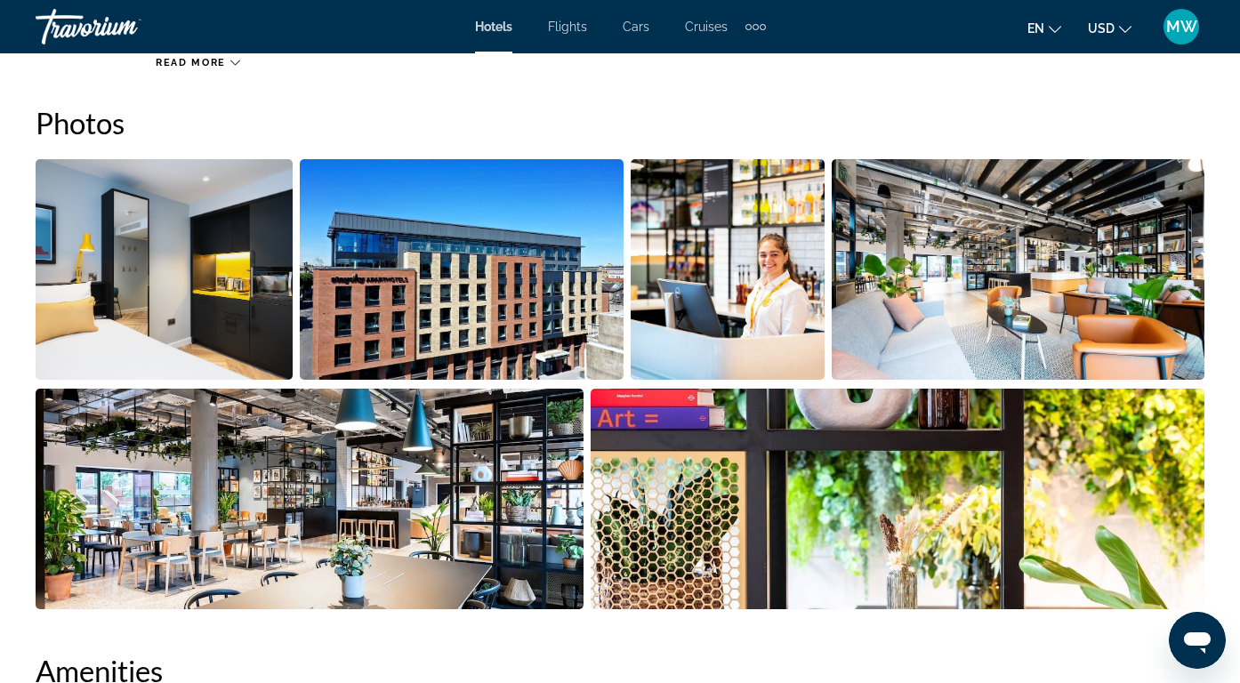
click at [284, 267] on img "Open full-screen image slider" at bounding box center [164, 269] width 257 height 221
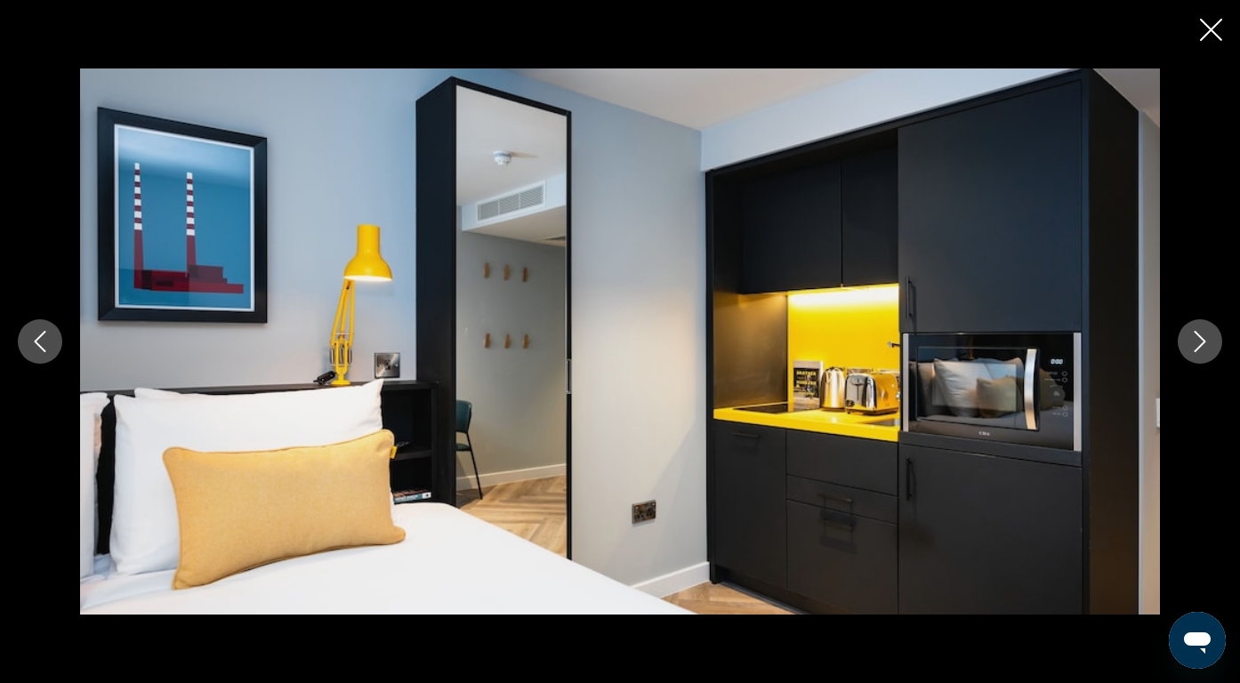
click at [1201, 334] on icon "Next image" at bounding box center [1199, 341] width 21 height 21
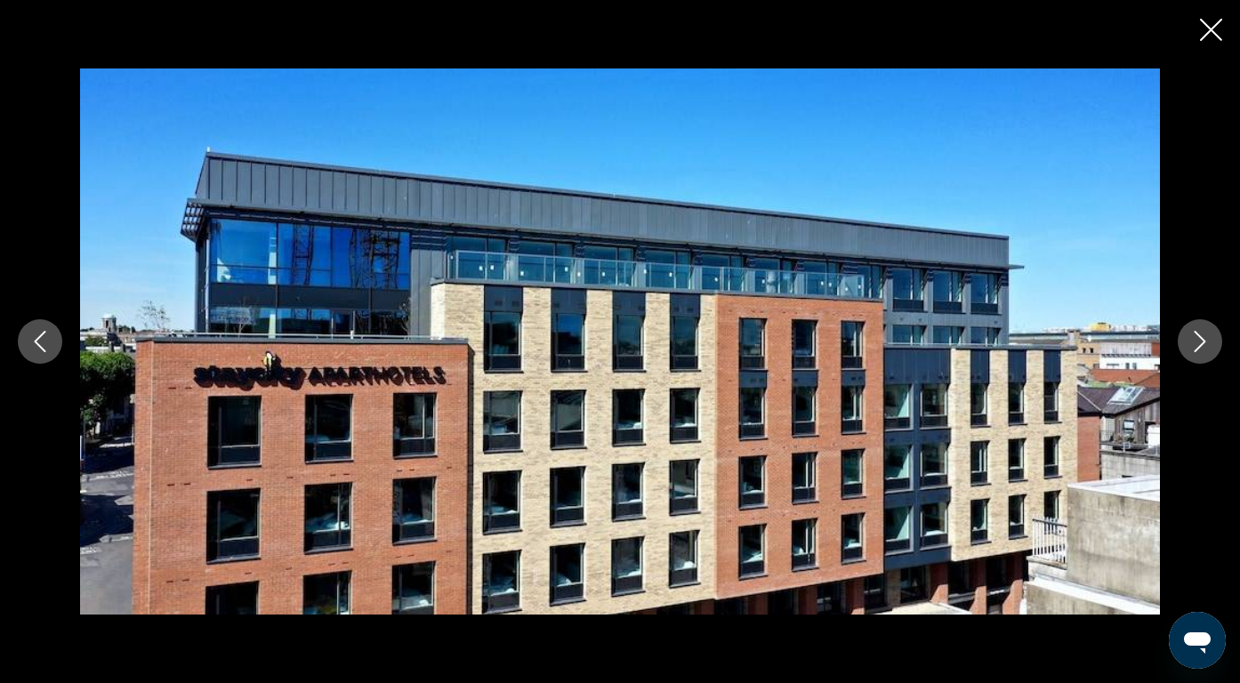
click at [1202, 334] on icon "Next image" at bounding box center [1199, 341] width 21 height 21
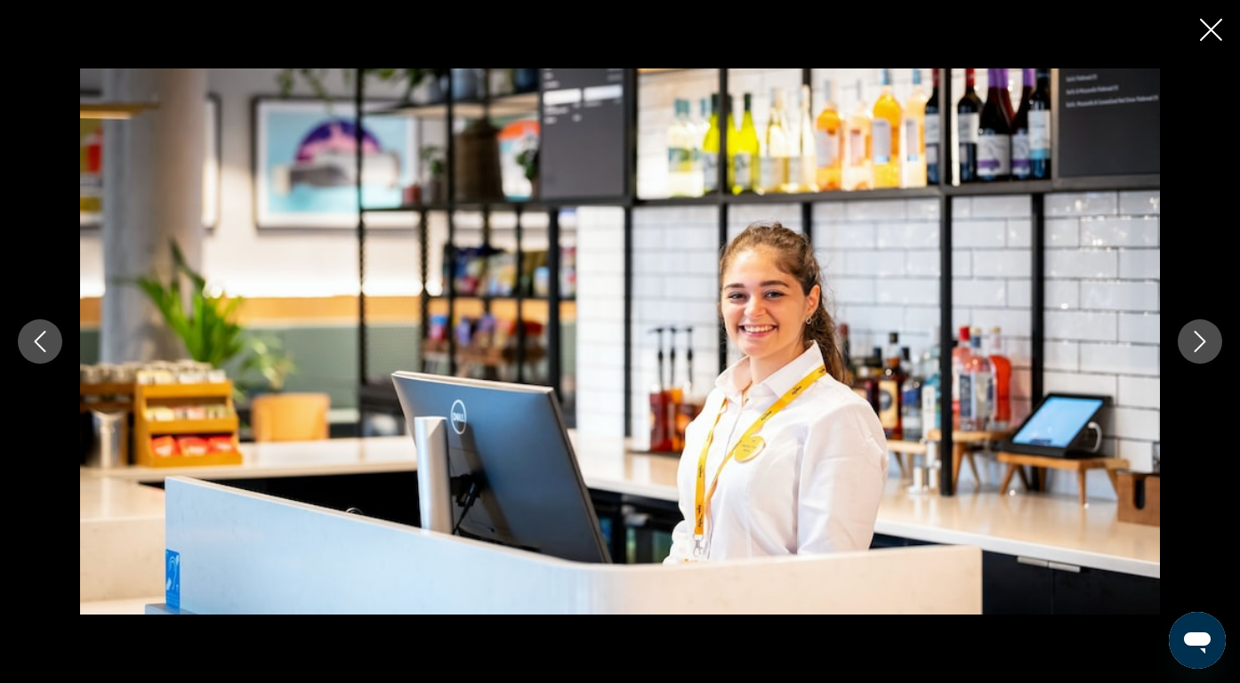
click at [1202, 334] on icon "Next image" at bounding box center [1199, 341] width 21 height 21
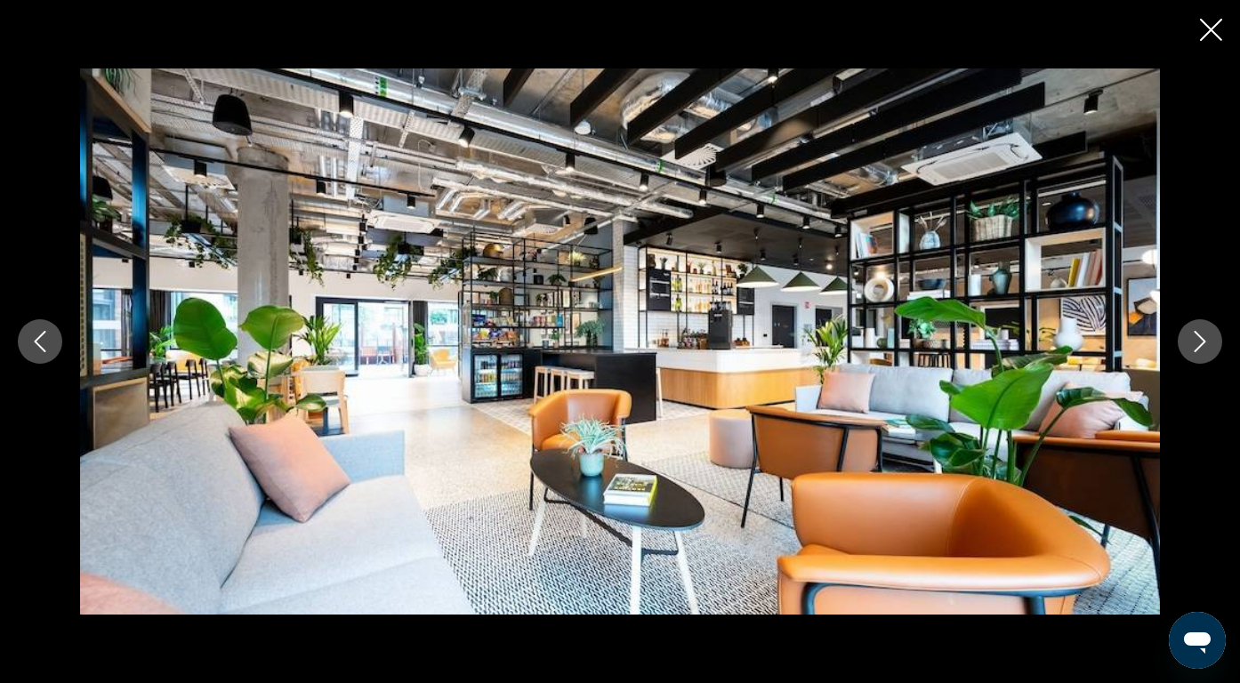
click at [1201, 334] on icon "Next image" at bounding box center [1199, 341] width 21 height 21
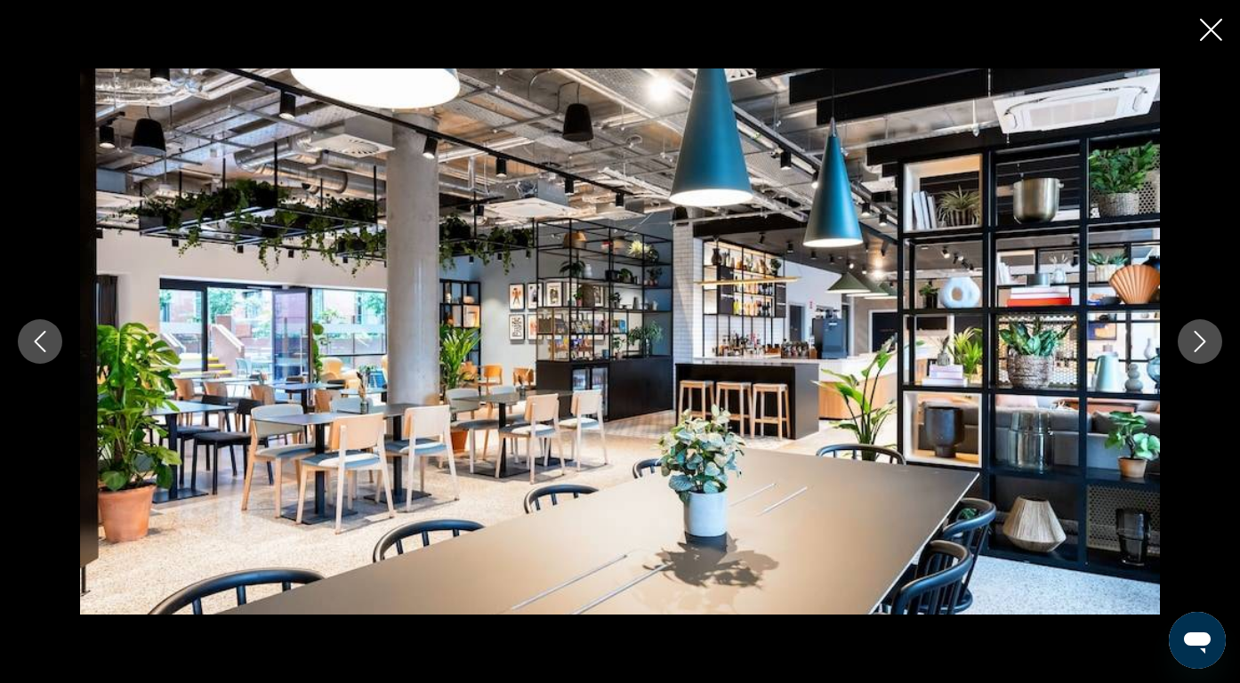
click at [1201, 334] on icon "Next image" at bounding box center [1199, 341] width 21 height 21
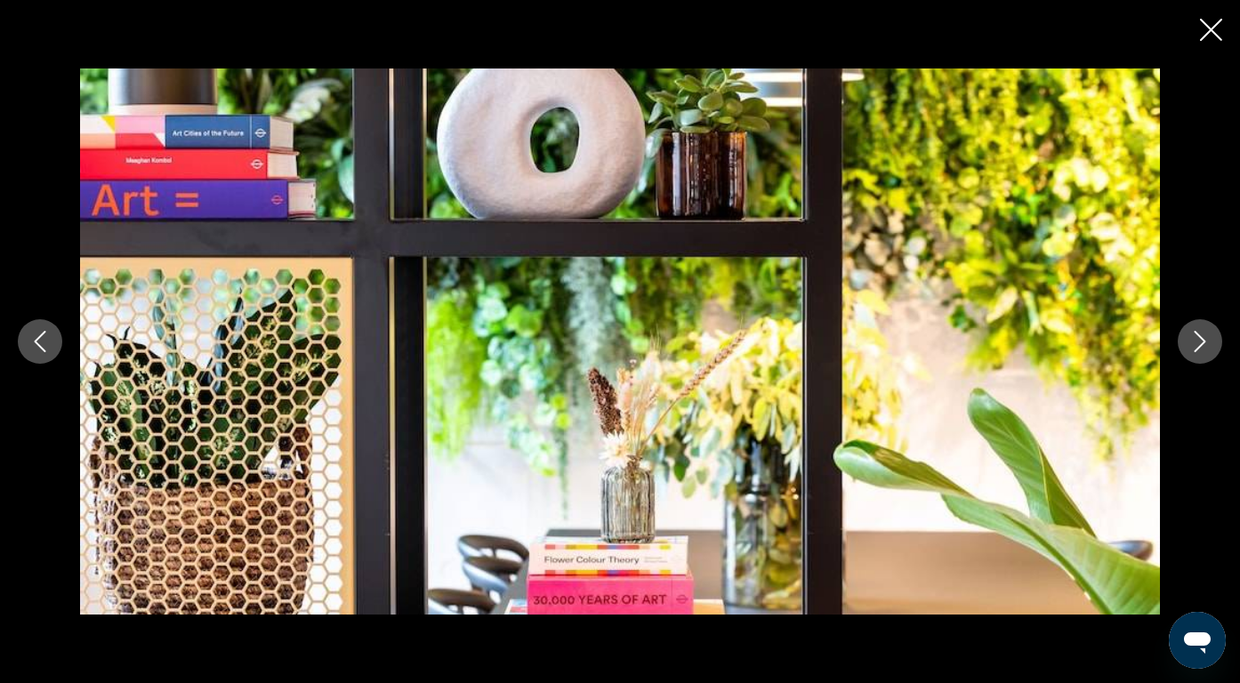
click at [1201, 334] on icon "Next image" at bounding box center [1199, 341] width 21 height 21
